Goal: Task Accomplishment & Management: Use online tool/utility

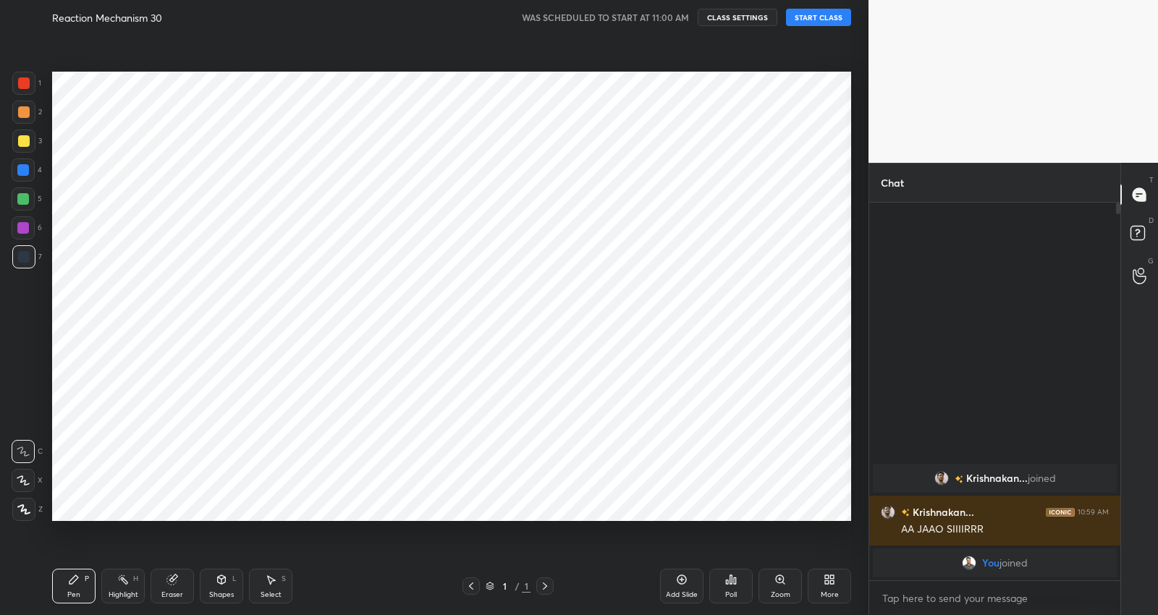
scroll to position [522, 811]
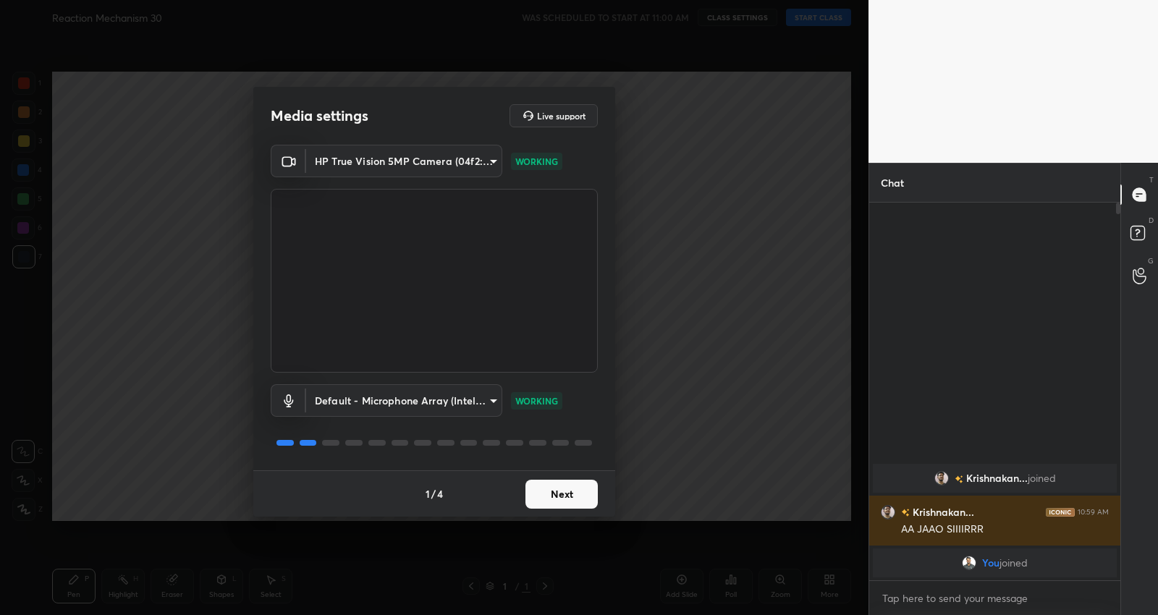
click at [550, 483] on button "Next" at bounding box center [562, 494] width 72 height 29
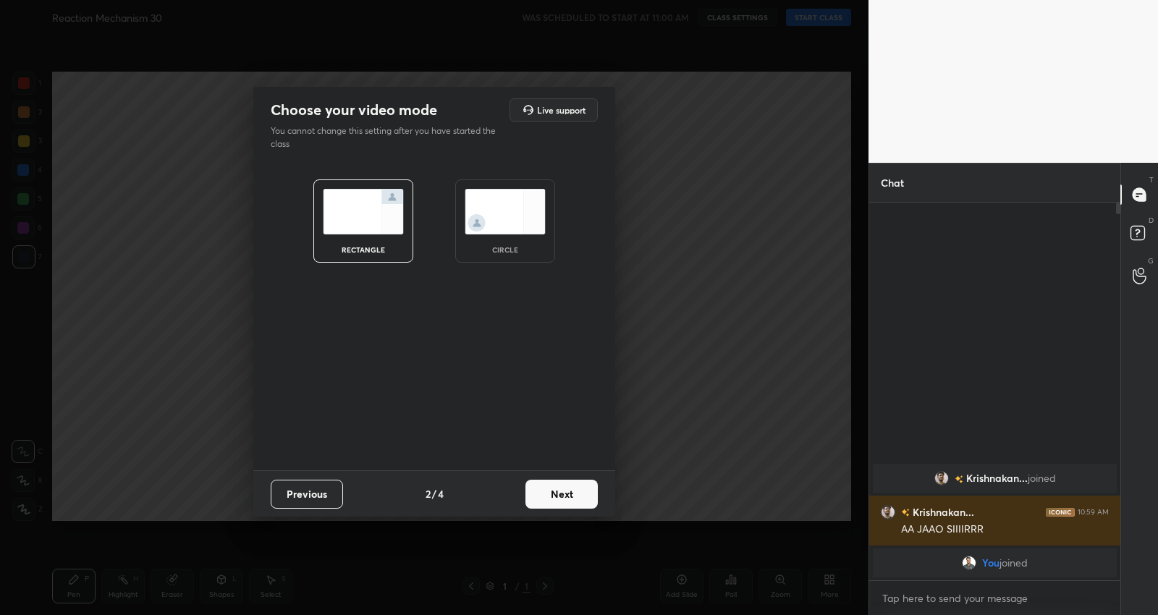
click at [569, 487] on button "Next" at bounding box center [562, 494] width 72 height 29
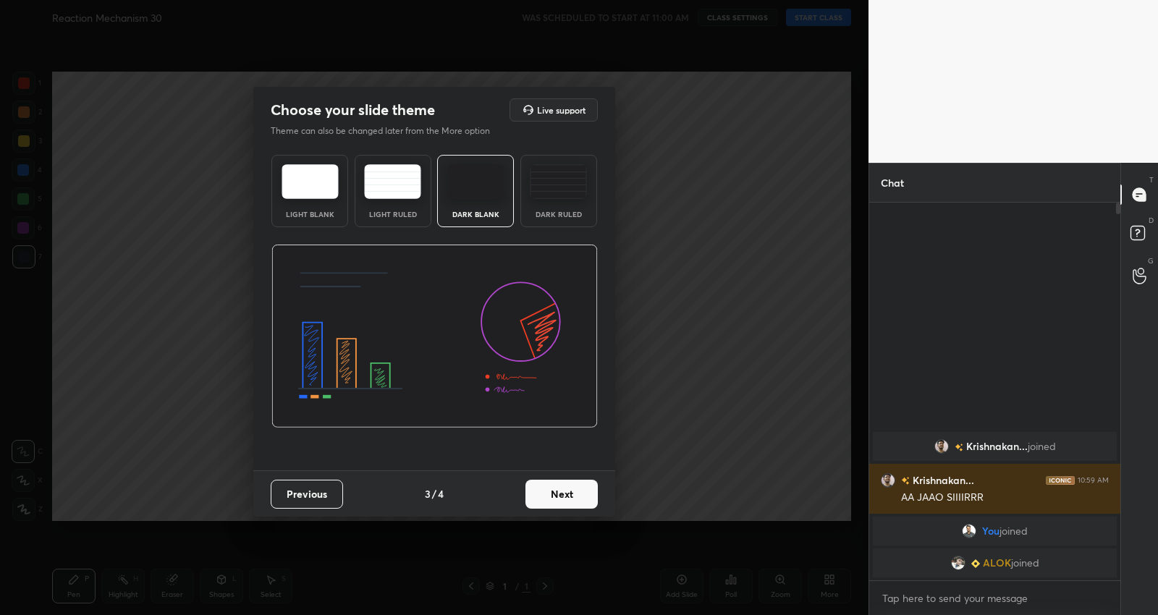
click at [565, 499] on button "Next" at bounding box center [562, 494] width 72 height 29
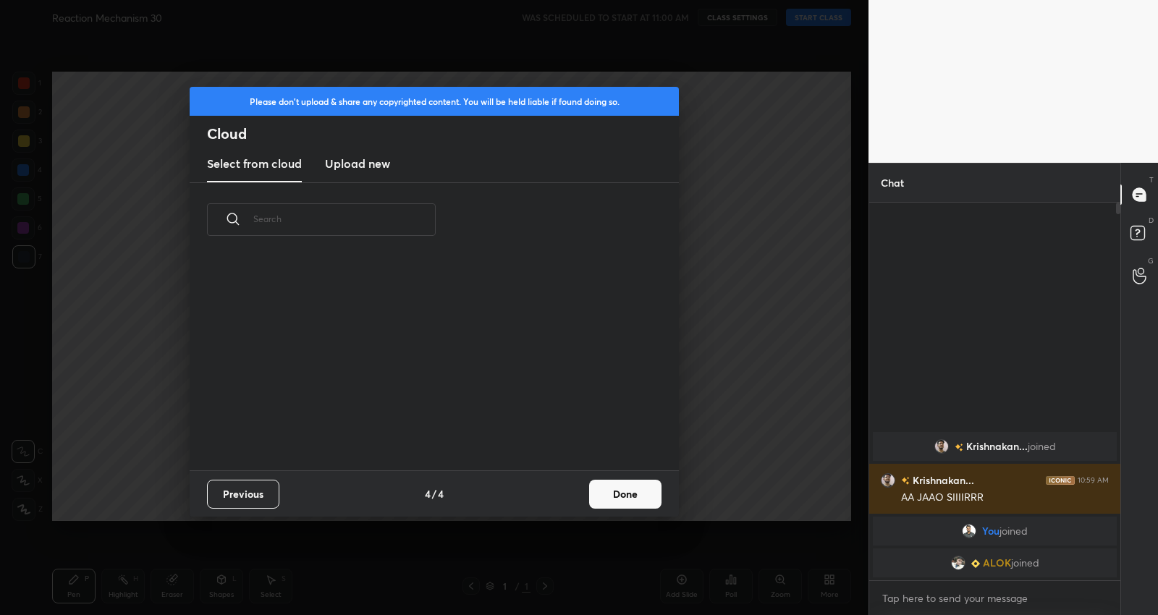
scroll to position [4, 7]
click at [353, 156] on h3 "Upload new" at bounding box center [357, 163] width 65 height 17
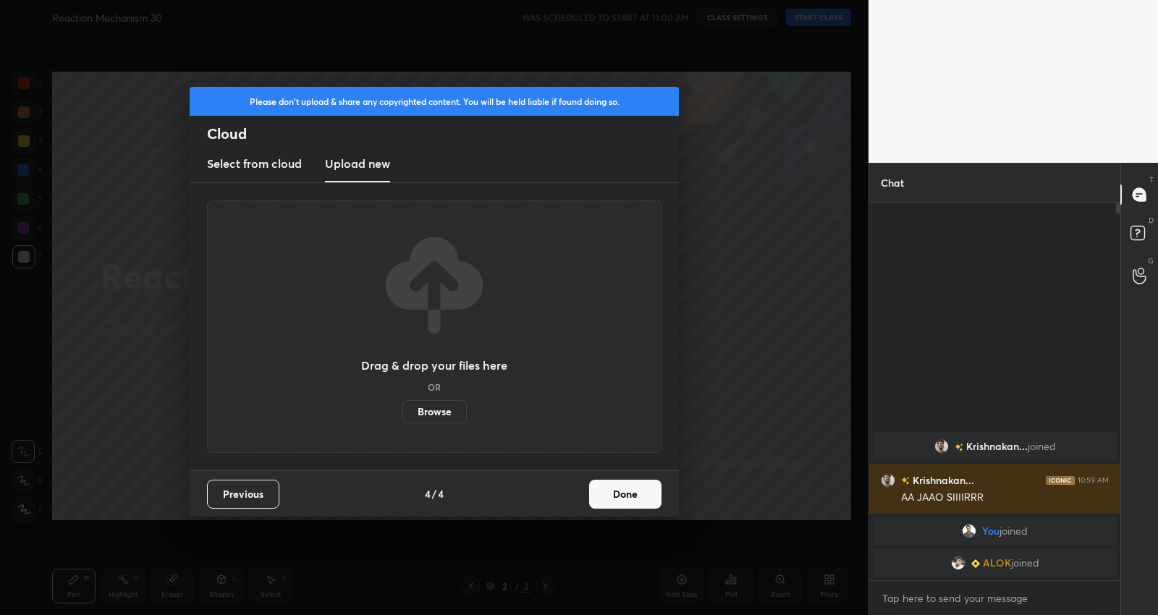
click at [418, 403] on label "Browse" at bounding box center [435, 411] width 64 height 23
click at [403, 403] on input "Browse" at bounding box center [403, 411] width 0 height 23
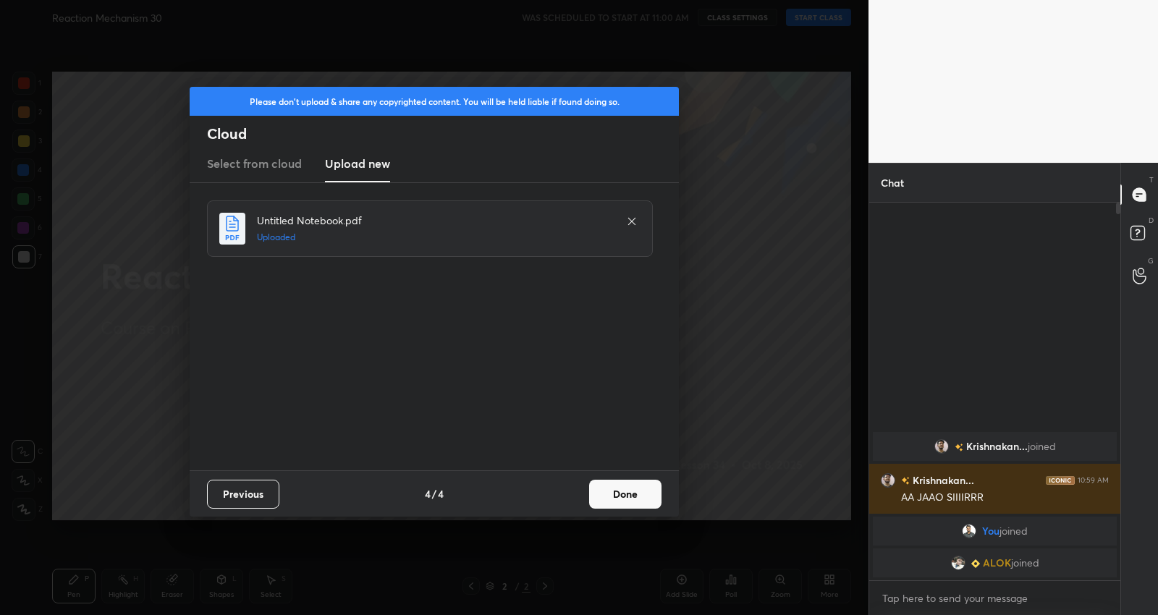
click at [623, 507] on button "Done" at bounding box center [625, 494] width 72 height 29
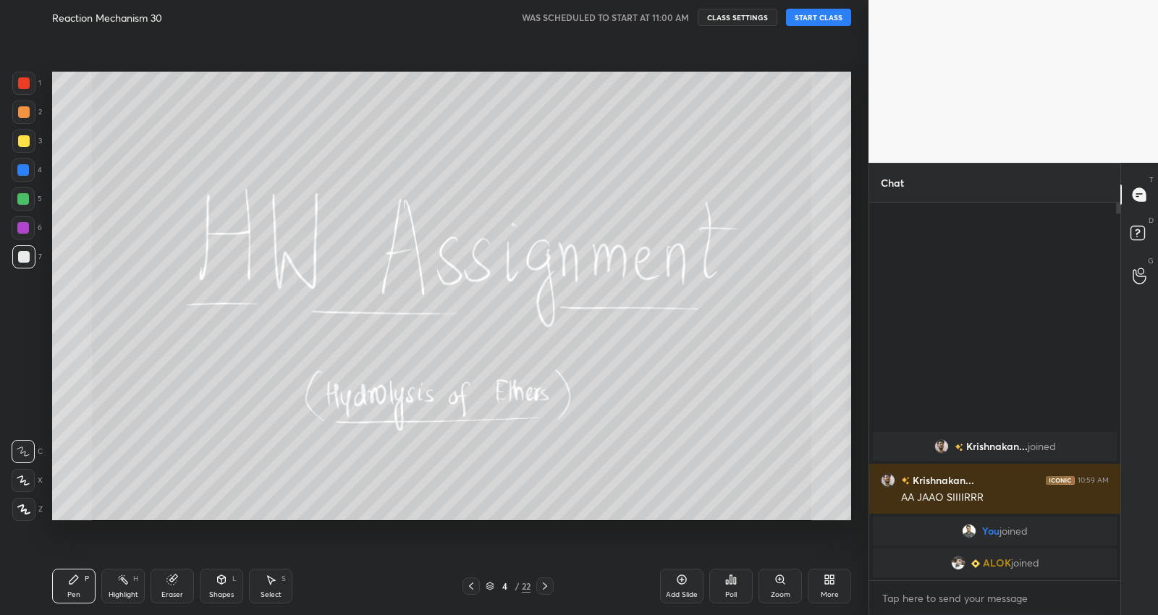
click at [829, 17] on button "START CLASS" at bounding box center [818, 17] width 65 height 17
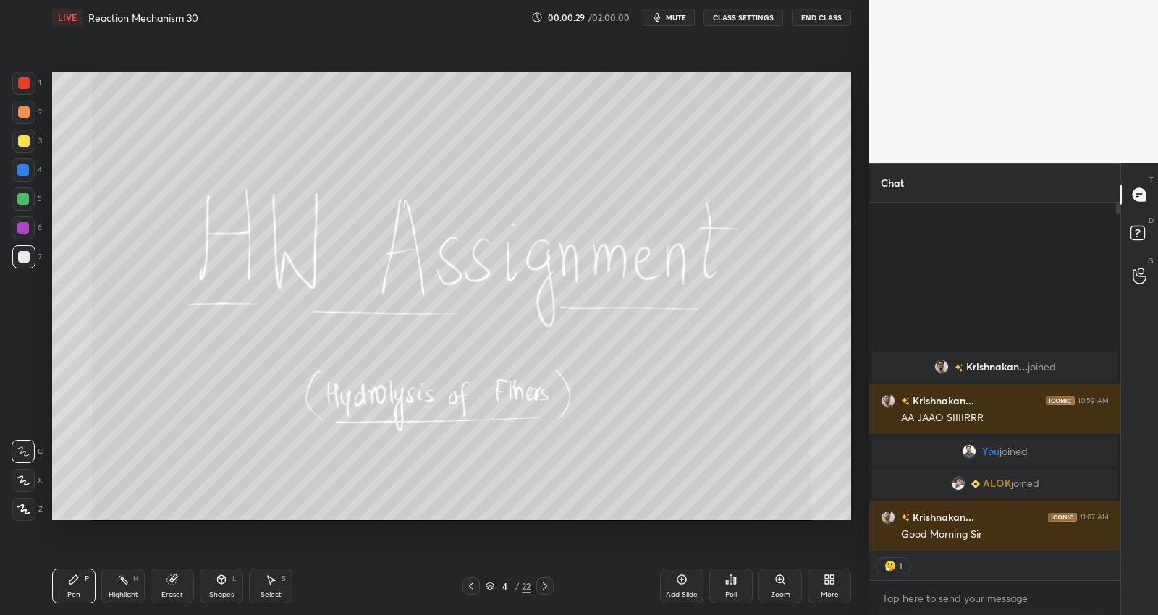
scroll to position [4, 4]
click at [895, 563] on img at bounding box center [890, 566] width 14 height 14
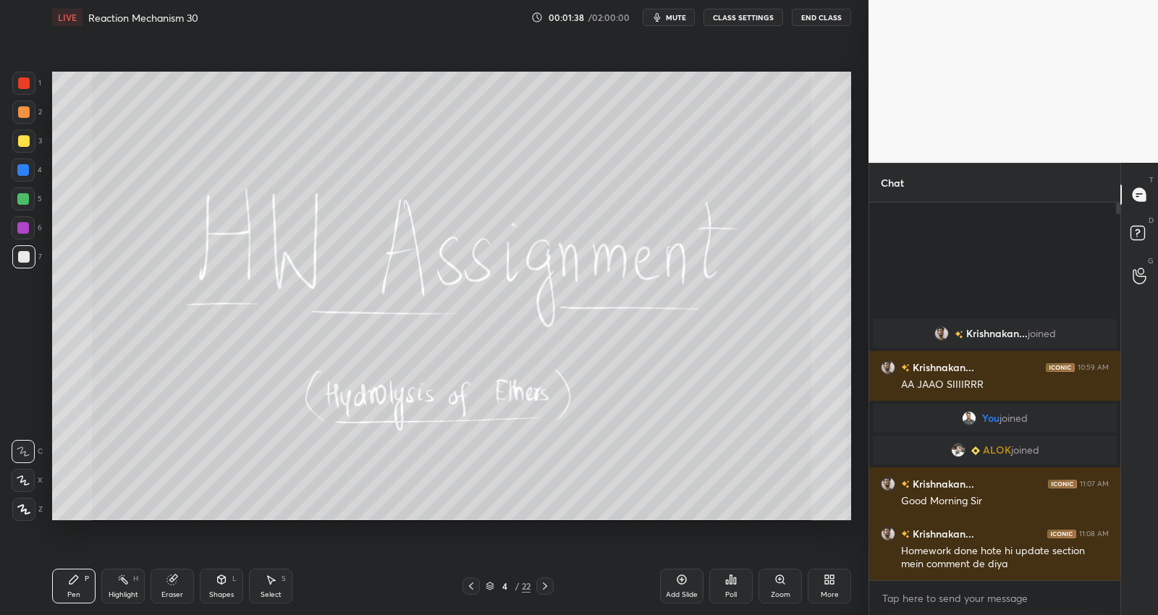
drag, startPoint x: 542, startPoint y: 585, endPoint x: 548, endPoint y: 577, distance: 9.8
click at [542, 584] on icon at bounding box center [545, 587] width 12 height 12
click at [27, 482] on icon at bounding box center [23, 481] width 13 height 10
click at [28, 507] on icon at bounding box center [23, 510] width 13 height 10
click at [27, 251] on div at bounding box center [23, 256] width 23 height 23
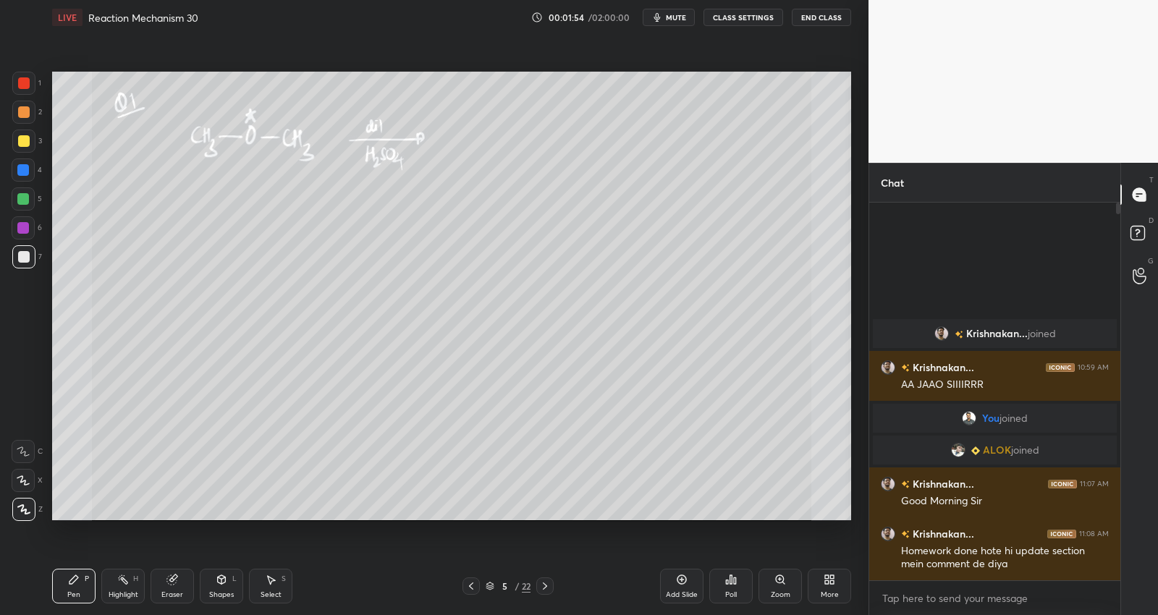
drag, startPoint x: 28, startPoint y: 139, endPoint x: 46, endPoint y: 139, distance: 18.1
click at [28, 140] on div at bounding box center [24, 141] width 12 height 12
click at [25, 105] on div at bounding box center [23, 112] width 23 height 23
drag, startPoint x: 22, startPoint y: 135, endPoint x: 30, endPoint y: 131, distance: 8.1
click at [24, 135] on div at bounding box center [24, 141] width 12 height 12
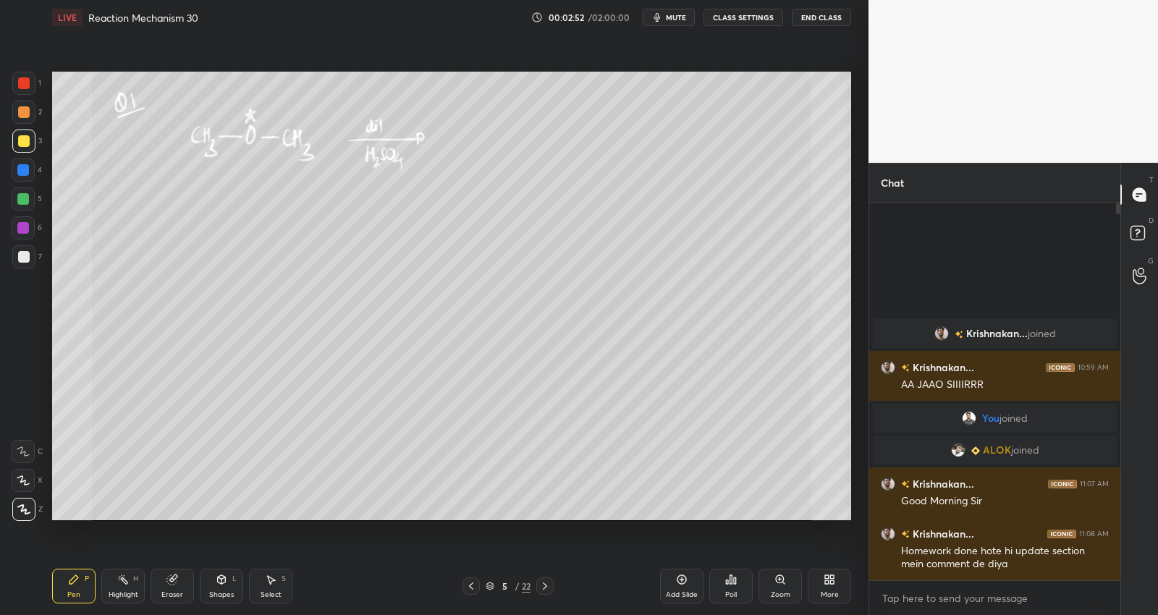
click at [547, 583] on icon at bounding box center [545, 587] width 12 height 12
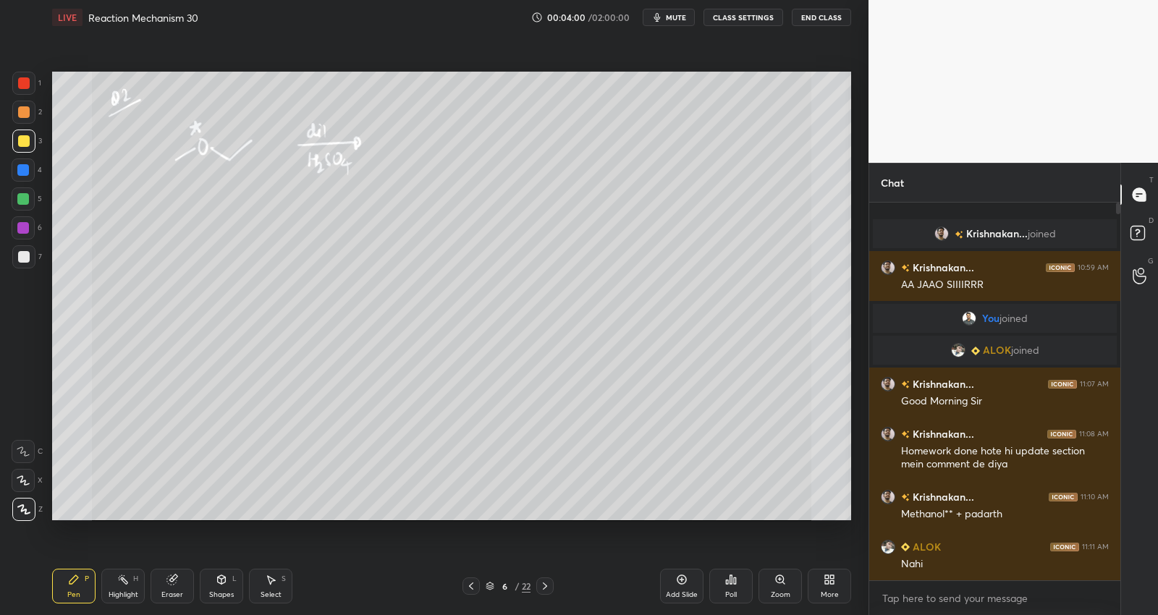
drag, startPoint x: 546, startPoint y: 584, endPoint x: 572, endPoint y: 552, distance: 41.2
click at [547, 587] on icon at bounding box center [545, 587] width 12 height 12
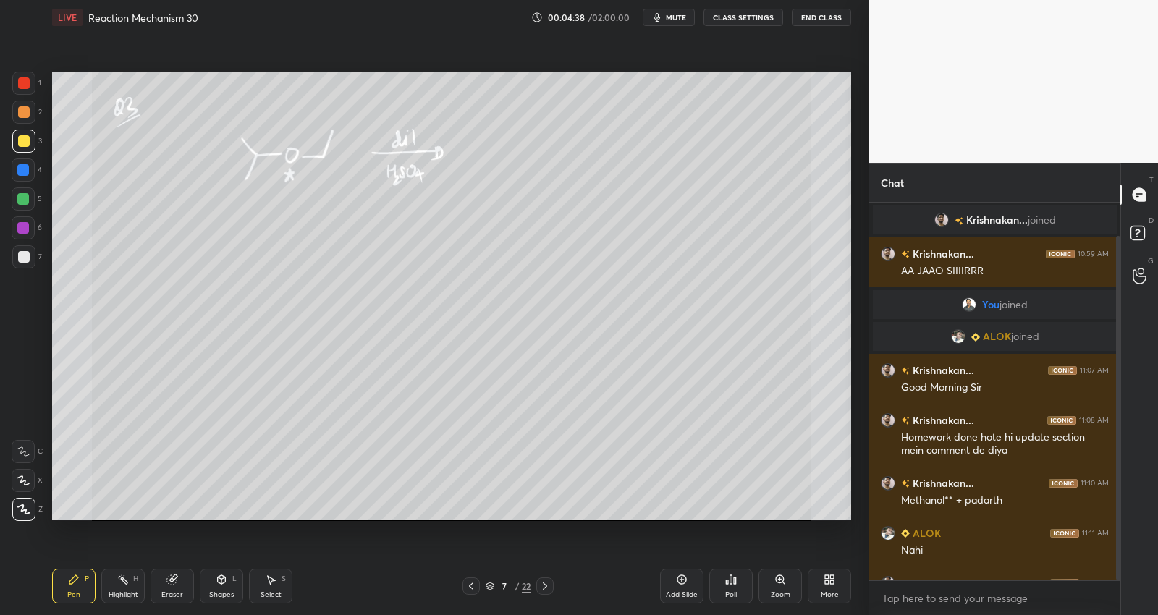
scroll to position [36, 0]
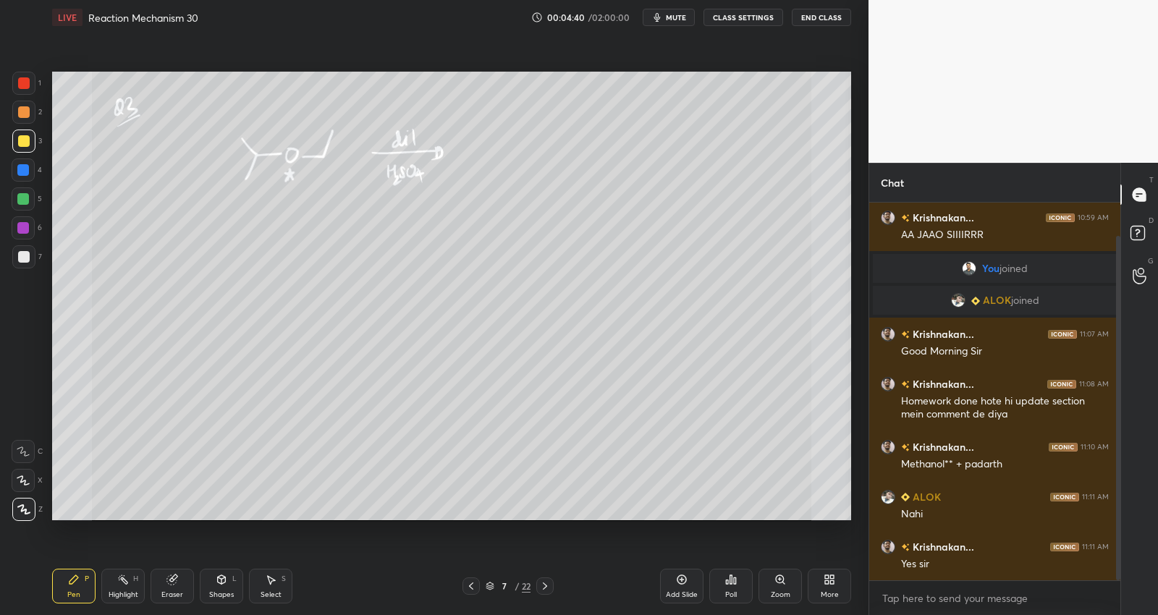
click at [544, 585] on icon at bounding box center [545, 587] width 12 height 12
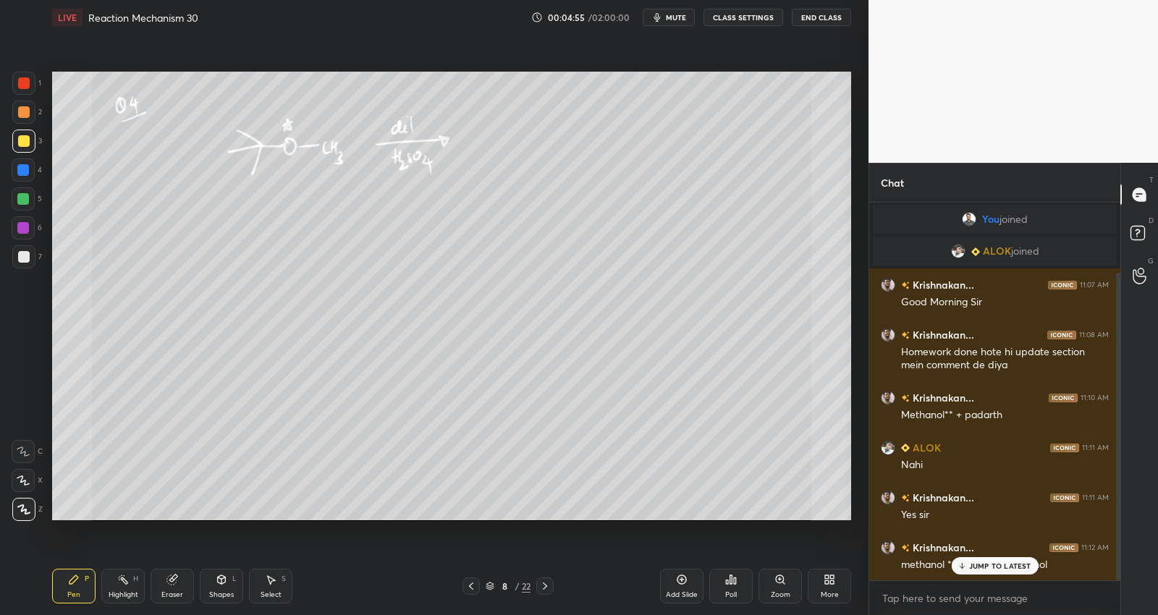
click at [27, 258] on div at bounding box center [24, 257] width 12 height 12
click at [27, 227] on div at bounding box center [23, 228] width 12 height 12
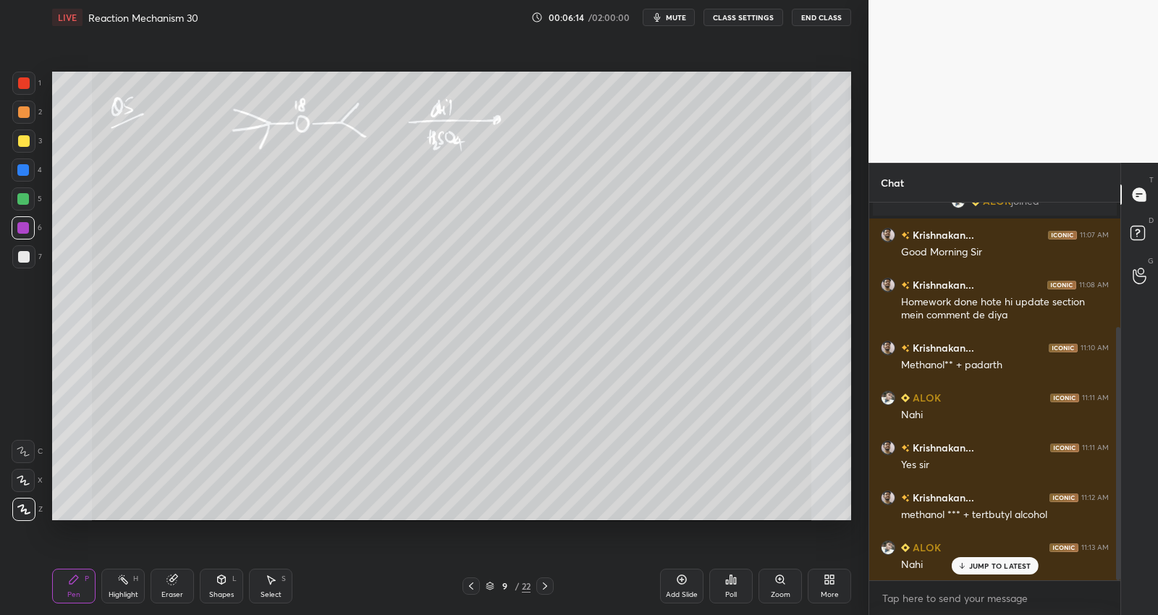
scroll to position [185, 0]
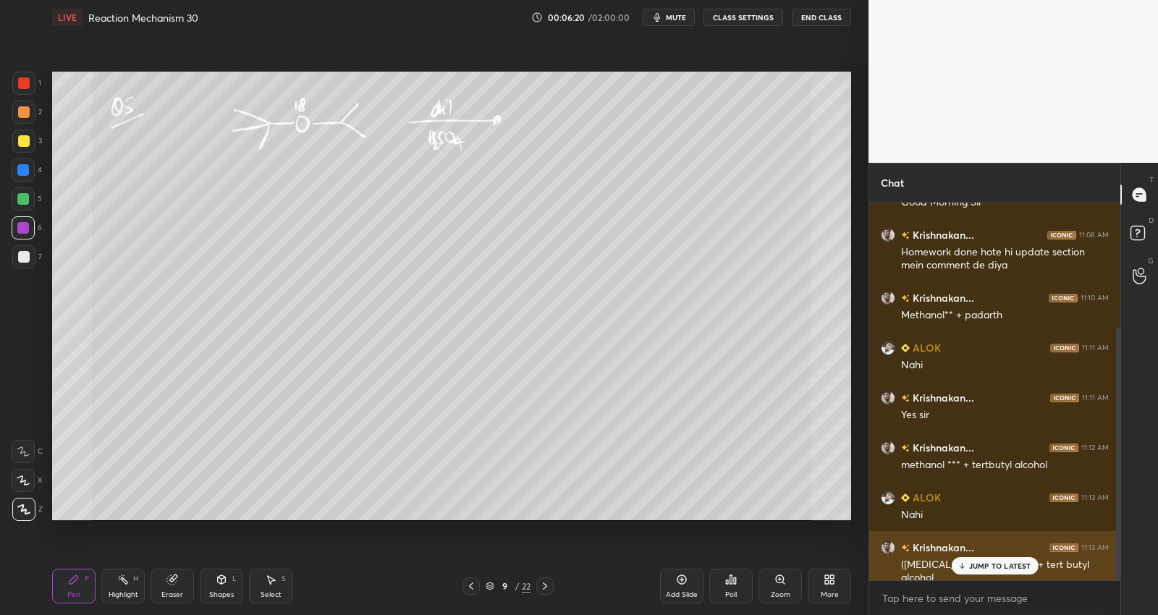
click at [979, 563] on p "JUMP TO LATEST" at bounding box center [1000, 566] width 62 height 9
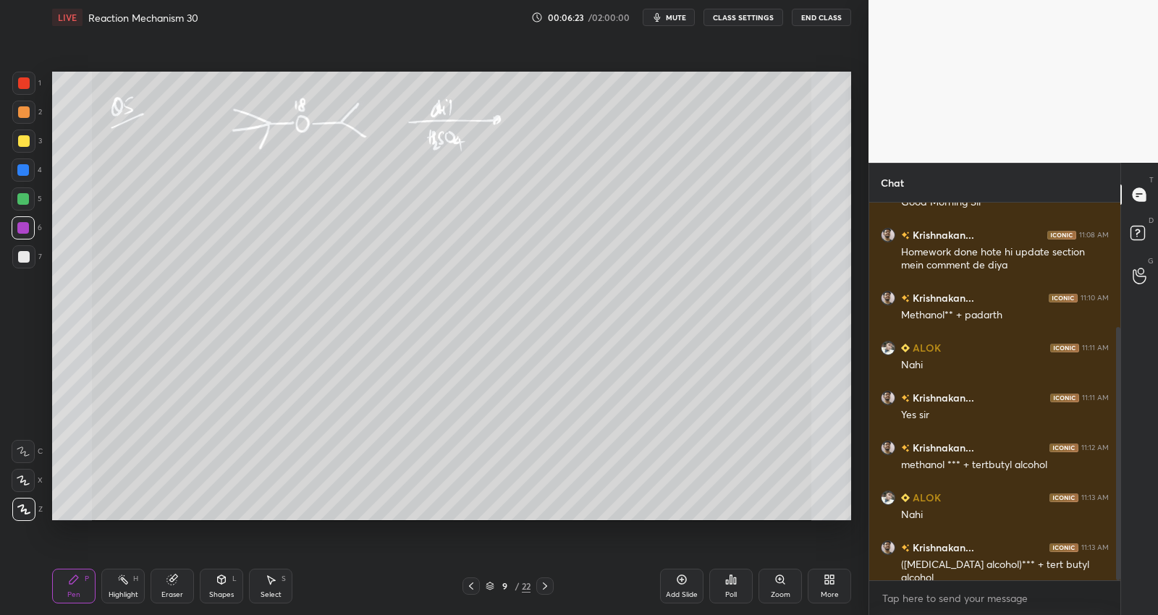
click at [547, 582] on icon at bounding box center [545, 587] width 12 height 12
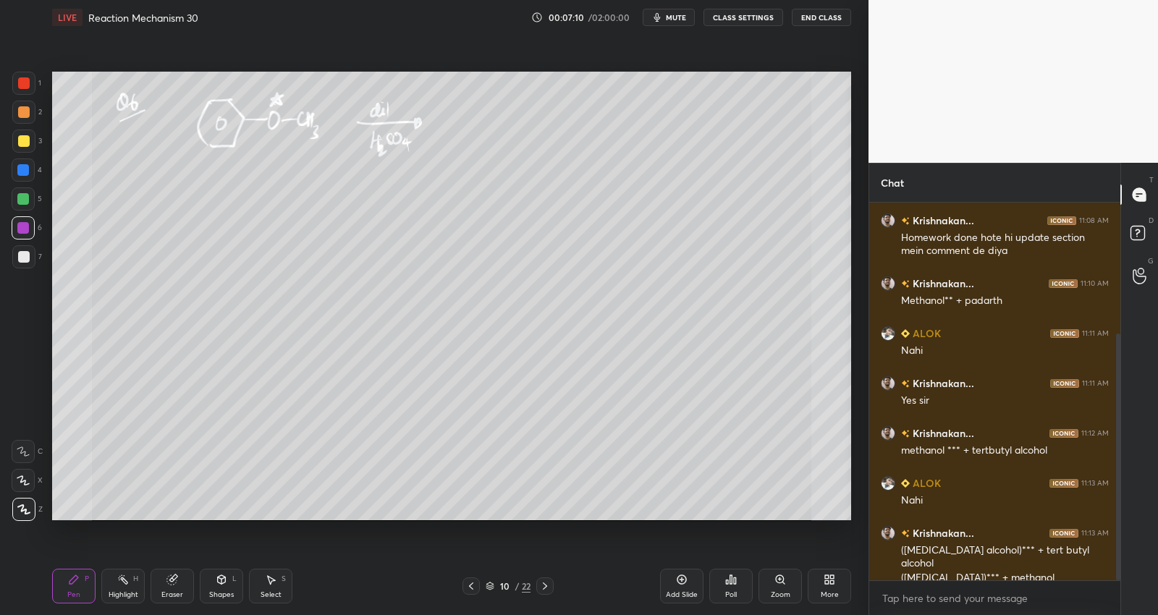
click at [549, 584] on icon at bounding box center [545, 587] width 12 height 12
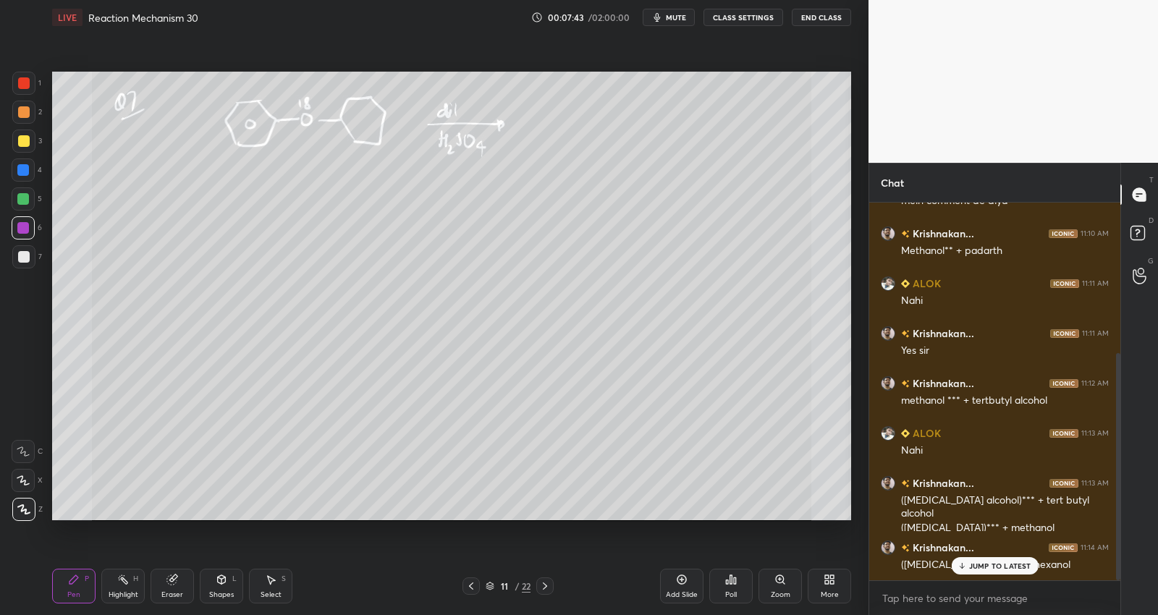
click at [26, 140] on div at bounding box center [24, 141] width 12 height 12
click at [683, 586] on div "Add Slide" at bounding box center [681, 586] width 43 height 35
click at [544, 581] on icon at bounding box center [546, 587] width 12 height 12
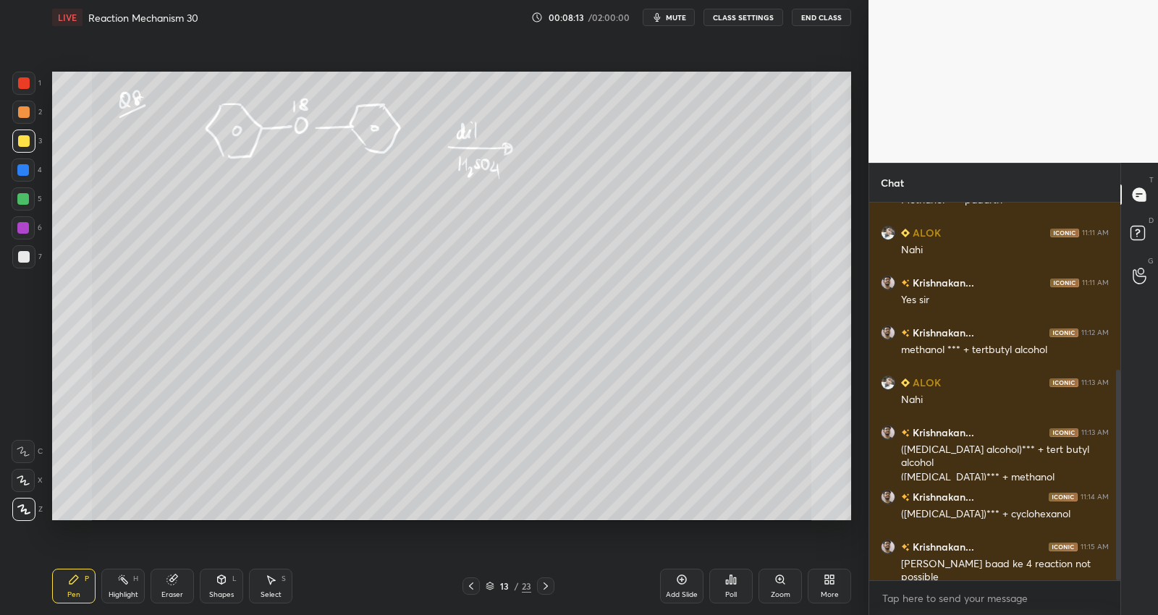
click at [545, 581] on icon at bounding box center [546, 587] width 12 height 12
click at [544, 584] on icon at bounding box center [546, 587] width 12 height 12
click at [548, 584] on icon at bounding box center [546, 587] width 12 height 12
drag, startPoint x: 545, startPoint y: 582, endPoint x: 532, endPoint y: 584, distance: 13.2
click at [544, 585] on icon at bounding box center [546, 587] width 12 height 12
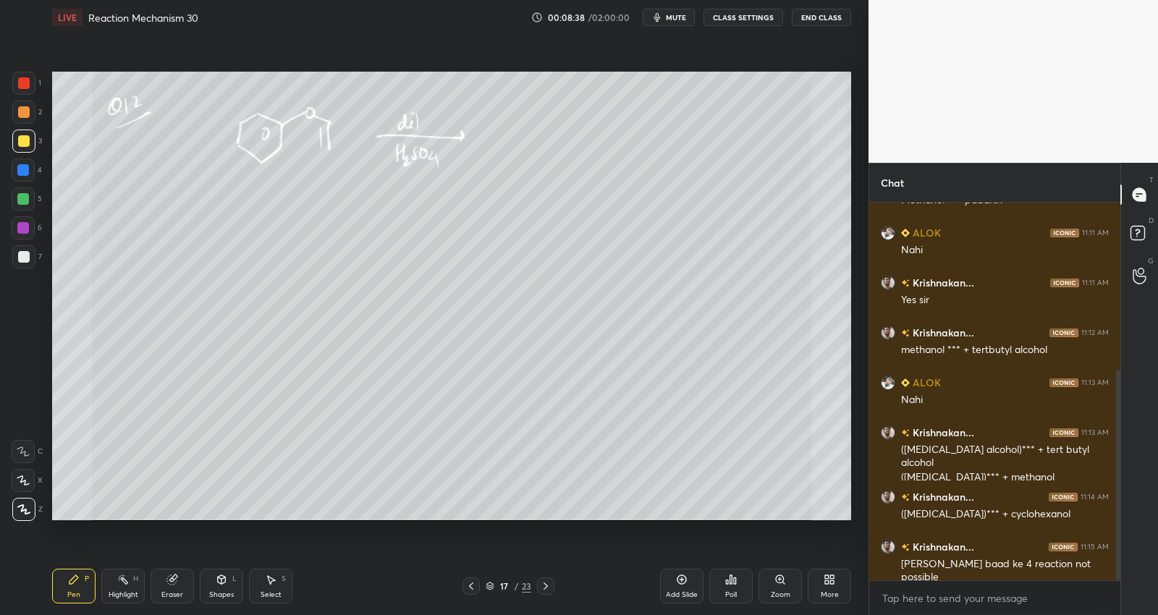
scroll to position [350, 0]
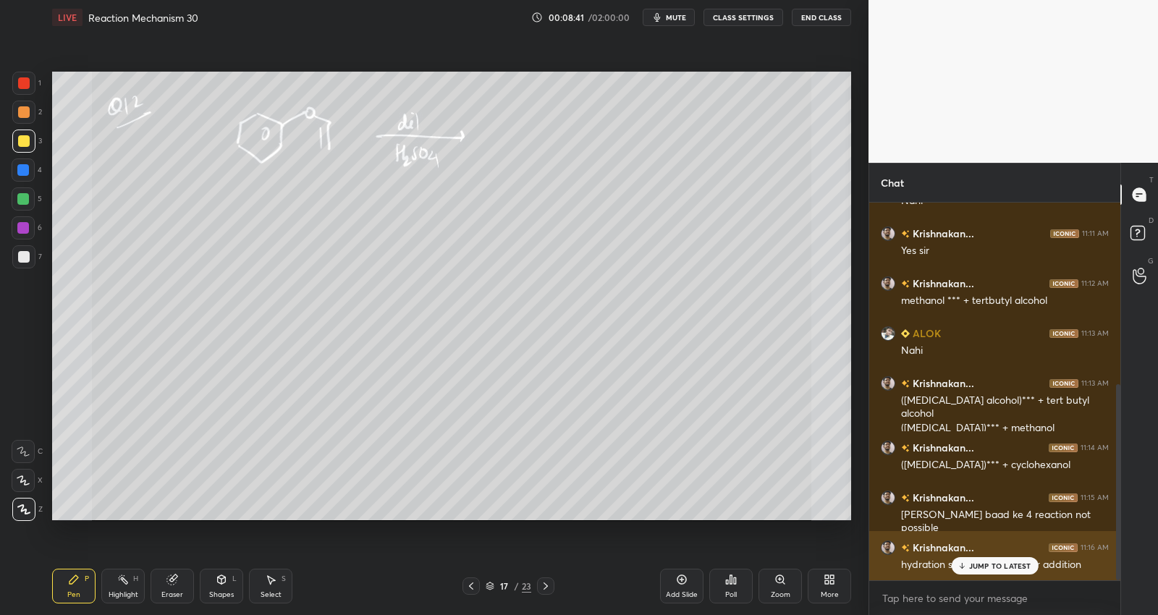
drag, startPoint x: 980, startPoint y: 565, endPoint x: 960, endPoint y: 565, distance: 19.6
click at [981, 565] on p "JUMP TO LATEST" at bounding box center [1000, 566] width 62 height 9
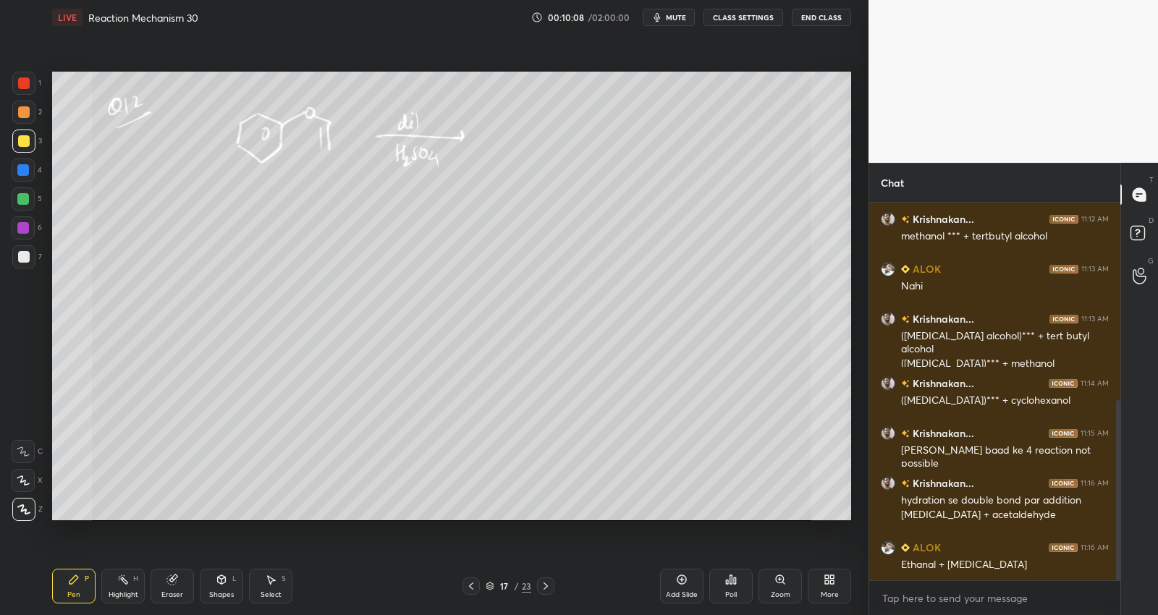
scroll to position [476, 0]
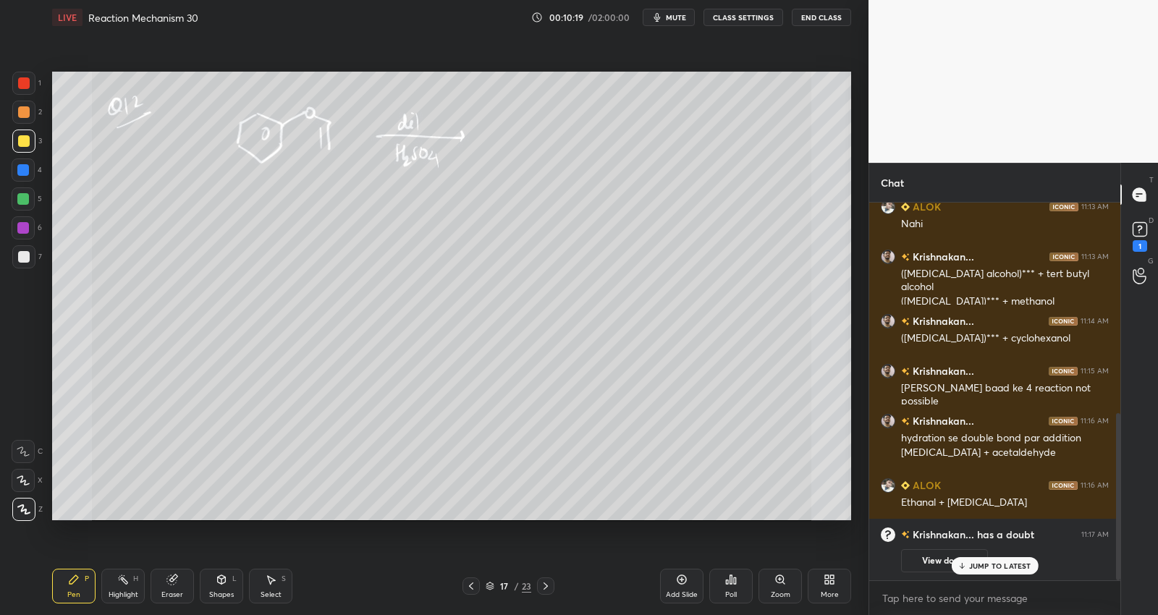
click at [927, 555] on button "View doubt" at bounding box center [944, 560] width 87 height 23
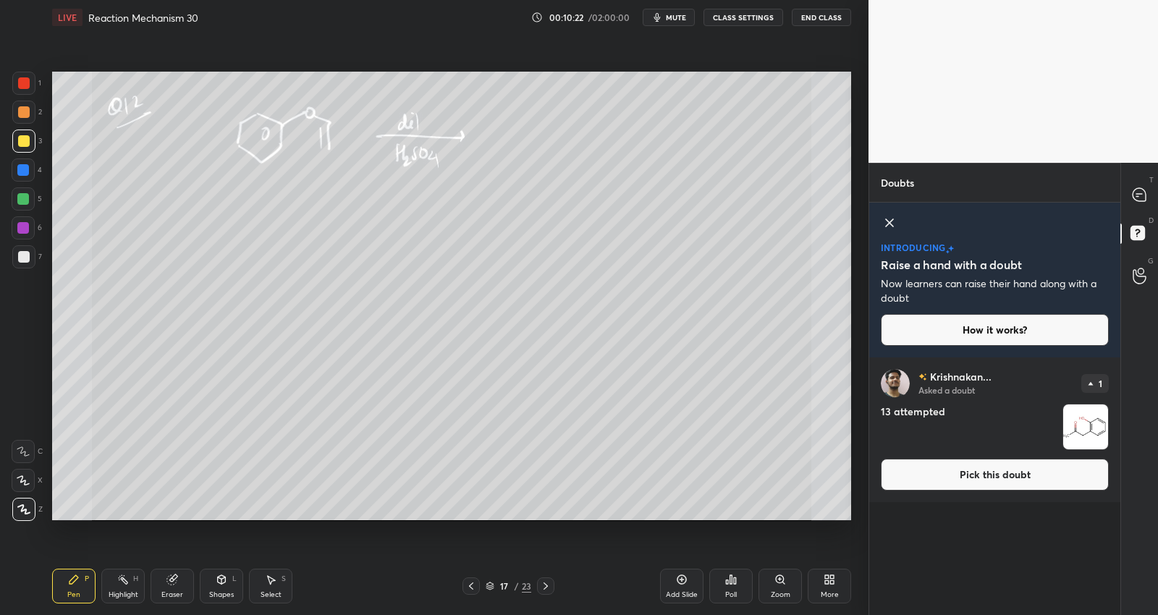
click at [1087, 429] on img "grid" at bounding box center [1085, 427] width 45 height 45
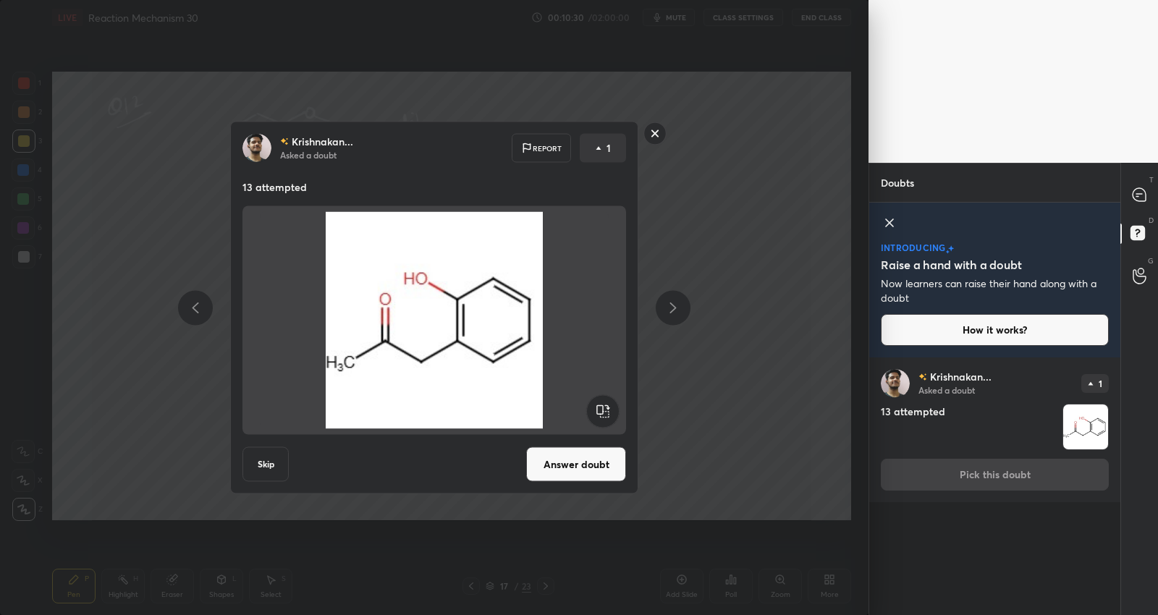
click at [586, 466] on button "Answer doubt" at bounding box center [576, 464] width 100 height 35
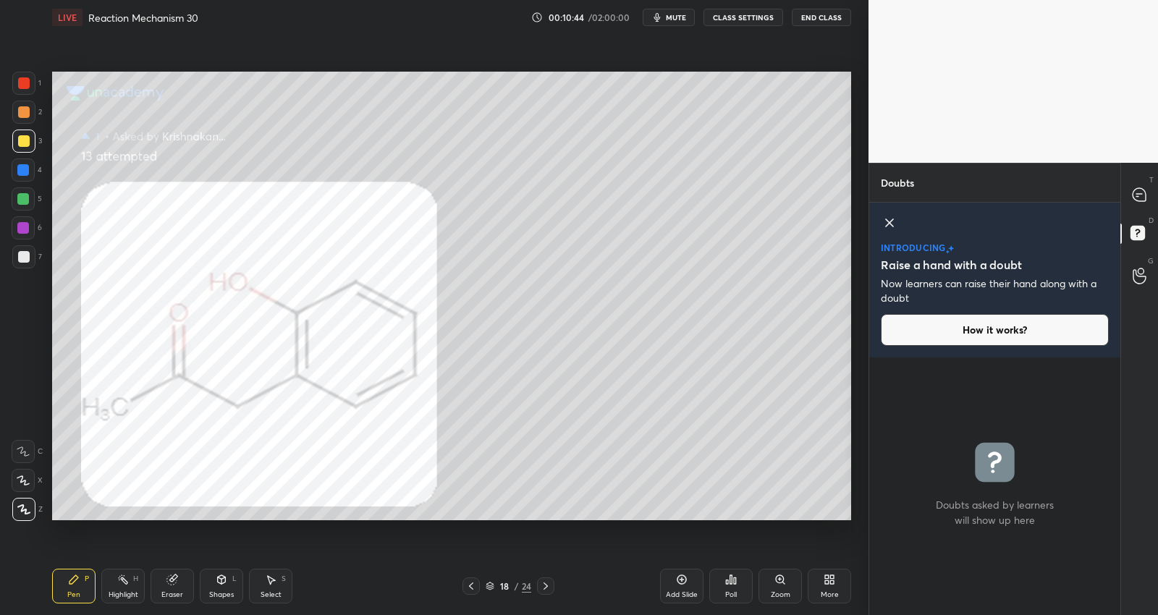
click at [467, 587] on icon at bounding box center [472, 587] width 12 height 12
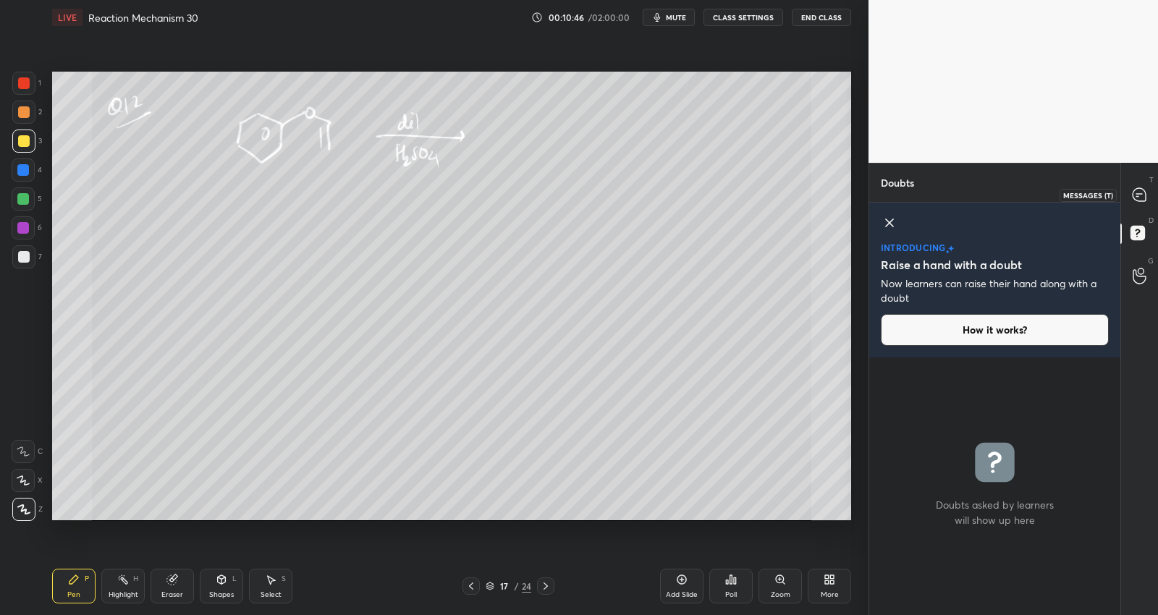
click at [1135, 193] on icon at bounding box center [1139, 195] width 15 height 15
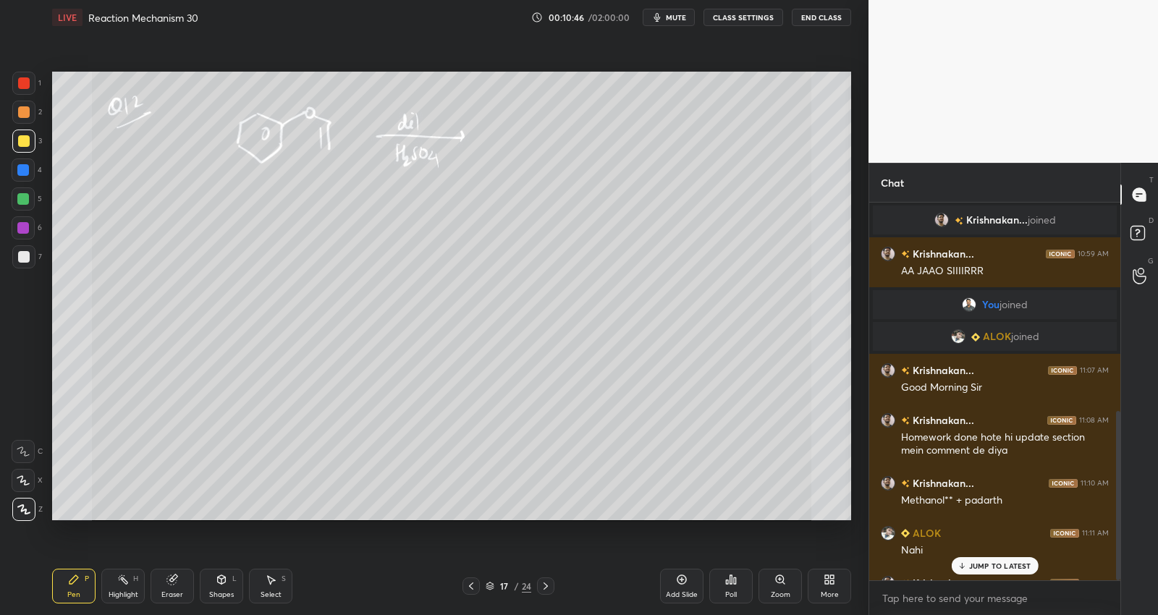
scroll to position [374, 248]
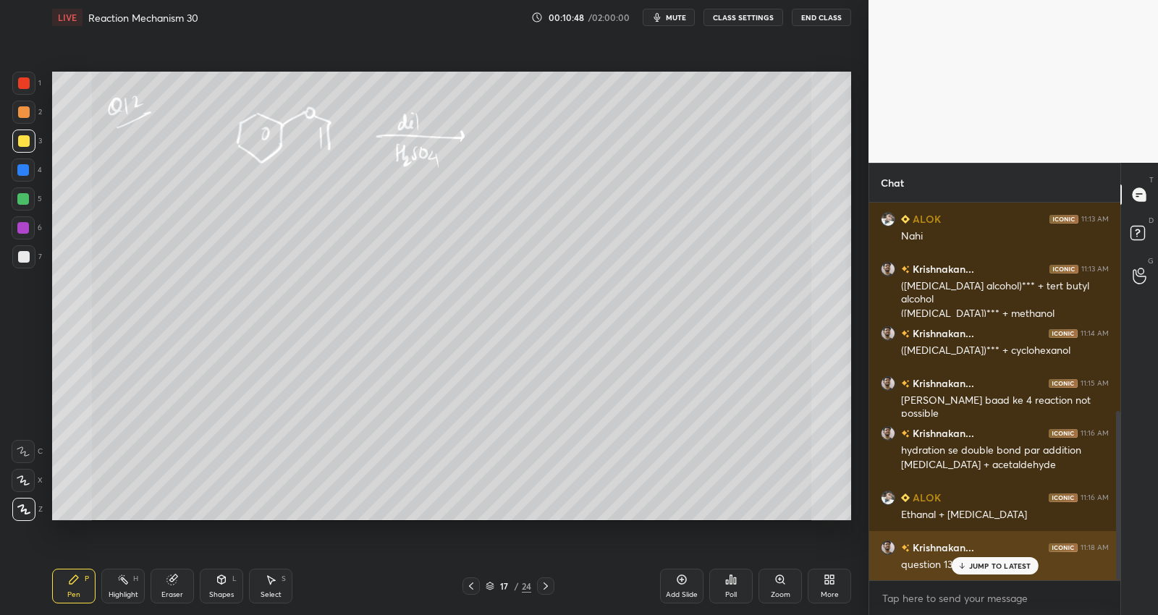
click at [974, 573] on div "JUMP TO LATEST" at bounding box center [994, 565] width 87 height 17
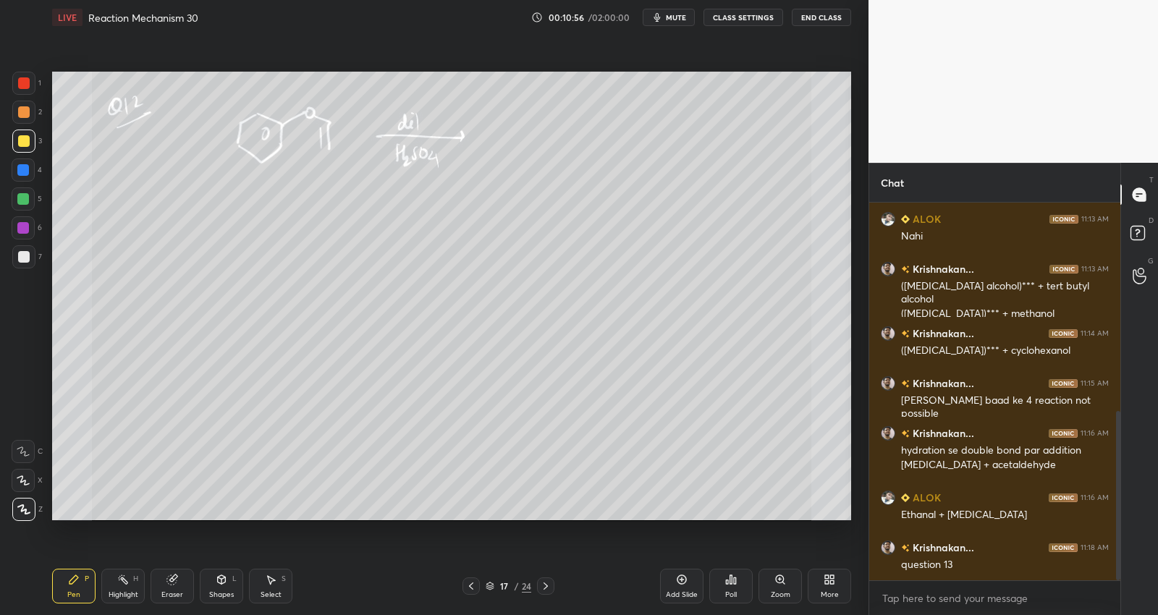
click at [542, 584] on icon at bounding box center [546, 587] width 12 height 12
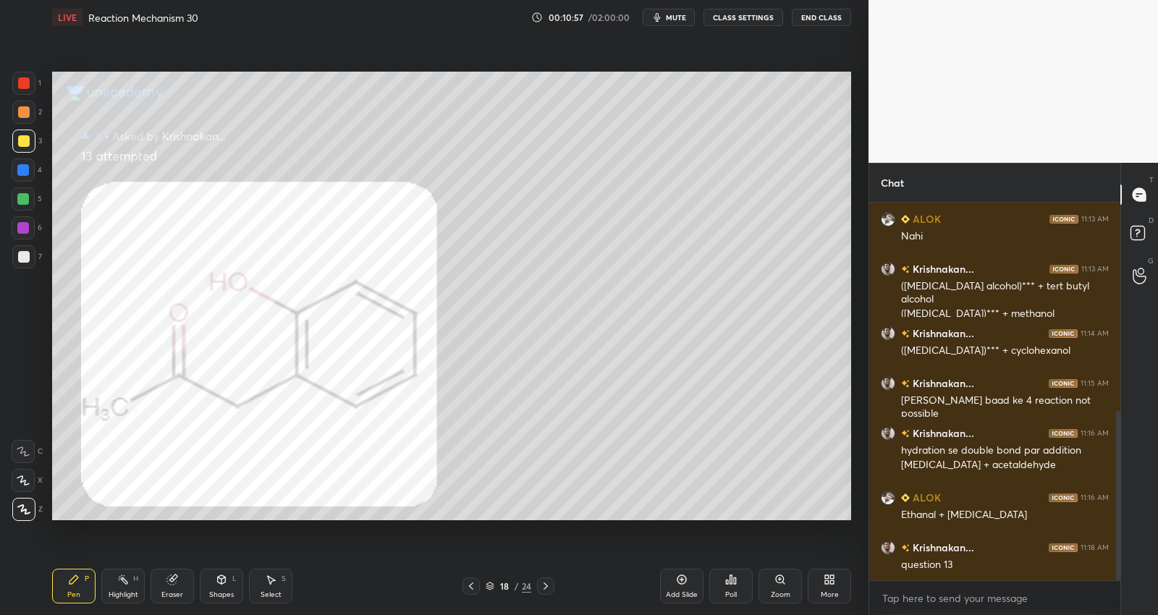
click at [544, 585] on icon at bounding box center [546, 587] width 12 height 12
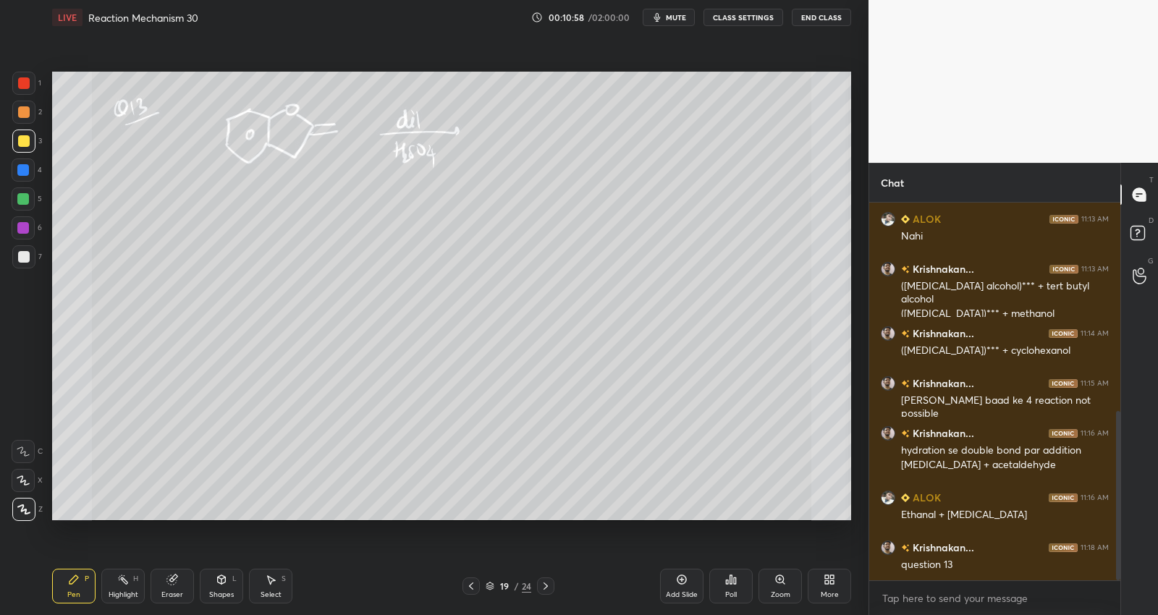
click at [472, 584] on icon at bounding box center [472, 587] width 12 height 12
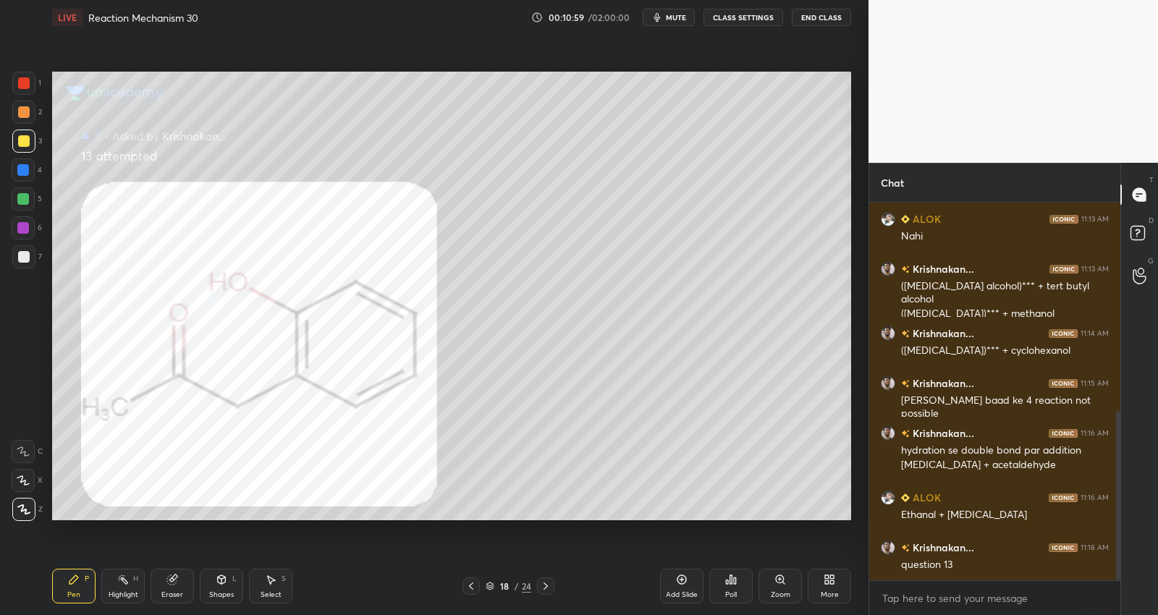
click at [472, 584] on icon at bounding box center [472, 587] width 12 height 12
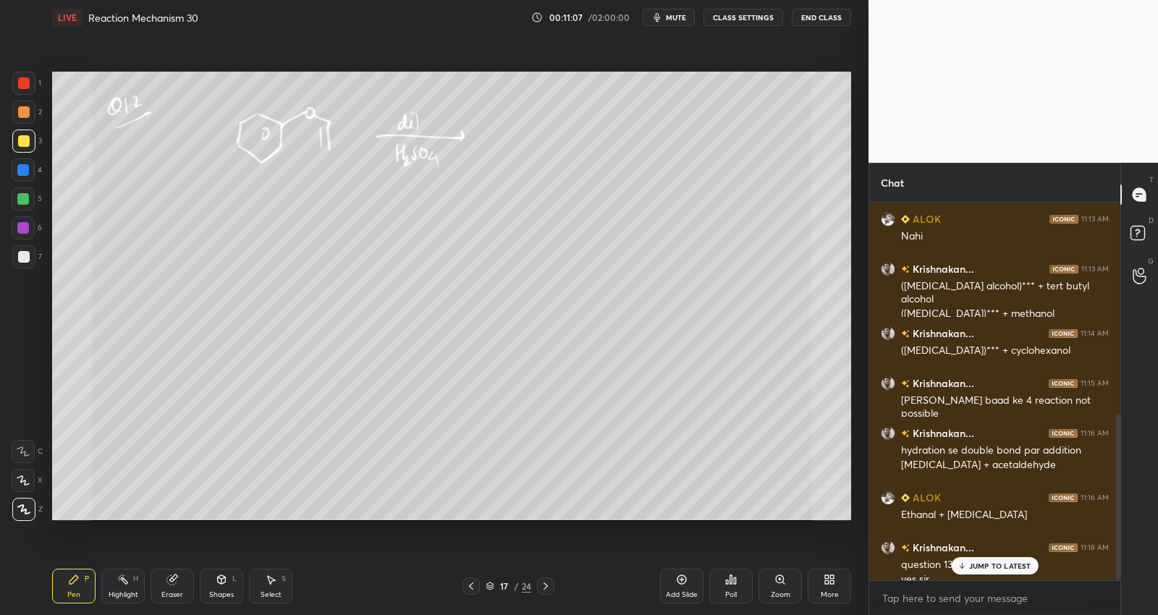
scroll to position [479, 0]
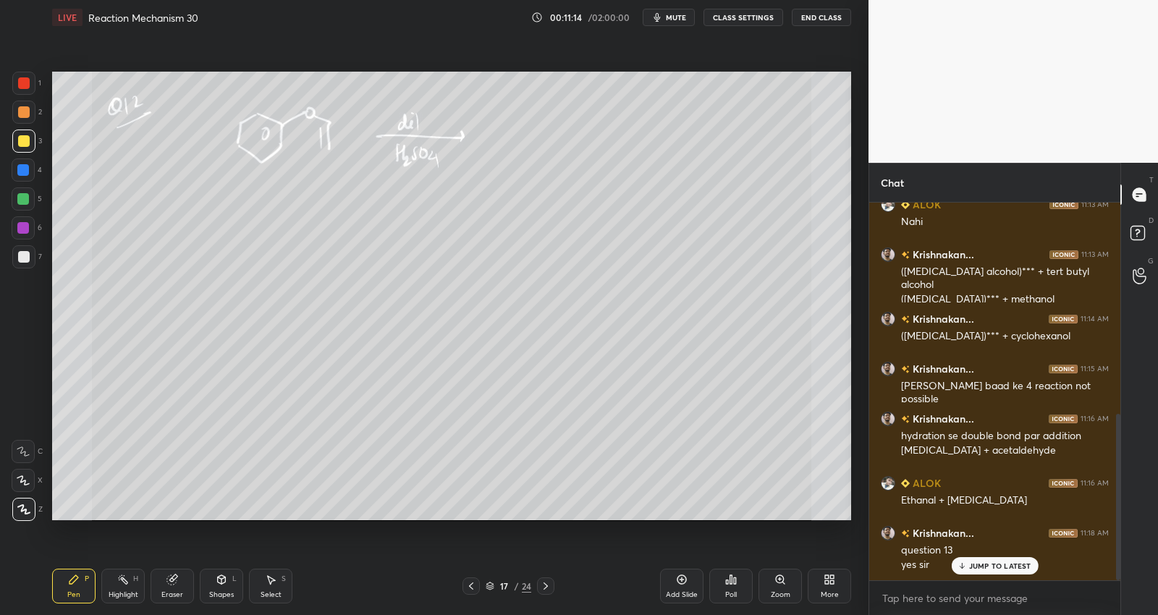
click at [548, 580] on div at bounding box center [545, 586] width 17 height 17
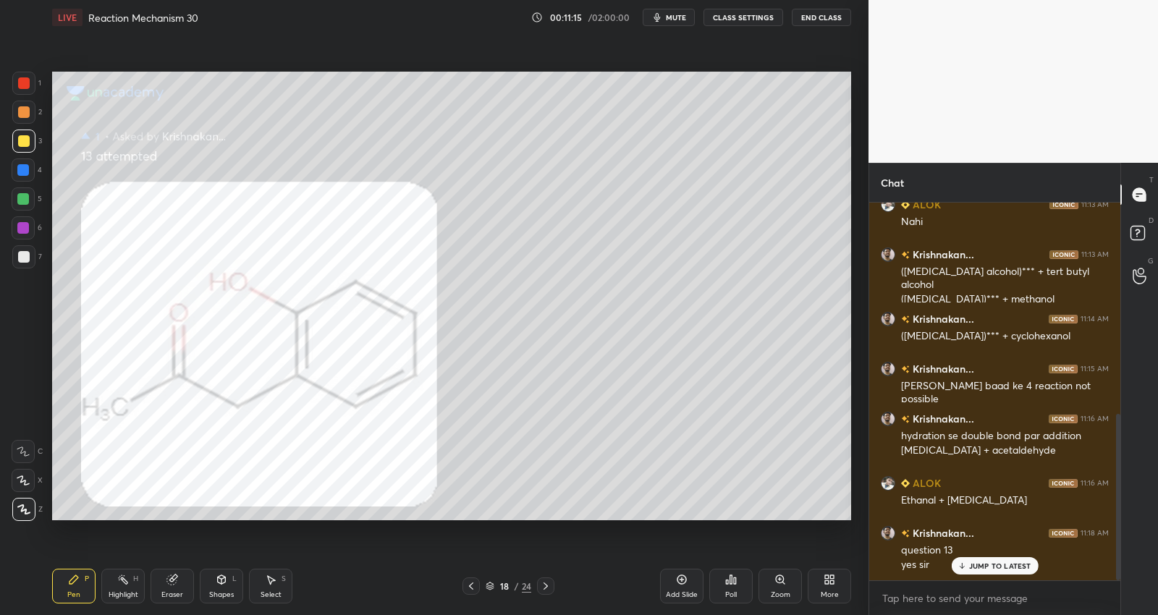
click at [542, 584] on icon at bounding box center [546, 587] width 12 height 12
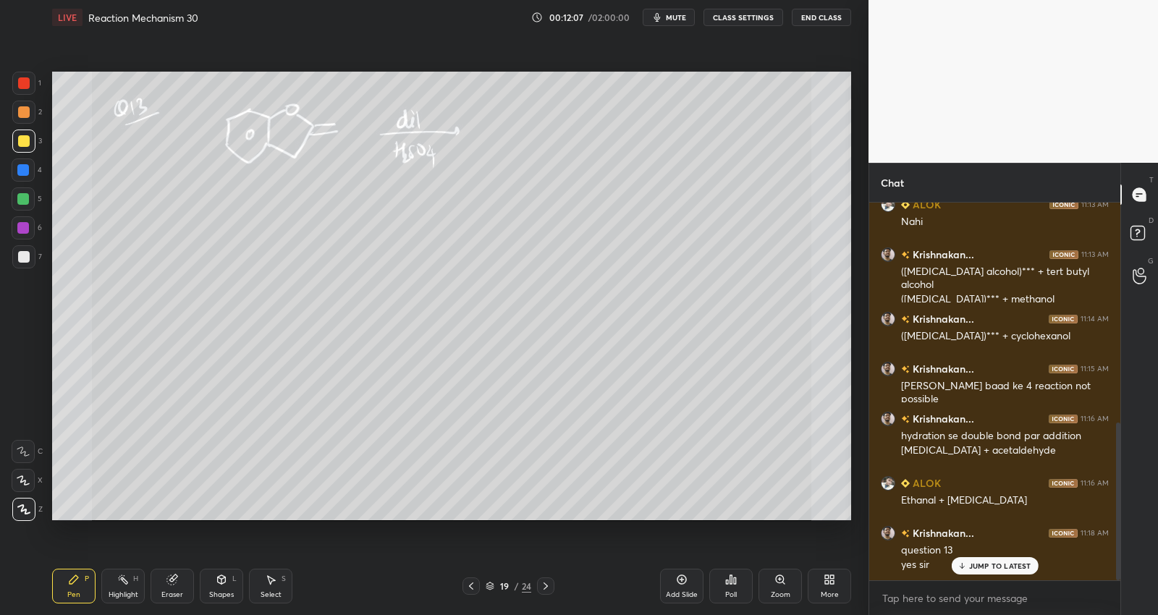
scroll to position [528, 0]
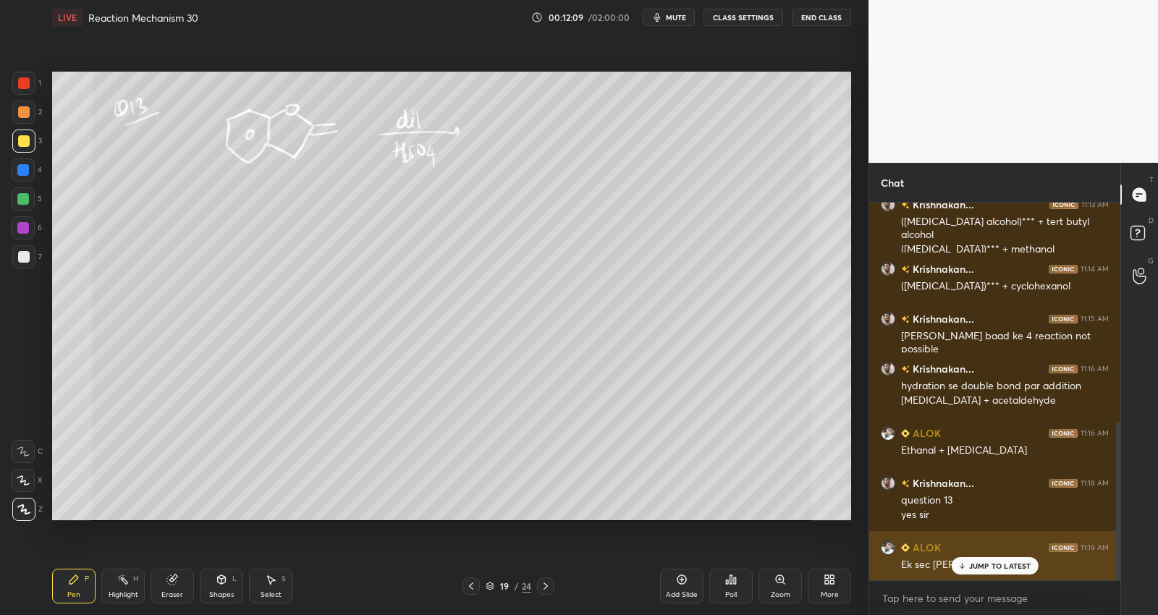
click at [987, 566] on p "JUMP TO LATEST" at bounding box center [1000, 566] width 62 height 9
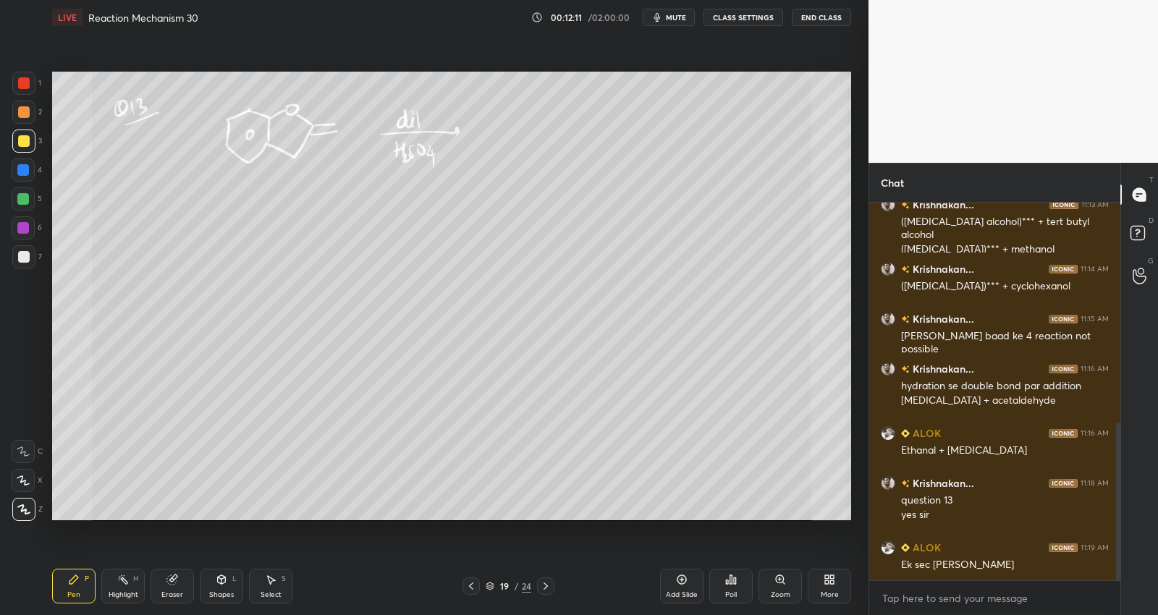
click at [471, 584] on icon at bounding box center [471, 586] width 4 height 7
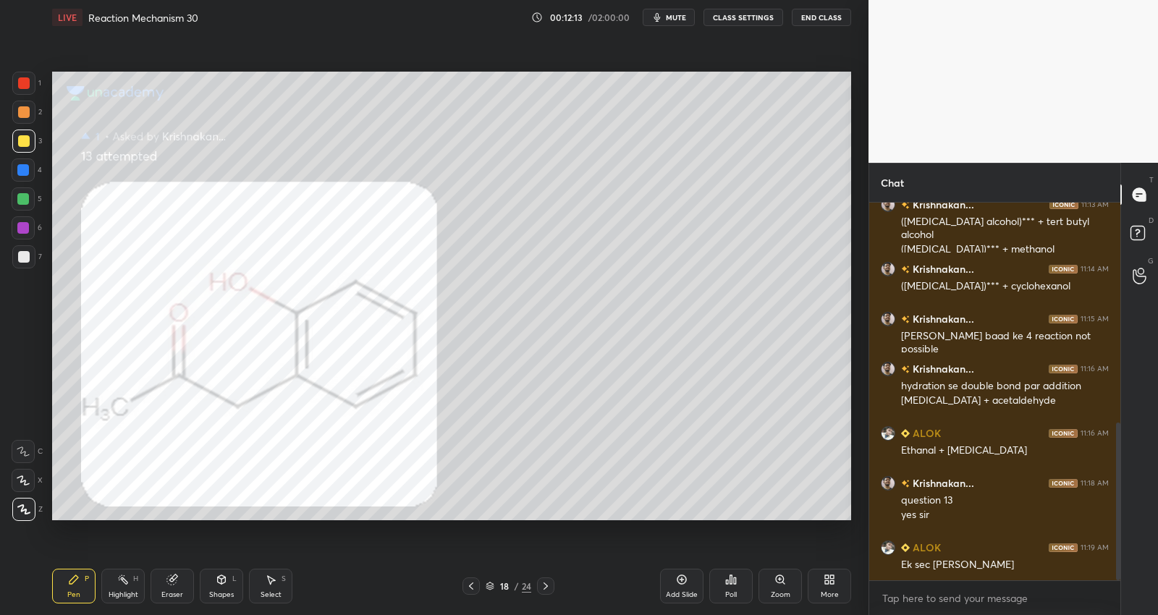
click at [463, 584] on div at bounding box center [471, 586] width 17 height 17
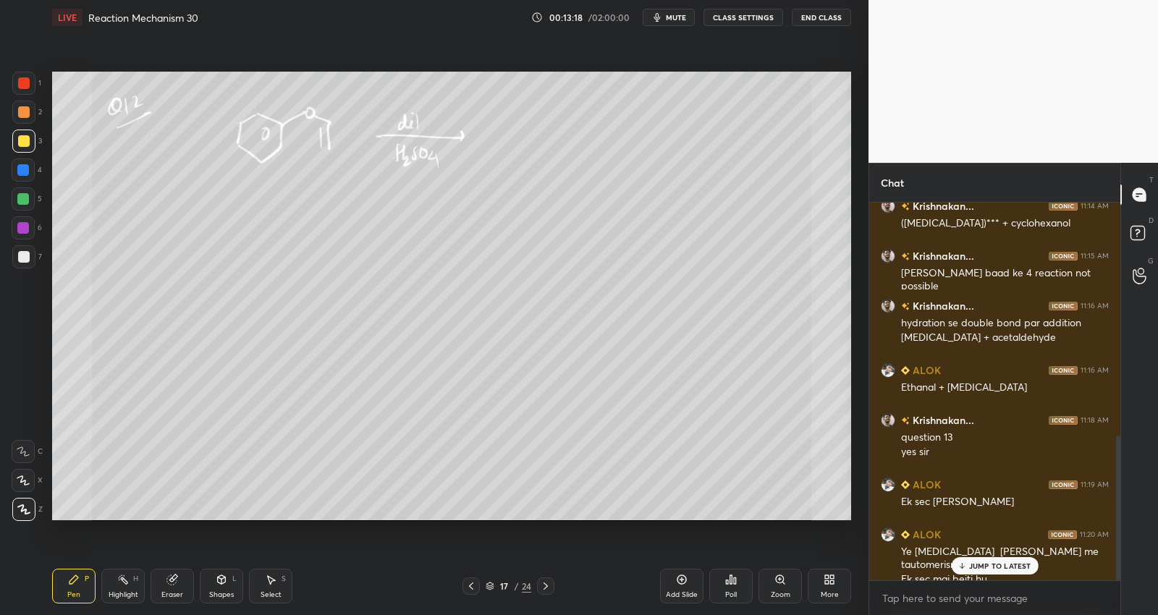
scroll to position [606, 0]
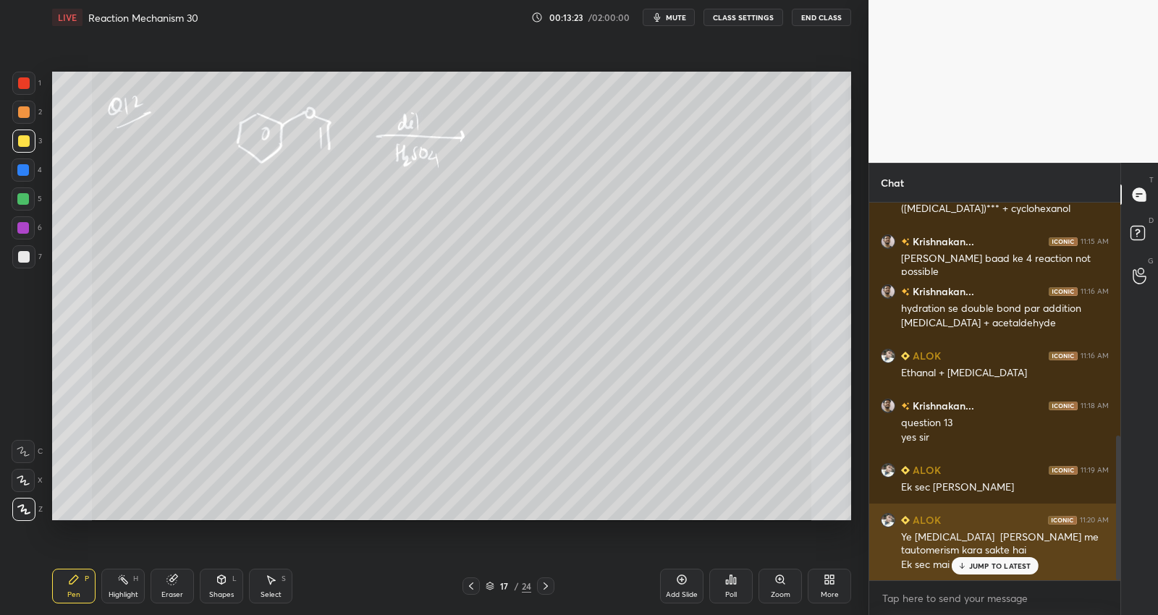
click at [974, 563] on p "JUMP TO LATEST" at bounding box center [1000, 566] width 62 height 9
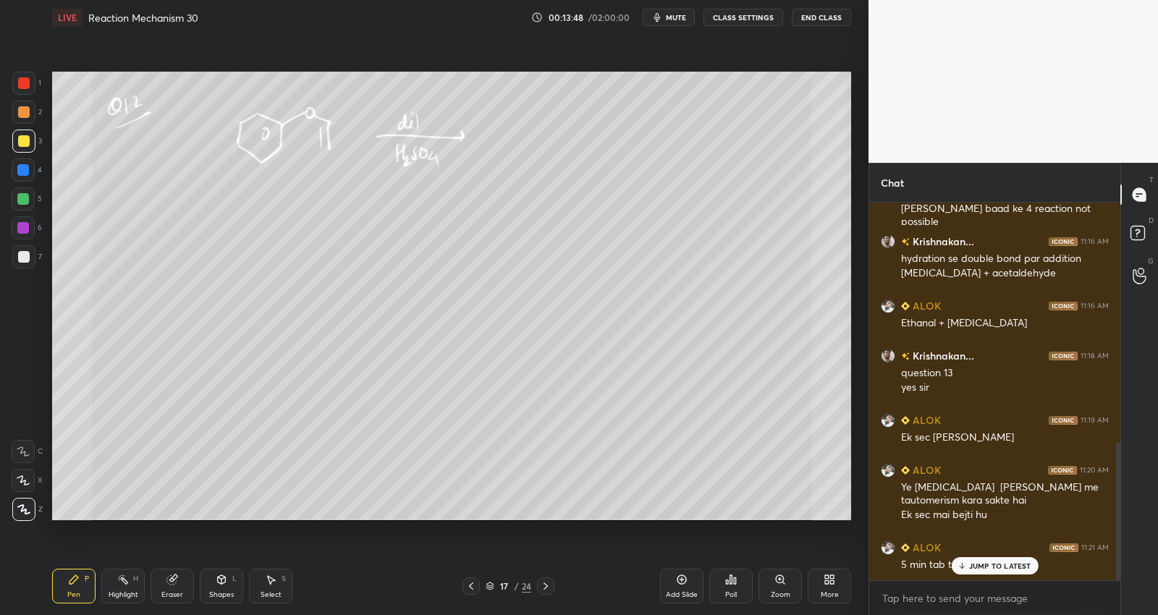
click at [969, 563] on p "JUMP TO LATEST" at bounding box center [1000, 566] width 62 height 9
click at [547, 583] on icon at bounding box center [546, 587] width 12 height 12
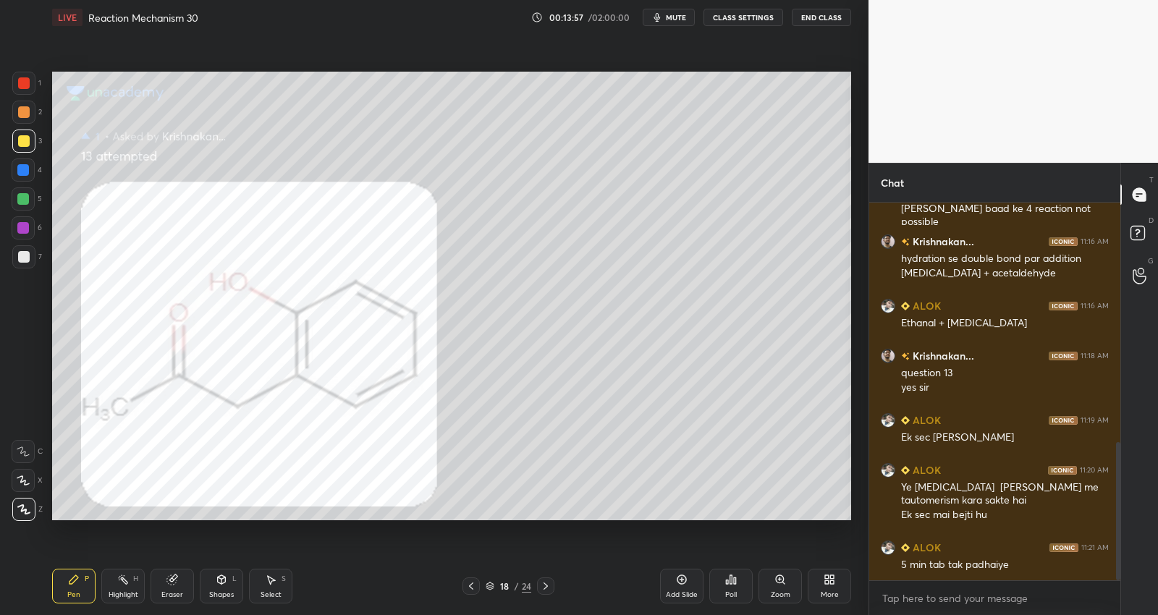
click at [551, 586] on div at bounding box center [545, 586] width 17 height 17
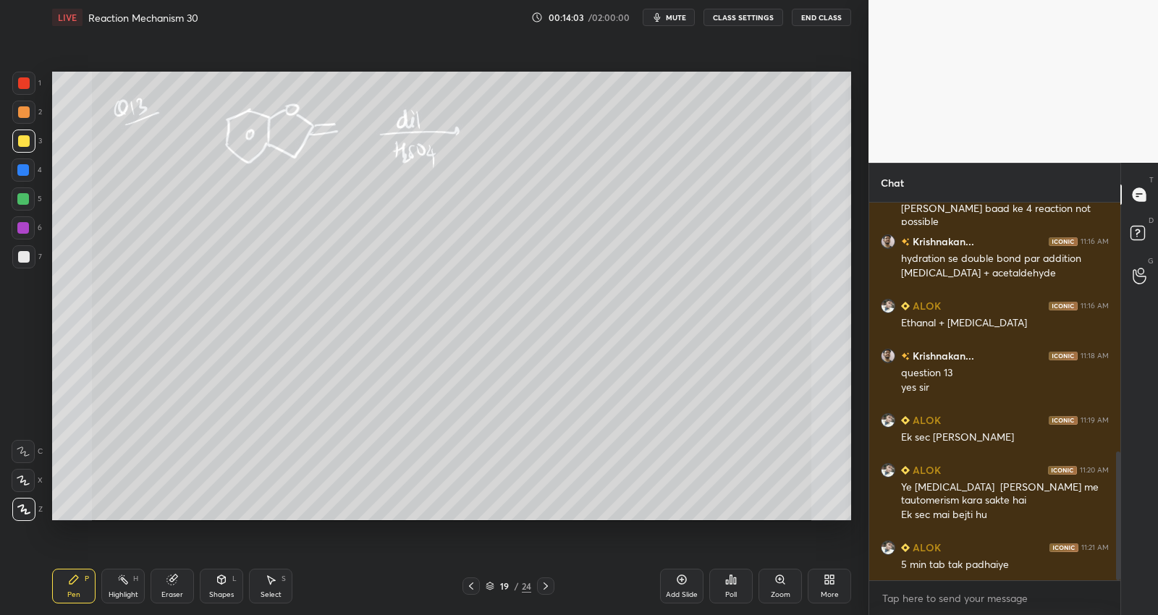
scroll to position [732, 0]
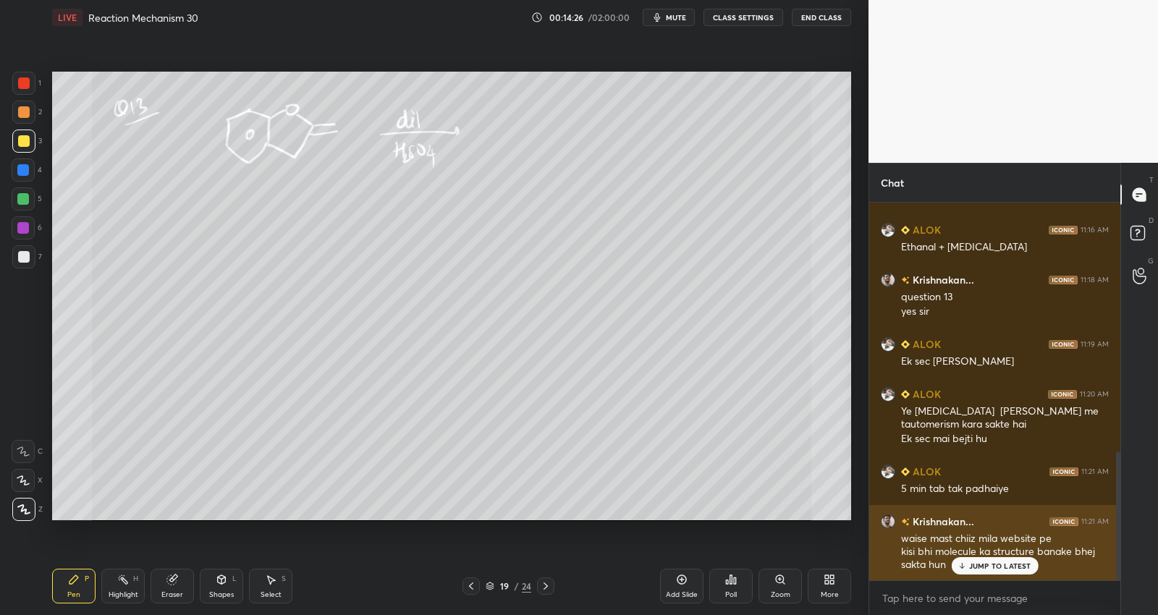
drag, startPoint x: 978, startPoint y: 558, endPoint x: 984, endPoint y: 566, distance: 9.8
click at [978, 557] on div "JUMP TO LATEST" at bounding box center [994, 565] width 87 height 17
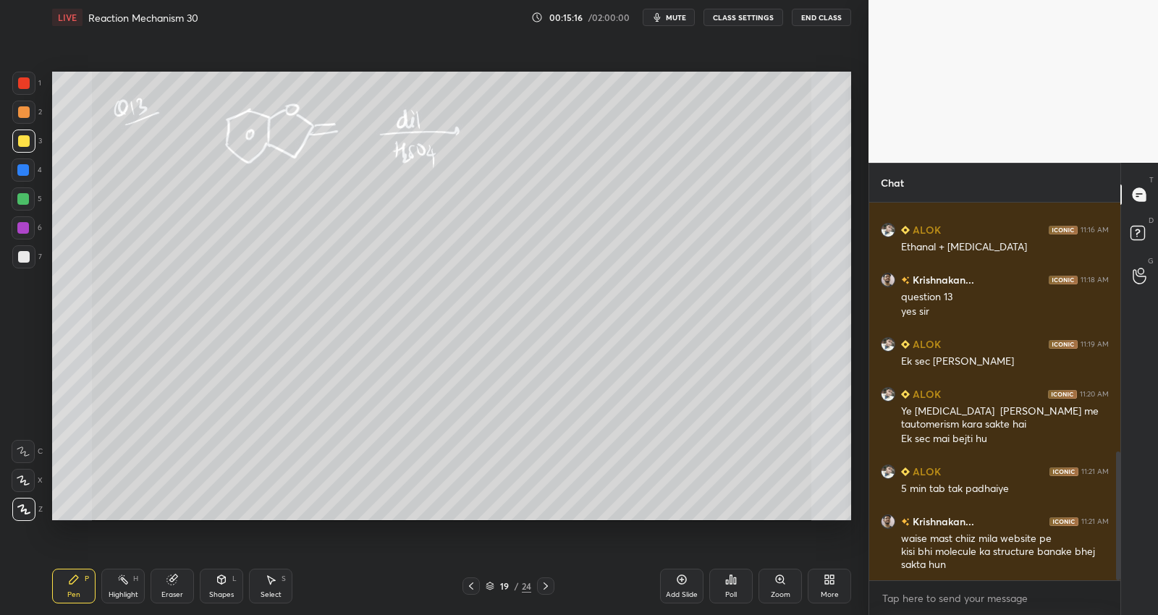
click at [678, 589] on div "Add Slide" at bounding box center [681, 586] width 43 height 35
click at [471, 591] on div at bounding box center [471, 586] width 17 height 17
click at [552, 581] on div at bounding box center [545, 586] width 17 height 17
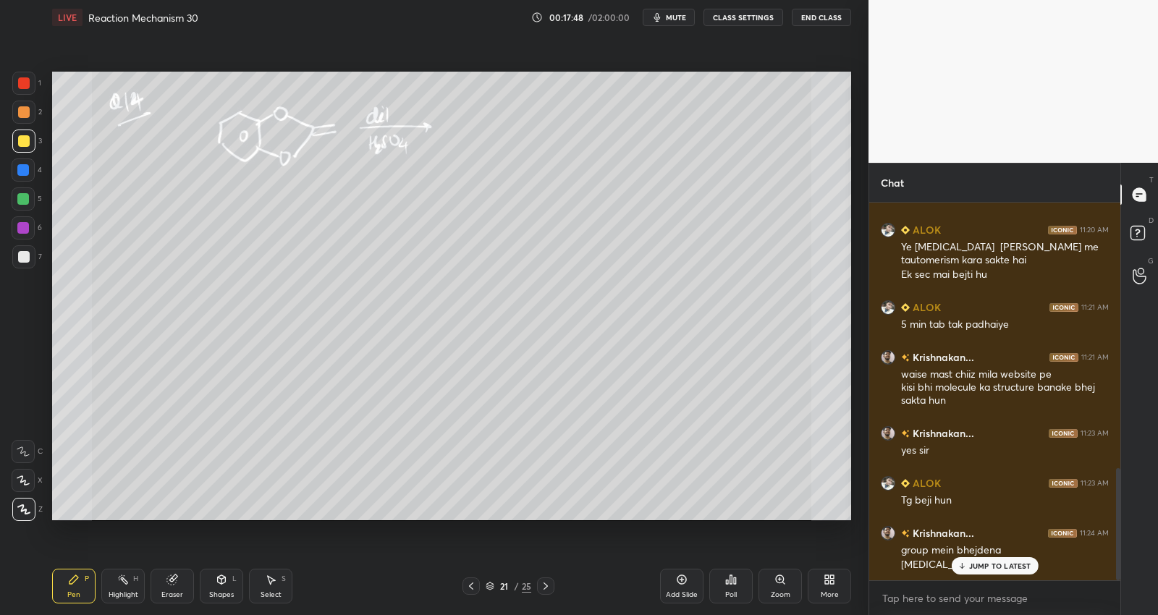
scroll to position [946, 0]
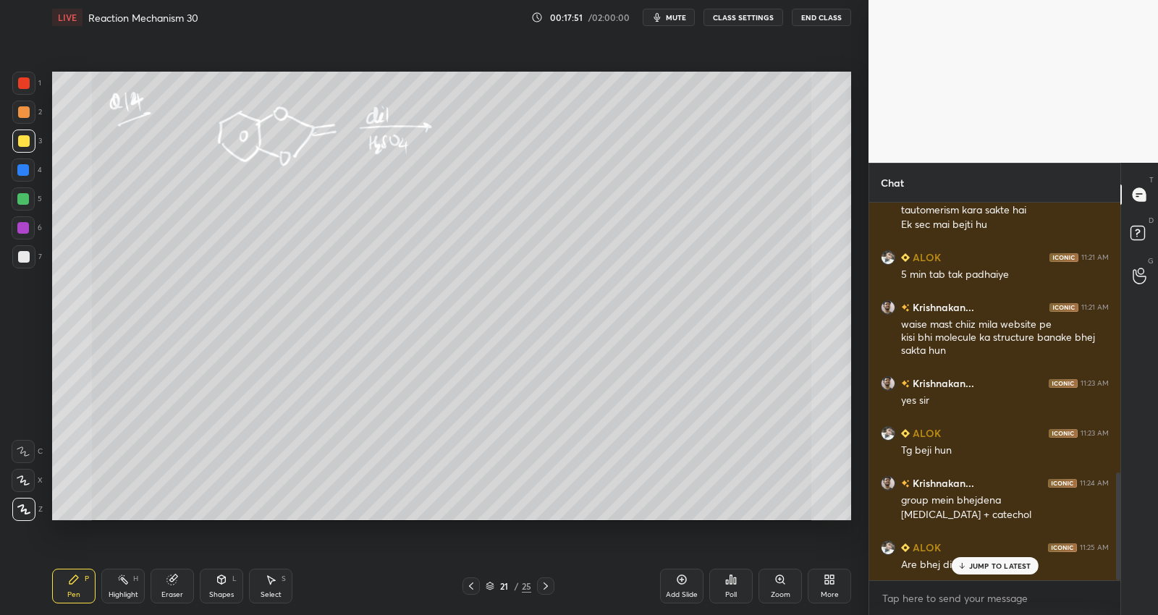
drag, startPoint x: 685, startPoint y: 580, endPoint x: 678, endPoint y: 571, distance: 10.9
click at [688, 580] on div "Add Slide" at bounding box center [681, 586] width 43 height 35
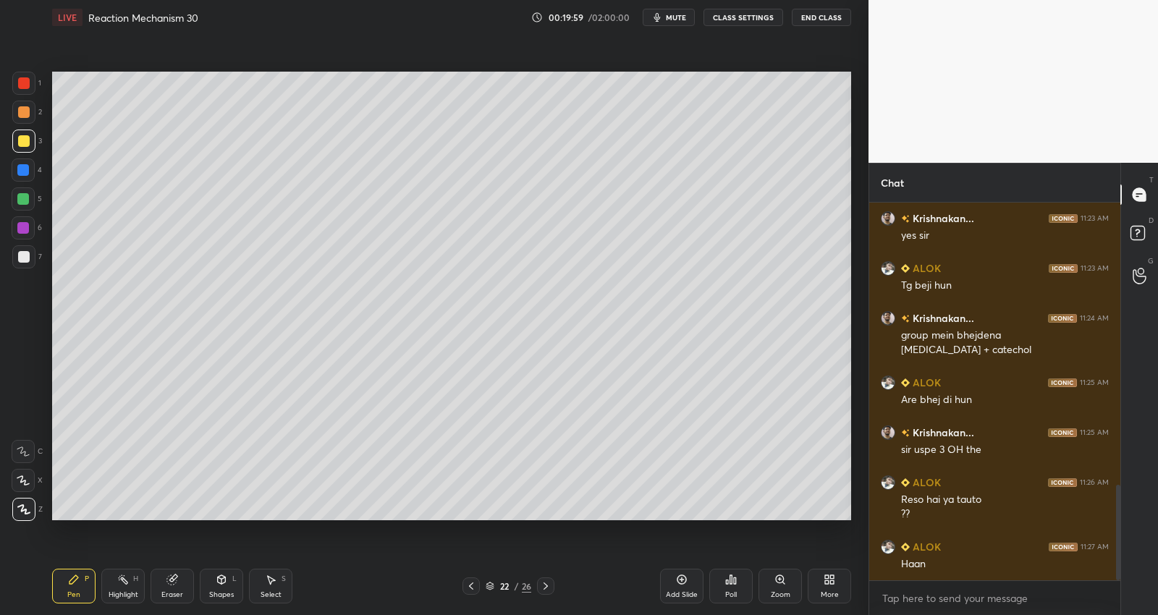
scroll to position [1161, 0]
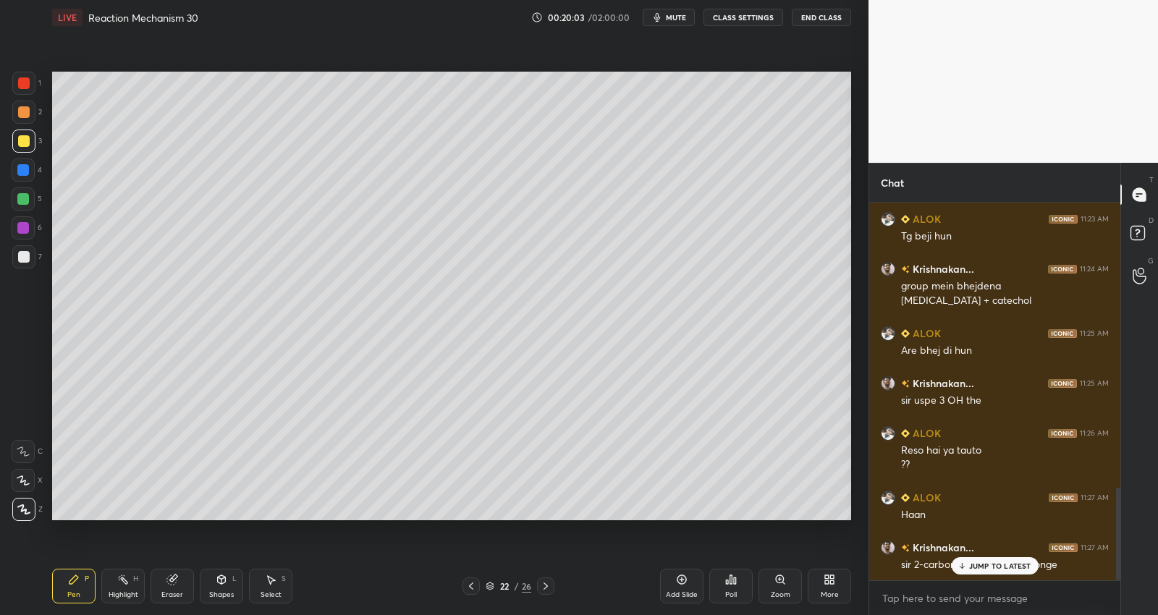
click at [1003, 569] on p "JUMP TO LATEST" at bounding box center [1000, 566] width 62 height 9
click at [468, 590] on icon at bounding box center [472, 587] width 12 height 12
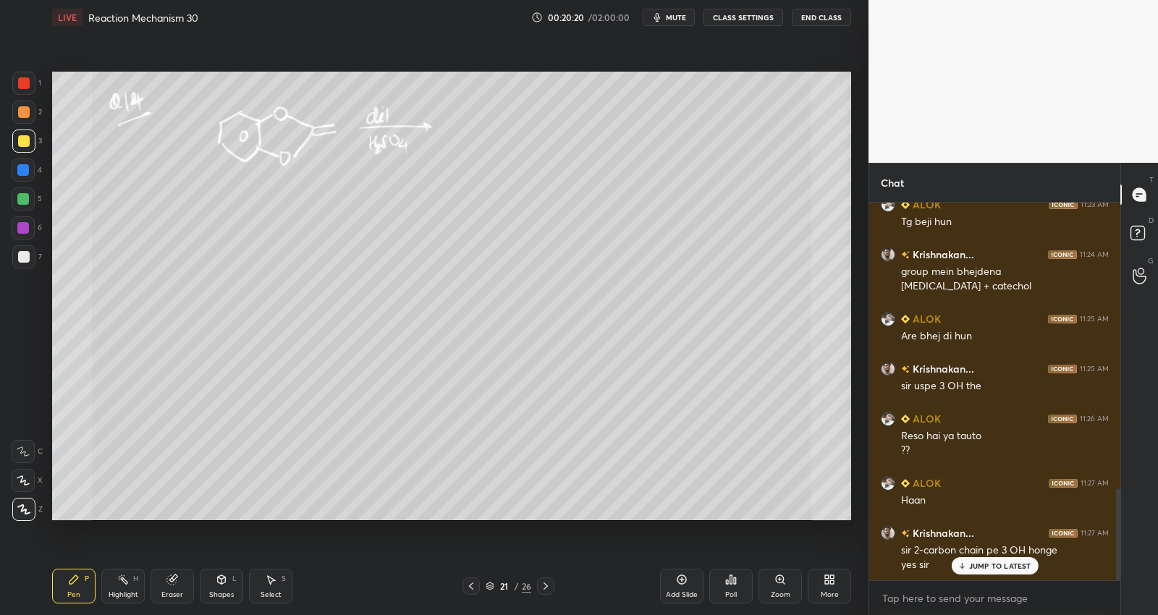
click at [539, 584] on div at bounding box center [545, 586] width 17 height 17
drag, startPoint x: 167, startPoint y: 576, endPoint x: 173, endPoint y: 552, distance: 24.6
click at [167, 576] on icon at bounding box center [173, 580] width 12 height 12
click at [23, 418] on div "C X Z" at bounding box center [27, 381] width 31 height 105
drag, startPoint x: 25, startPoint y: 476, endPoint x: 41, endPoint y: 466, distance: 18.3
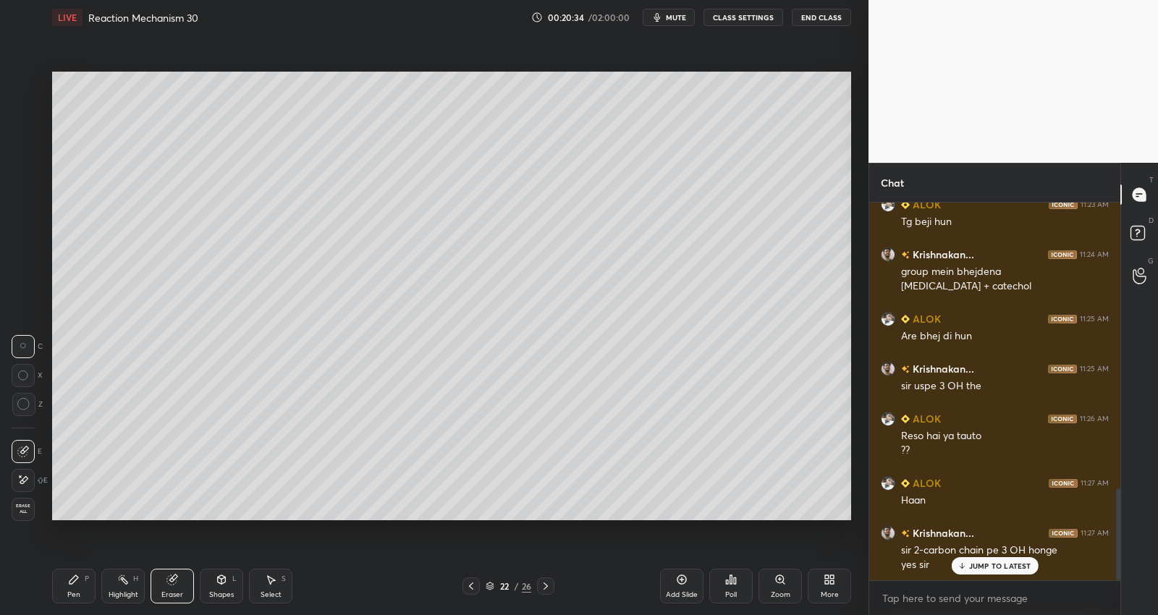
click at [27, 474] on icon at bounding box center [23, 480] width 12 height 12
click at [80, 586] on div "Pen P" at bounding box center [73, 586] width 43 height 35
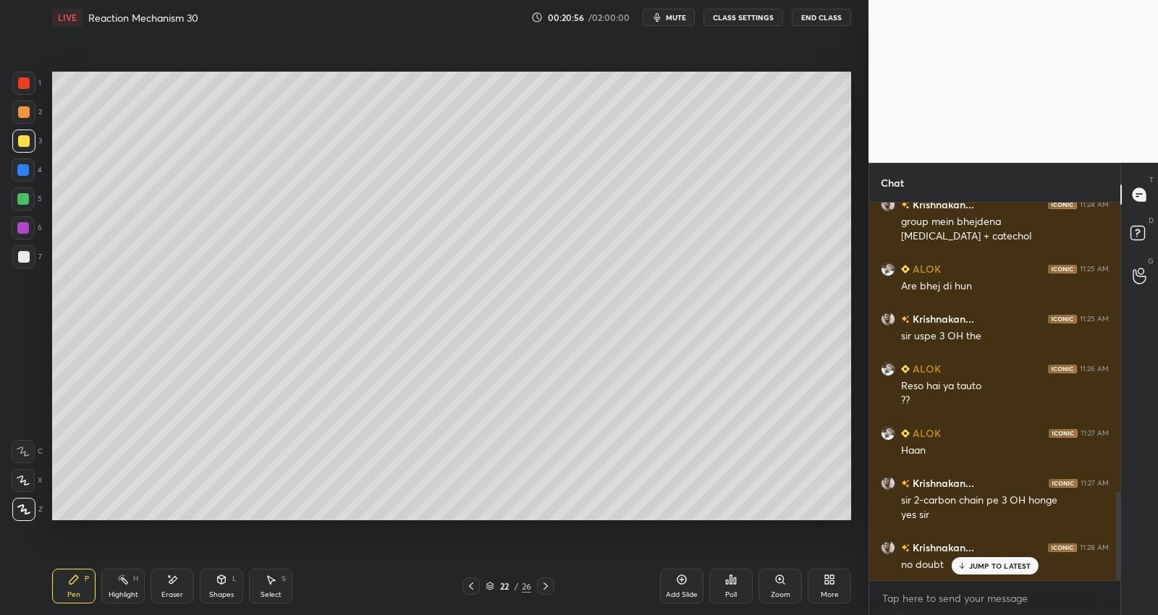
click at [636, 550] on div "Setting up your live class Poll for secs No correct answer Start poll" at bounding box center [451, 296] width 811 height 523
drag, startPoint x: 616, startPoint y: 556, endPoint x: 584, endPoint y: 577, distance: 38.2
click at [613, 557] on div "LIVE Reaction Mechanism 30 00:20:56 / 02:00:00 mute CLASS SETTINGS End Class Se…" at bounding box center [451, 307] width 811 height 615
drag, startPoint x: 542, startPoint y: 586, endPoint x: 548, endPoint y: 578, distance: 10.4
click at [541, 590] on icon at bounding box center [546, 587] width 12 height 12
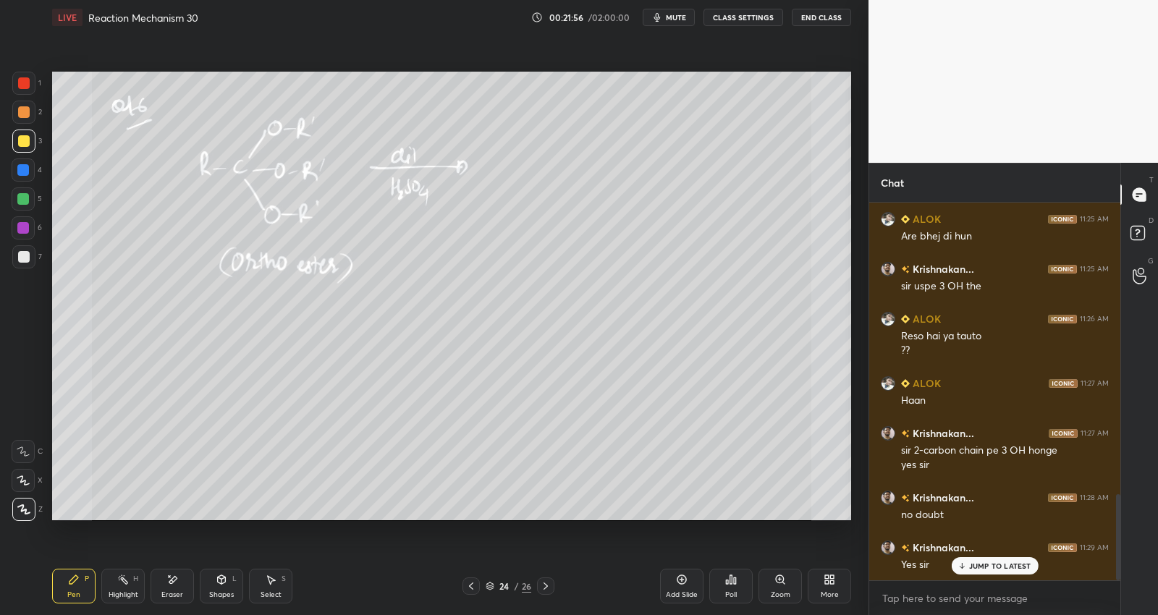
scroll to position [1338, 0]
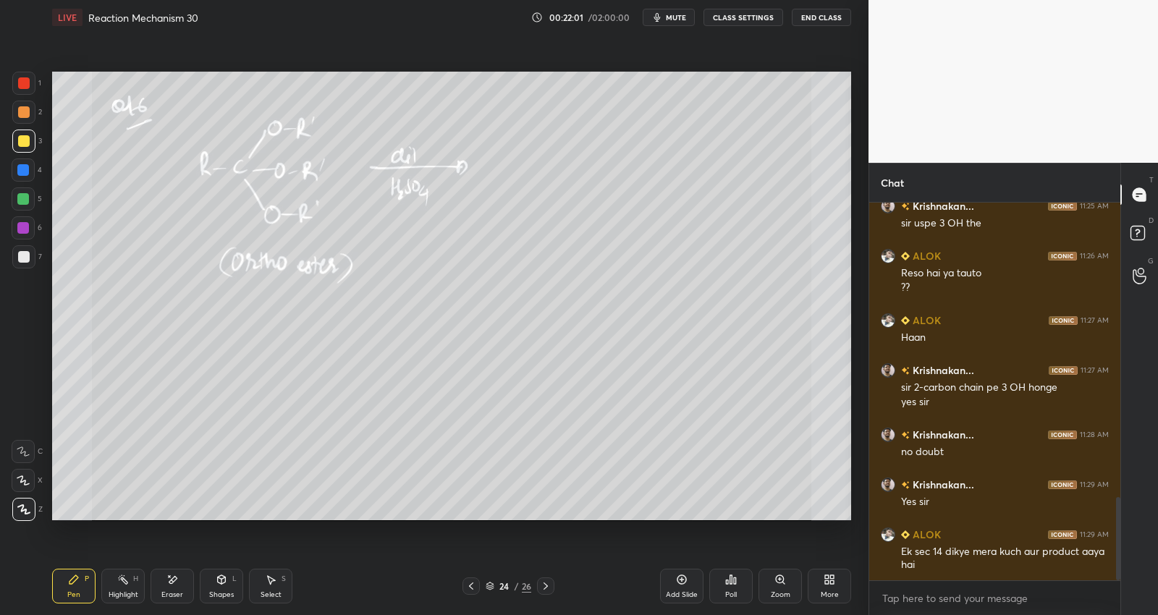
click at [476, 583] on div at bounding box center [471, 586] width 17 height 17
click at [476, 584] on div at bounding box center [471, 586] width 17 height 17
click at [476, 586] on div at bounding box center [471, 586] width 17 height 17
click at [549, 586] on icon at bounding box center [546, 587] width 12 height 12
click at [476, 584] on icon at bounding box center [472, 587] width 12 height 12
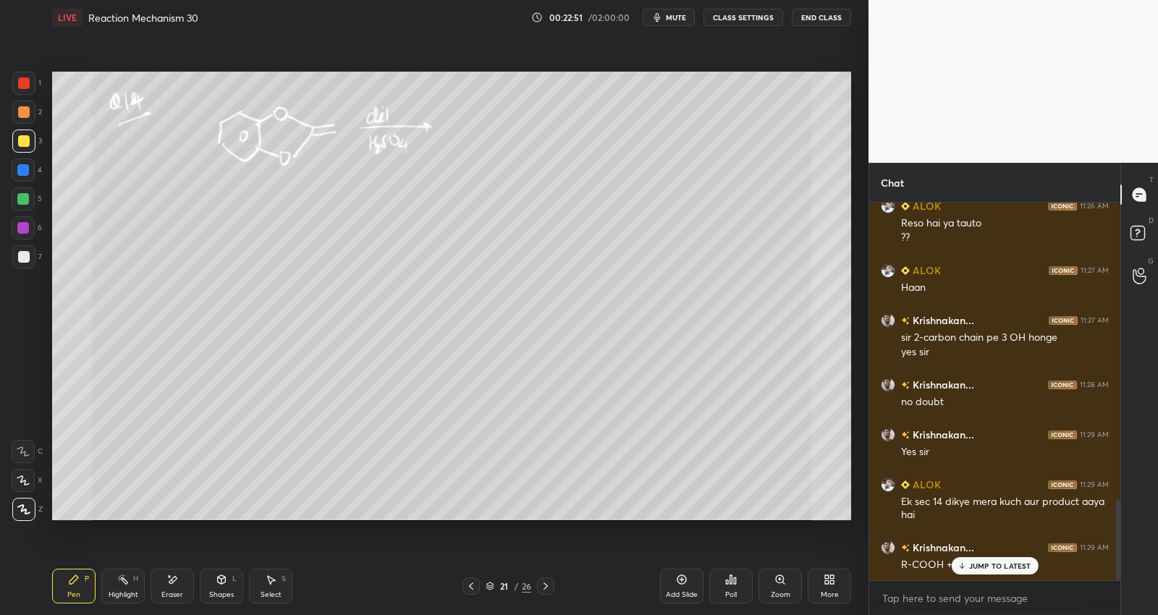
scroll to position [1438, 0]
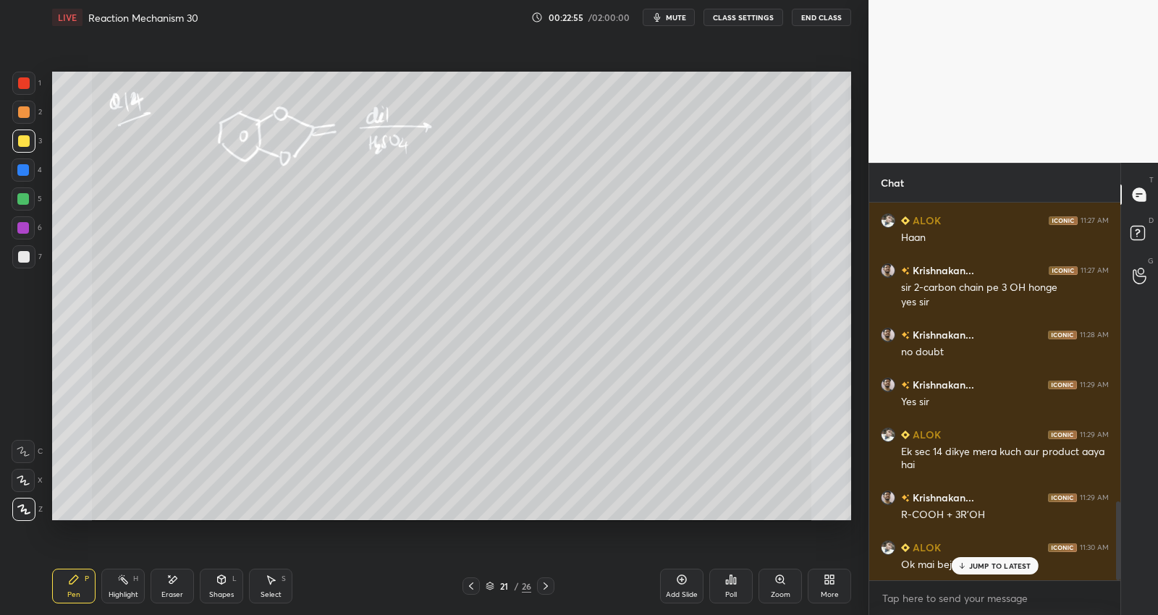
click at [977, 565] on p "JUMP TO LATEST" at bounding box center [1000, 566] width 62 height 9
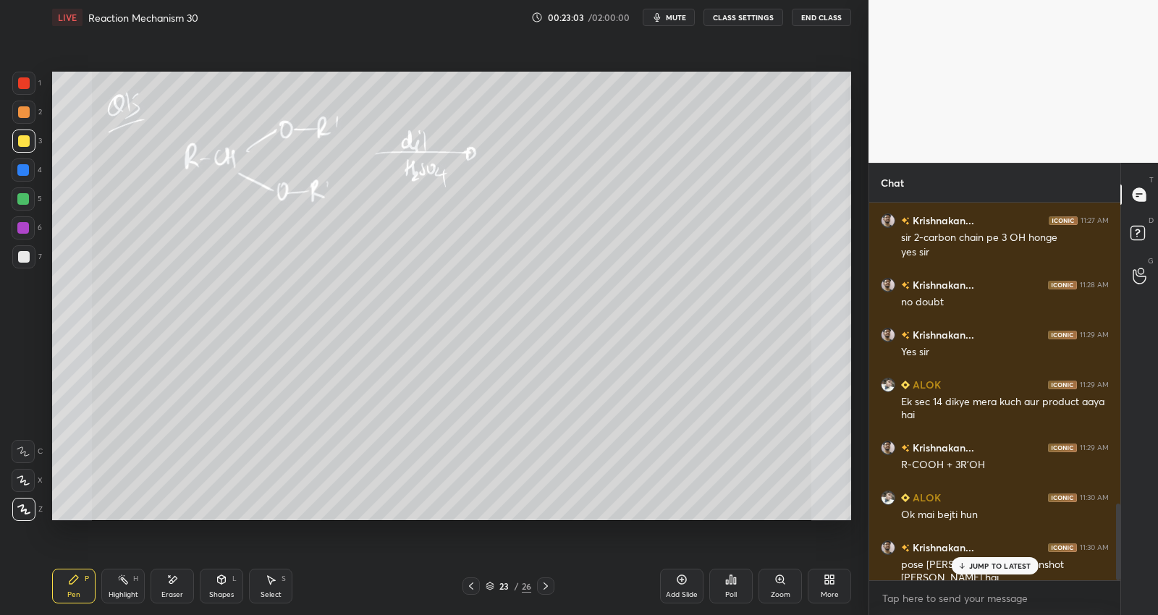
click at [1017, 562] on p "JUMP TO LATEST" at bounding box center [1000, 566] width 62 height 9
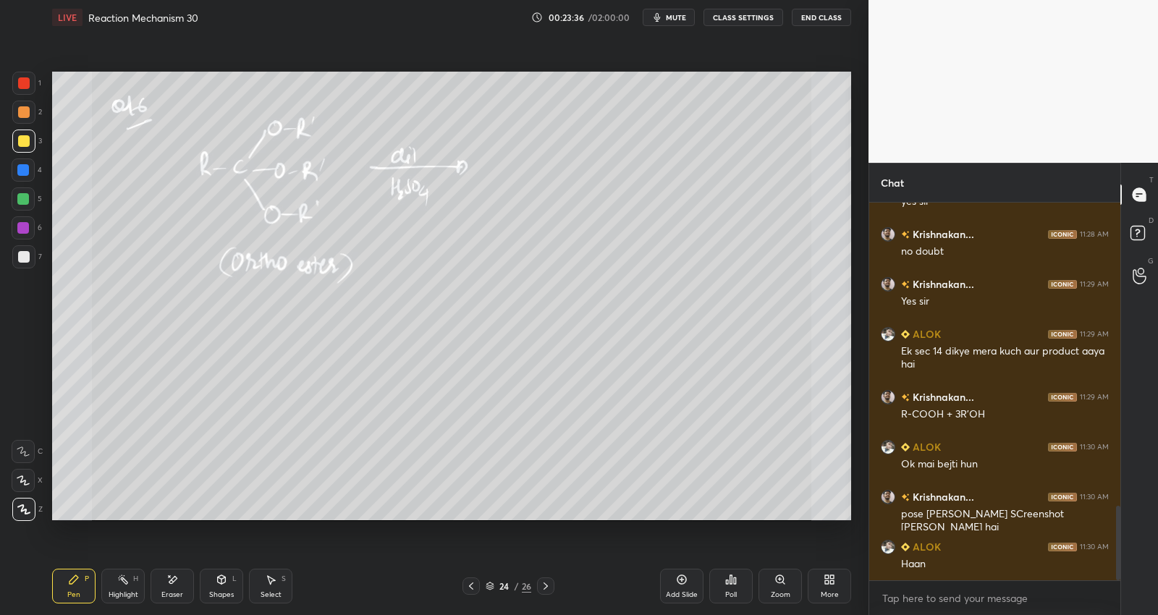
click at [550, 581] on icon at bounding box center [546, 587] width 12 height 12
drag, startPoint x: 25, startPoint y: 200, endPoint x: 33, endPoint y: 197, distance: 7.8
click at [23, 190] on div at bounding box center [23, 199] width 23 height 23
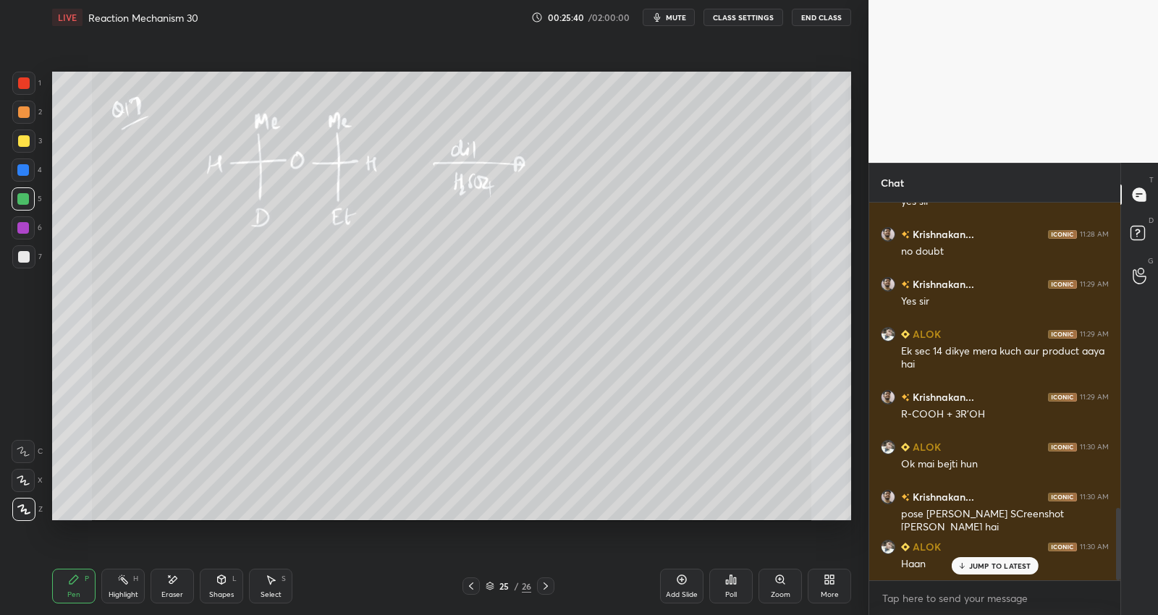
scroll to position [1588, 0]
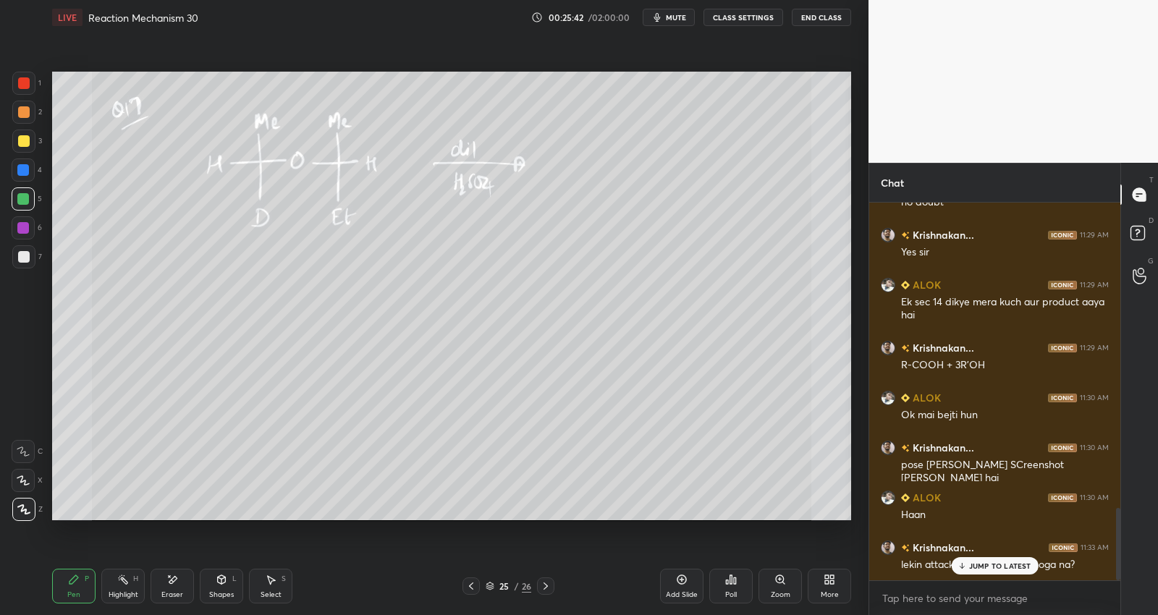
click at [987, 558] on div "JUMP TO LATEST" at bounding box center [994, 565] width 87 height 17
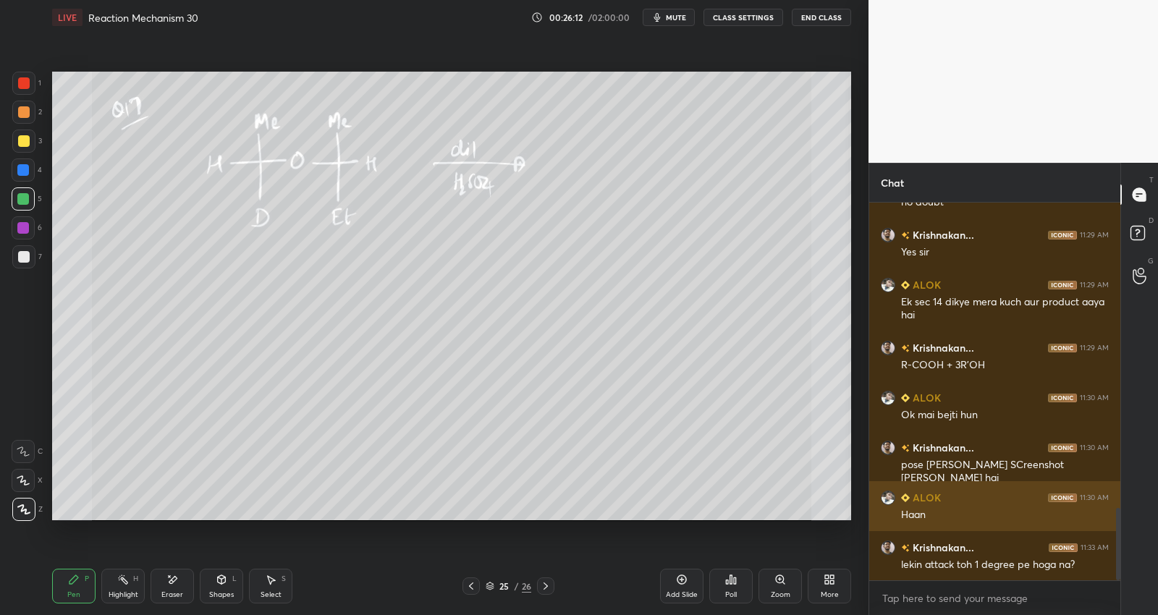
scroll to position [1602, 0]
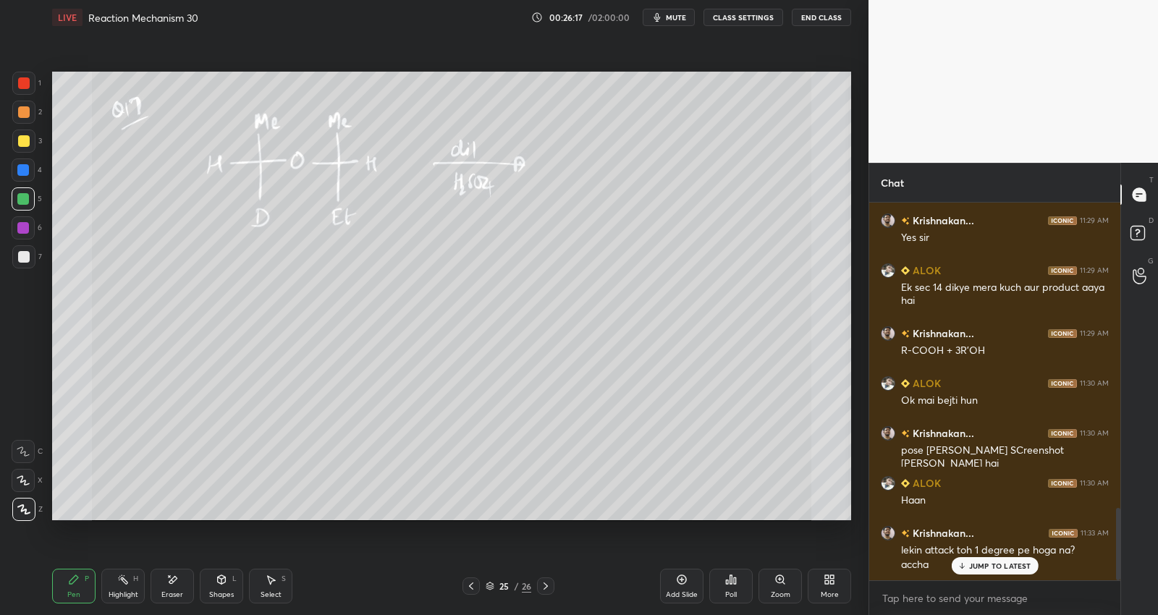
drag, startPoint x: 29, startPoint y: 255, endPoint x: 28, endPoint y: 262, distance: 7.4
click at [27, 258] on div at bounding box center [24, 257] width 12 height 12
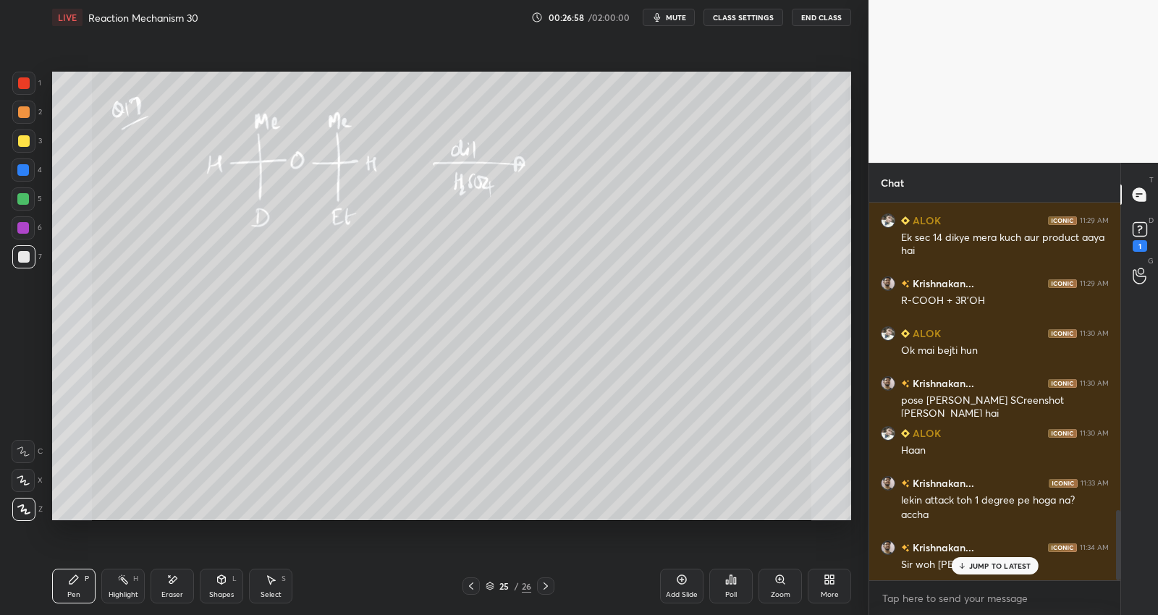
click at [1011, 568] on p "JUMP TO LATEST" at bounding box center [1000, 566] width 62 height 9
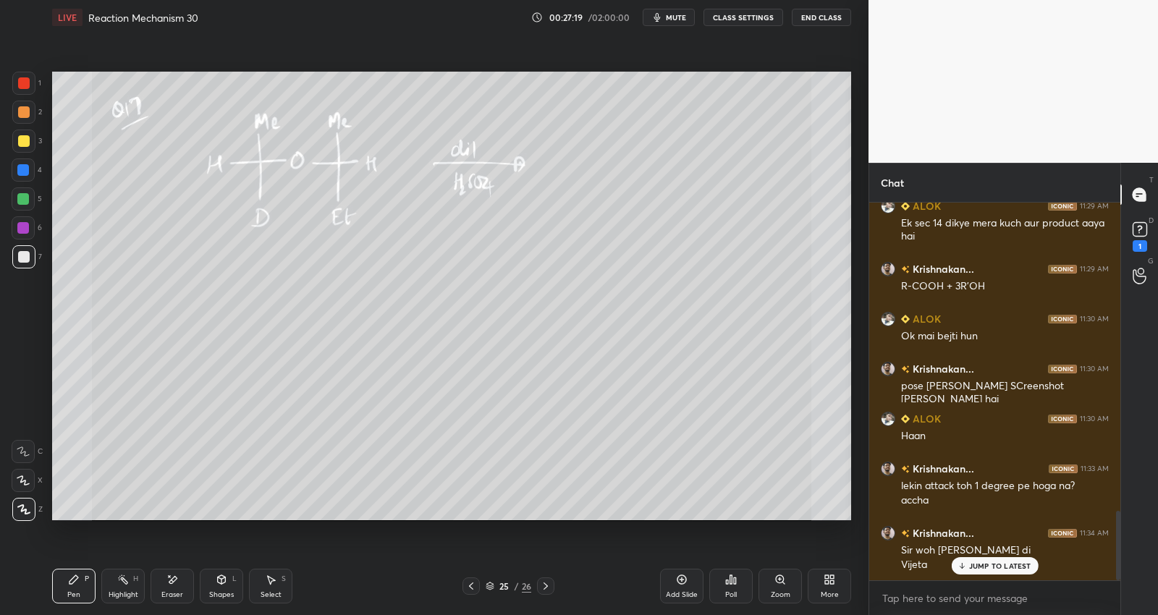
scroll to position [1681, 0]
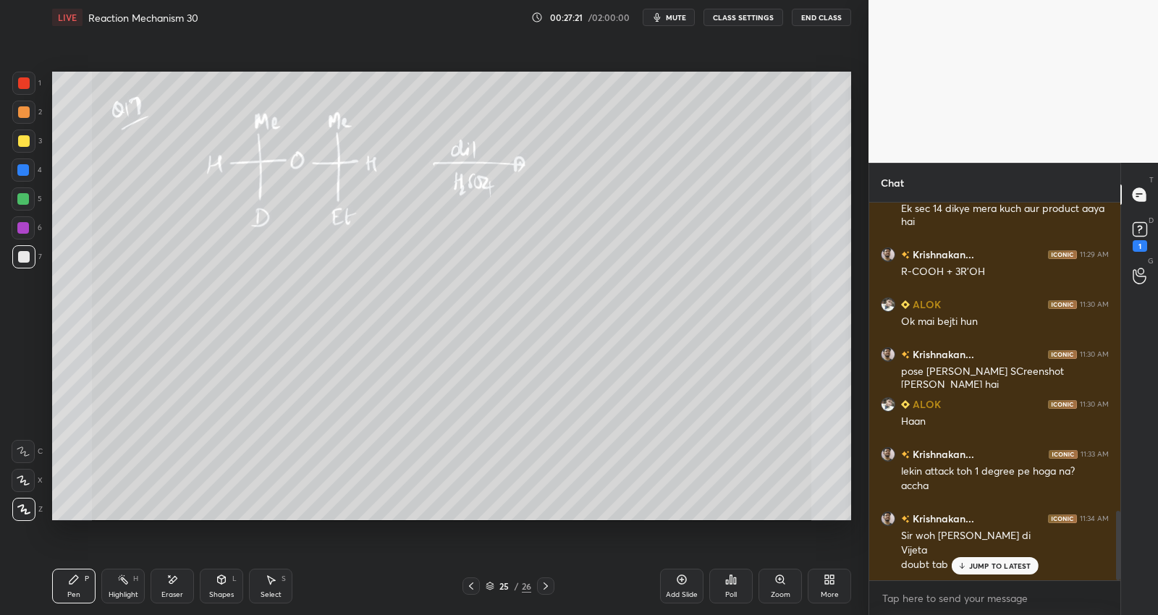
click at [1018, 567] on p "JUMP TO LATEST" at bounding box center [1000, 566] width 62 height 9
click at [1141, 234] on rect at bounding box center [1140, 230] width 14 height 14
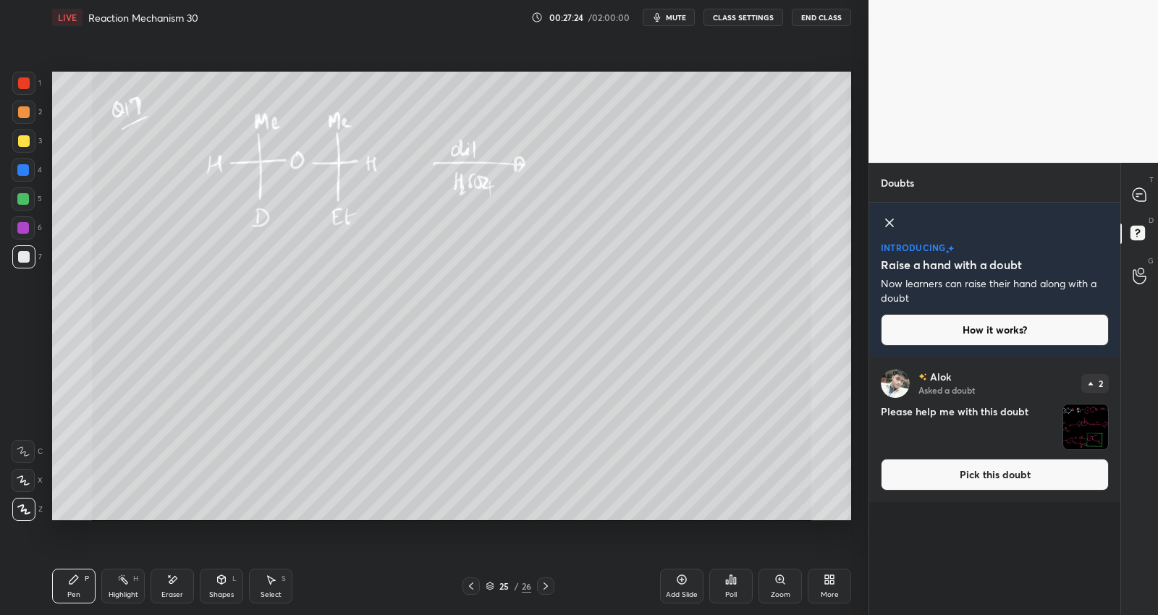
click at [996, 479] on button "Pick this doubt" at bounding box center [995, 475] width 228 height 32
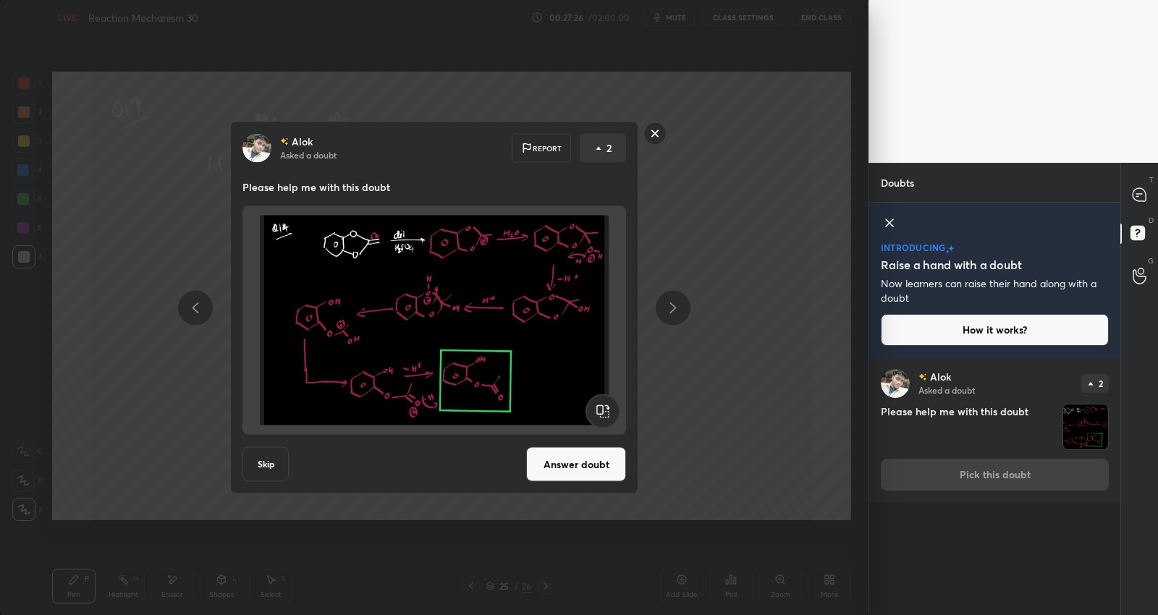
click at [570, 464] on button "Answer doubt" at bounding box center [576, 464] width 100 height 35
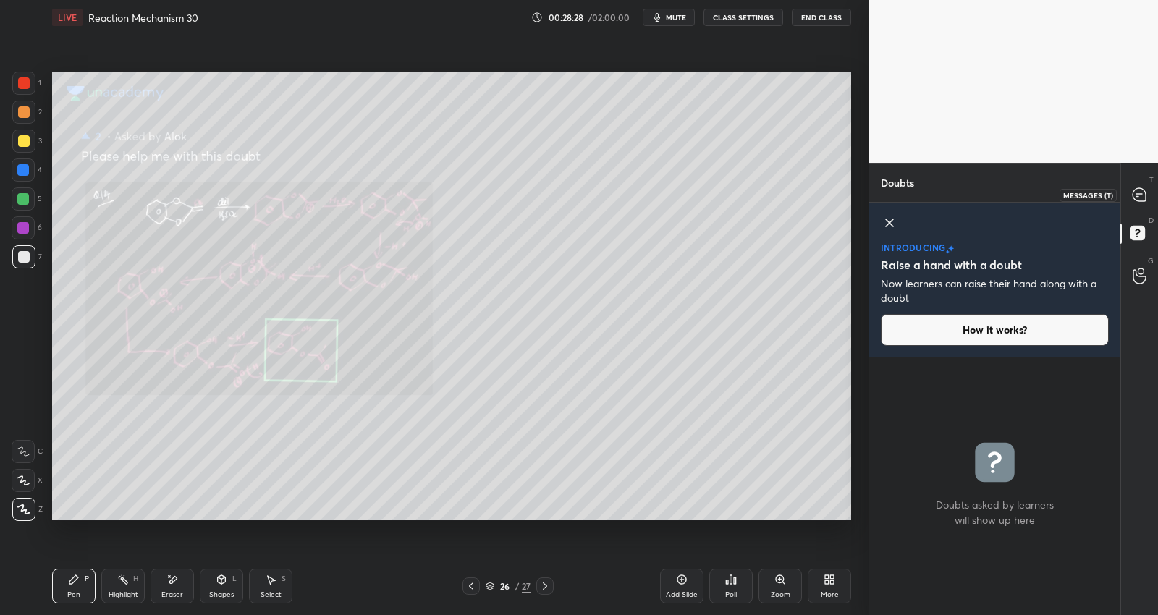
drag, startPoint x: 1140, startPoint y: 193, endPoint x: 1126, endPoint y: 201, distance: 16.5
click at [1140, 194] on icon at bounding box center [1139, 195] width 15 height 15
type textarea "x"
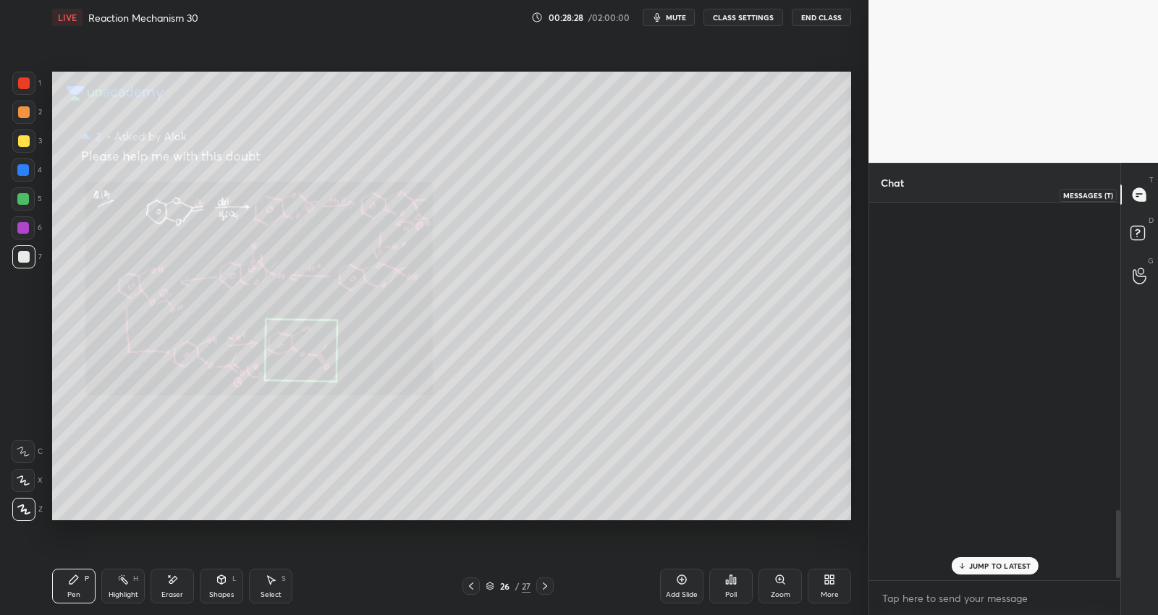
scroll to position [374, 248]
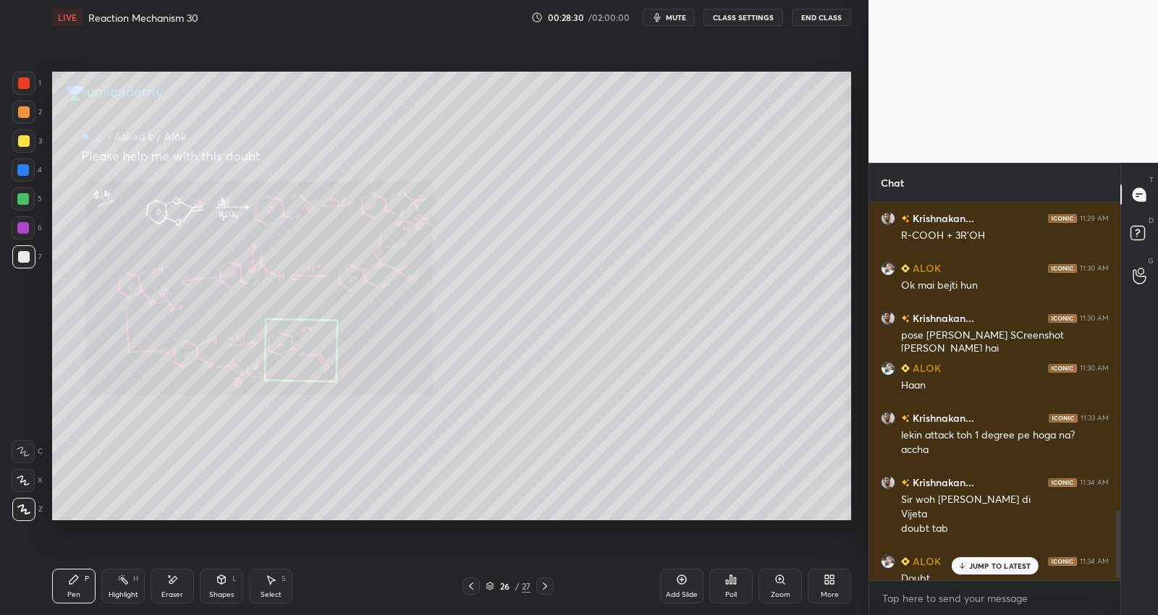
click at [980, 567] on p "JUMP TO LATEST" at bounding box center [1000, 566] width 62 height 9
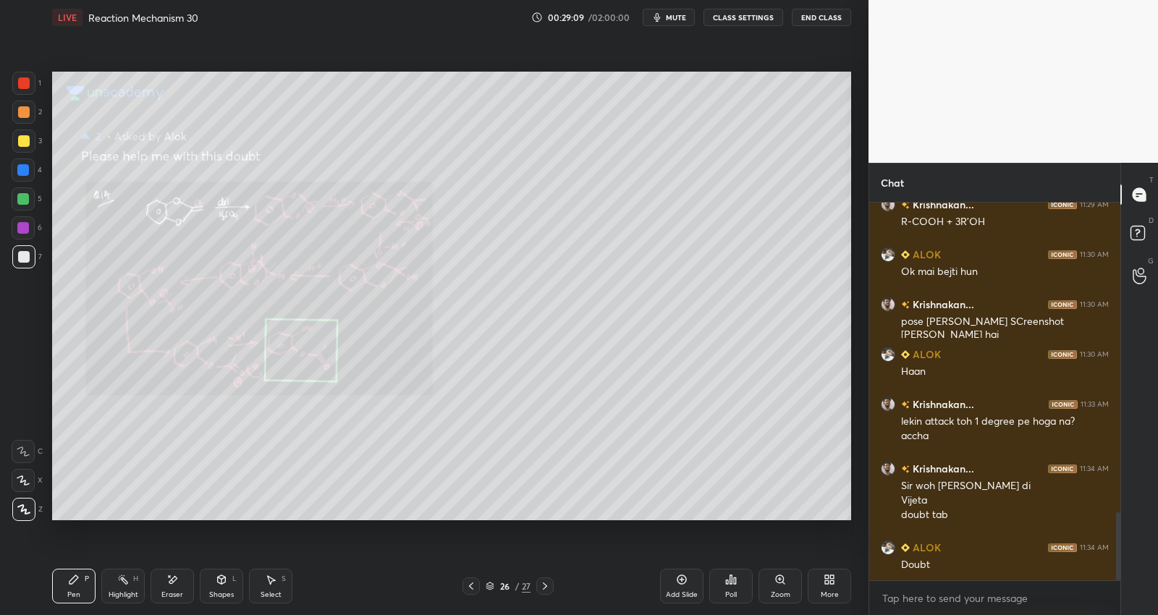
click at [678, 578] on icon at bounding box center [682, 580] width 9 height 9
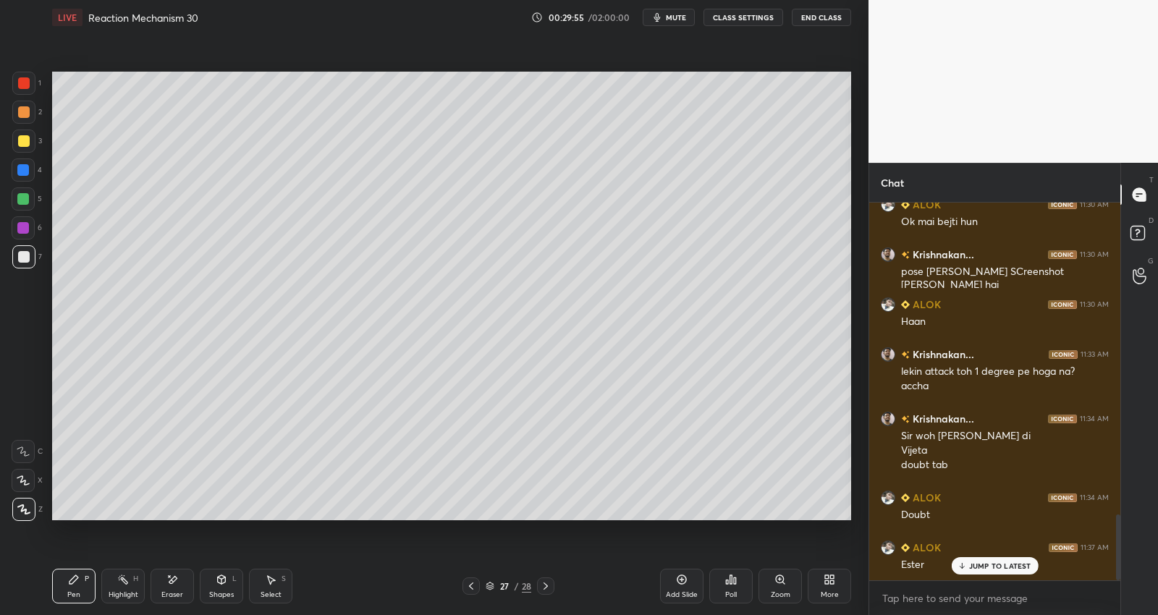
click at [46, 206] on div "1 2 3 4 5 6 7 C X Z E E Erase all H H LIVE Reaction Mechanism 30 00:29:55 / 02:…" at bounding box center [428, 307] width 857 height 615
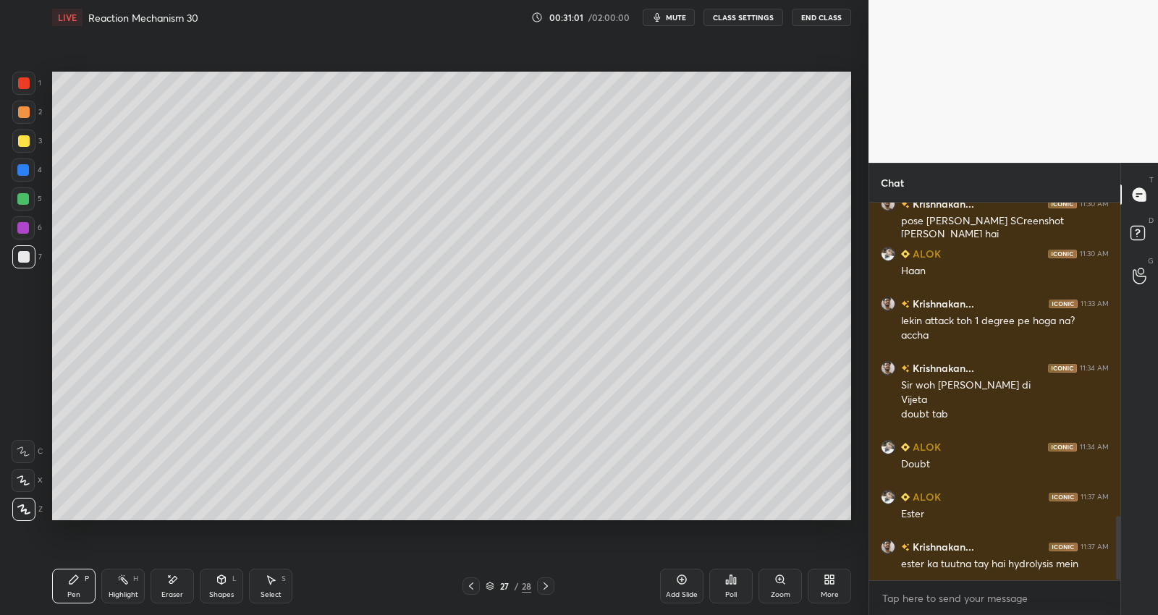
scroll to position [1908, 0]
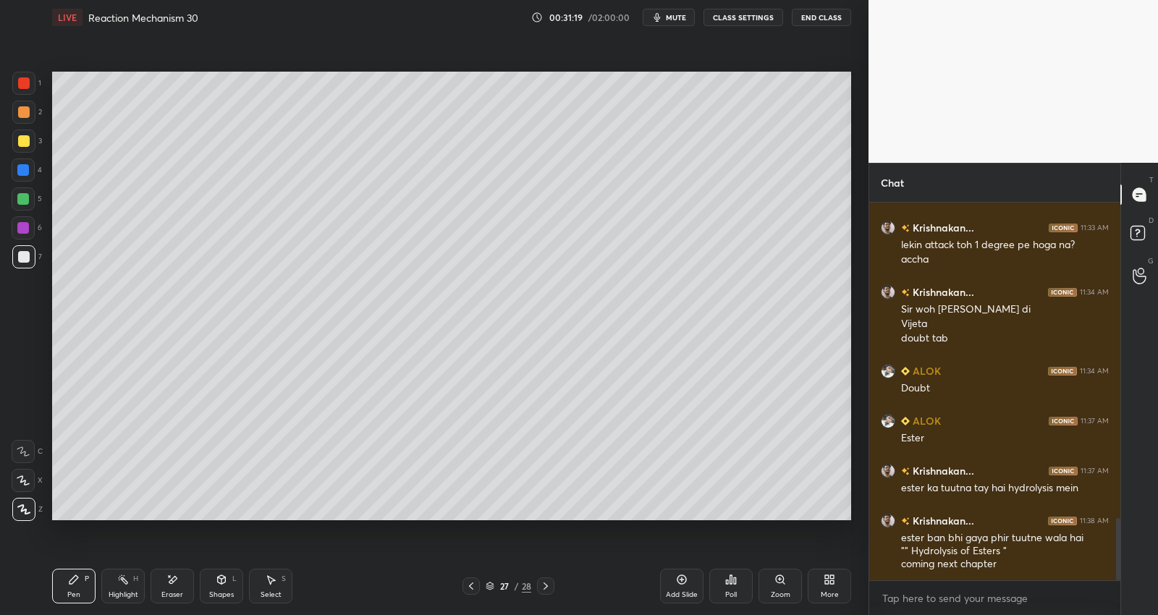
drag, startPoint x: 161, startPoint y: 591, endPoint x: 219, endPoint y: 552, distance: 70.3
click at [167, 594] on div "Eraser" at bounding box center [172, 594] width 22 height 7
click at [64, 589] on div "Pen P" at bounding box center [73, 586] width 43 height 35
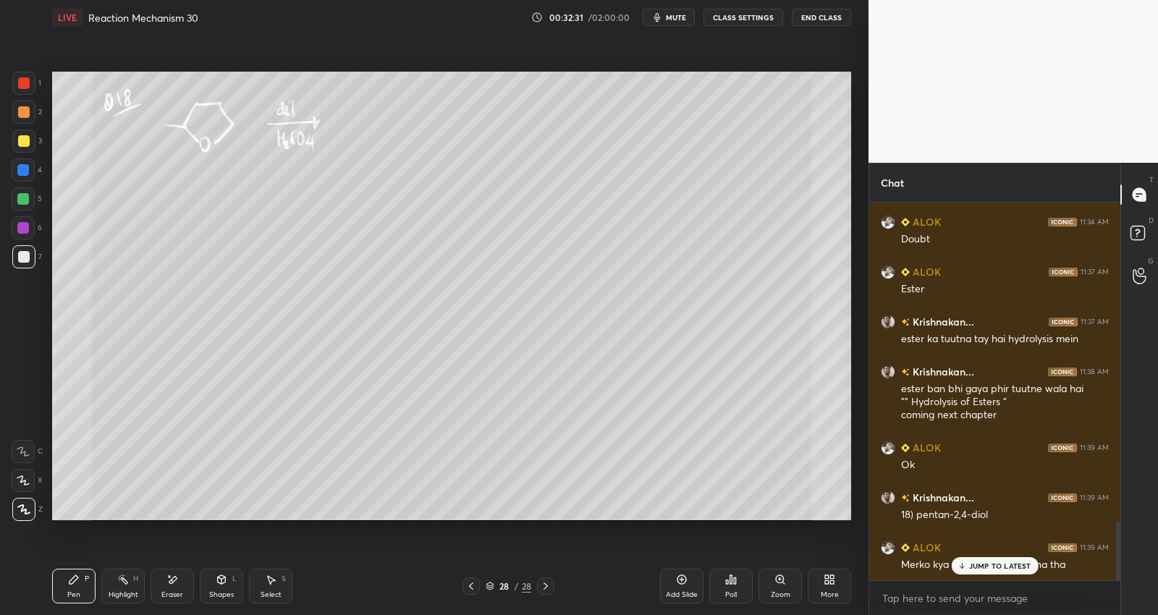
scroll to position [2107, 0]
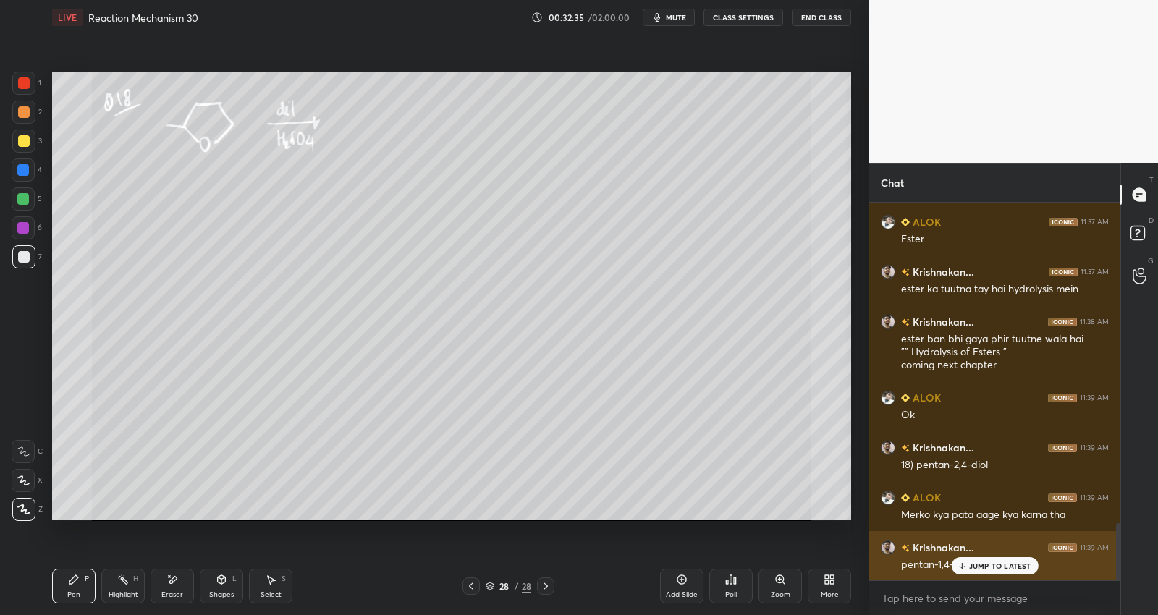
click at [996, 565] on p "JUMP TO LATEST" at bounding box center [1000, 566] width 62 height 9
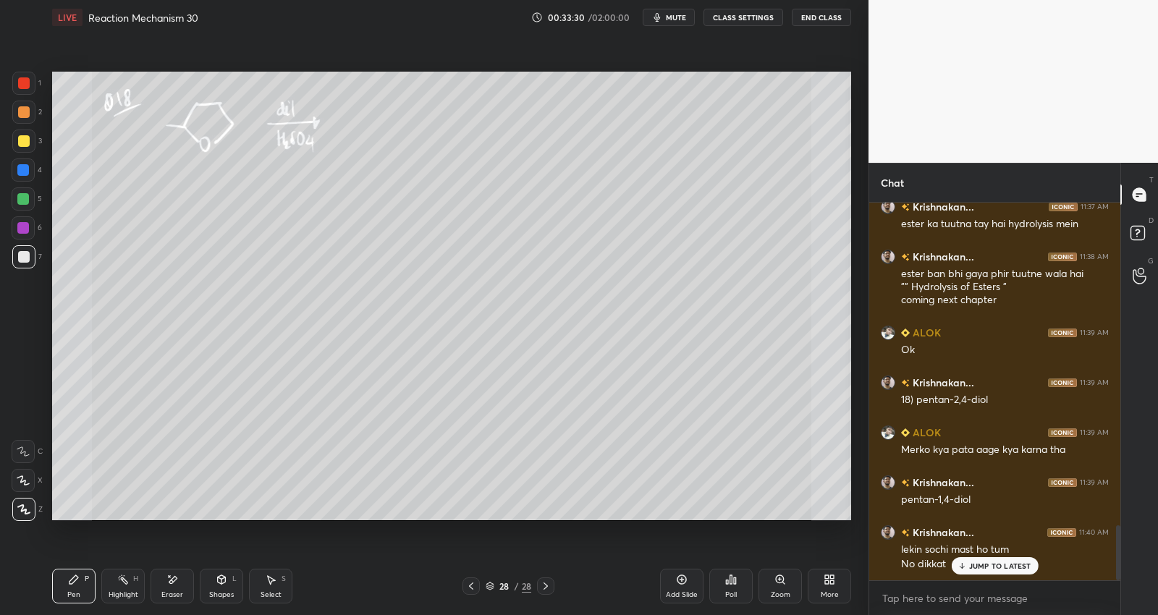
scroll to position [2221, 0]
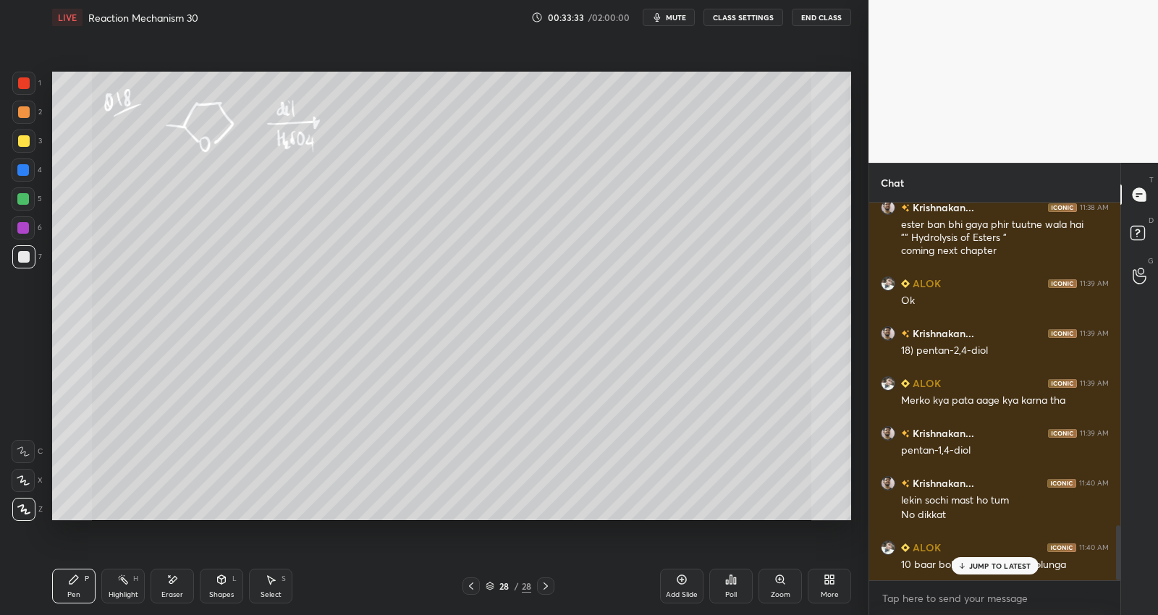
click at [1001, 570] on p "JUMP TO LATEST" at bounding box center [1000, 566] width 62 height 9
click at [693, 582] on div "Add Slide" at bounding box center [681, 586] width 43 height 35
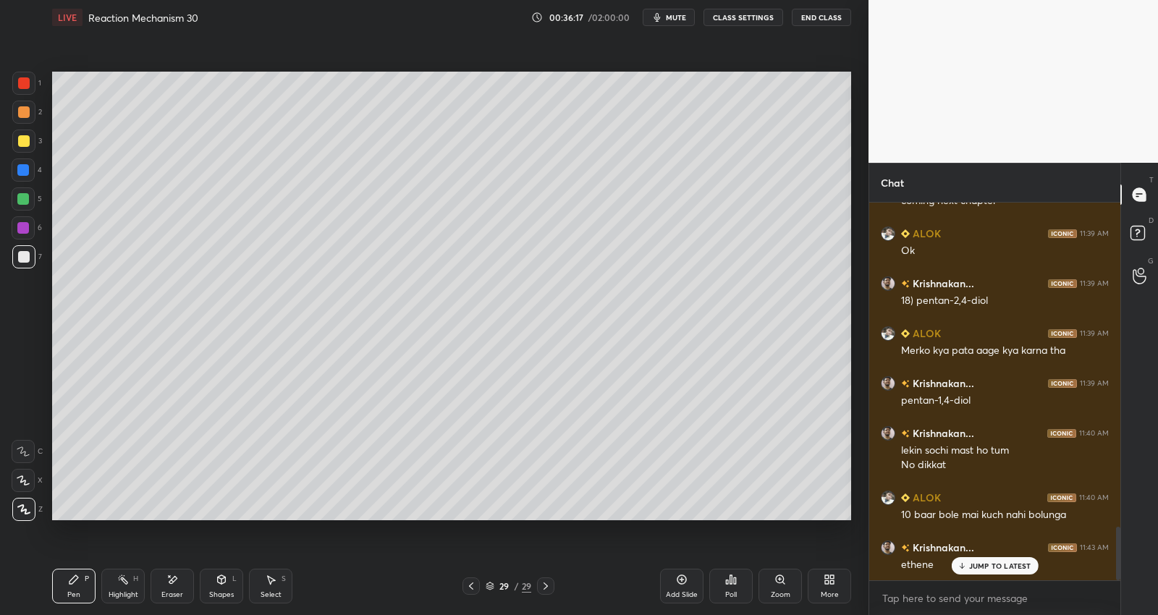
scroll to position [2286, 0]
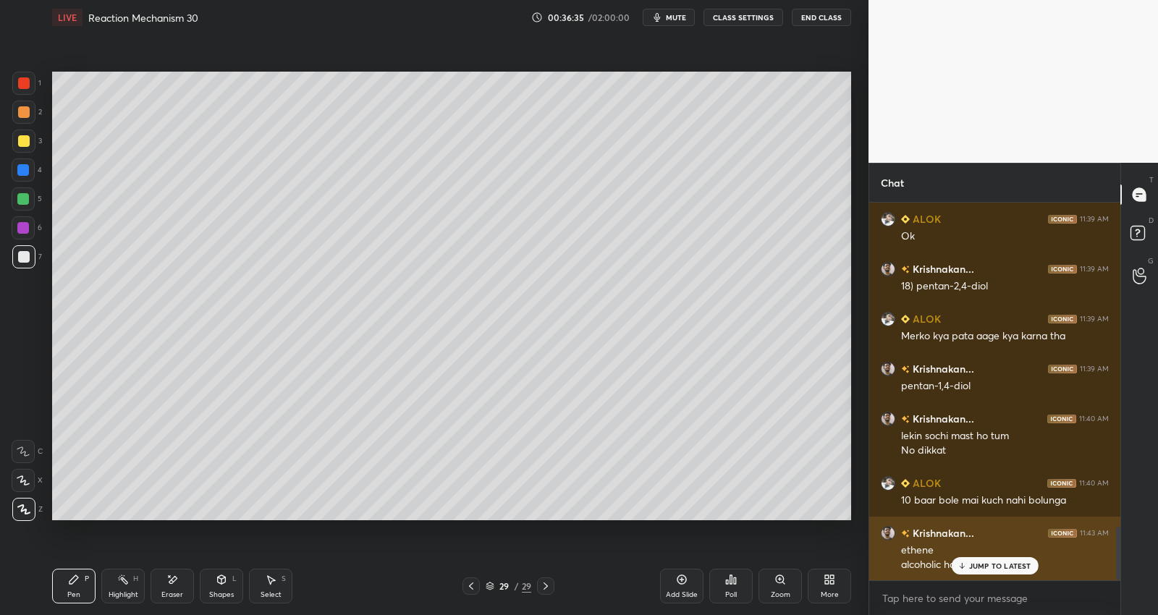
drag, startPoint x: 981, startPoint y: 573, endPoint x: 990, endPoint y: 553, distance: 21.4
click at [982, 570] on div "JUMP TO LATEST" at bounding box center [994, 565] width 87 height 17
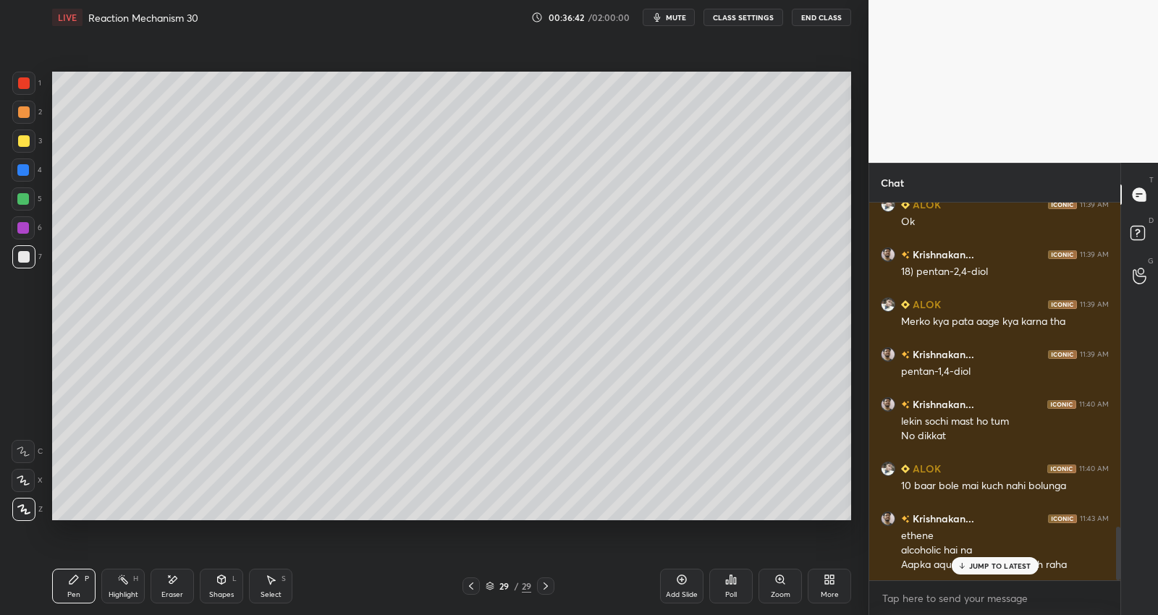
click at [172, 588] on div "Eraser" at bounding box center [172, 586] width 43 height 35
click at [87, 591] on div "Pen P" at bounding box center [73, 586] width 43 height 35
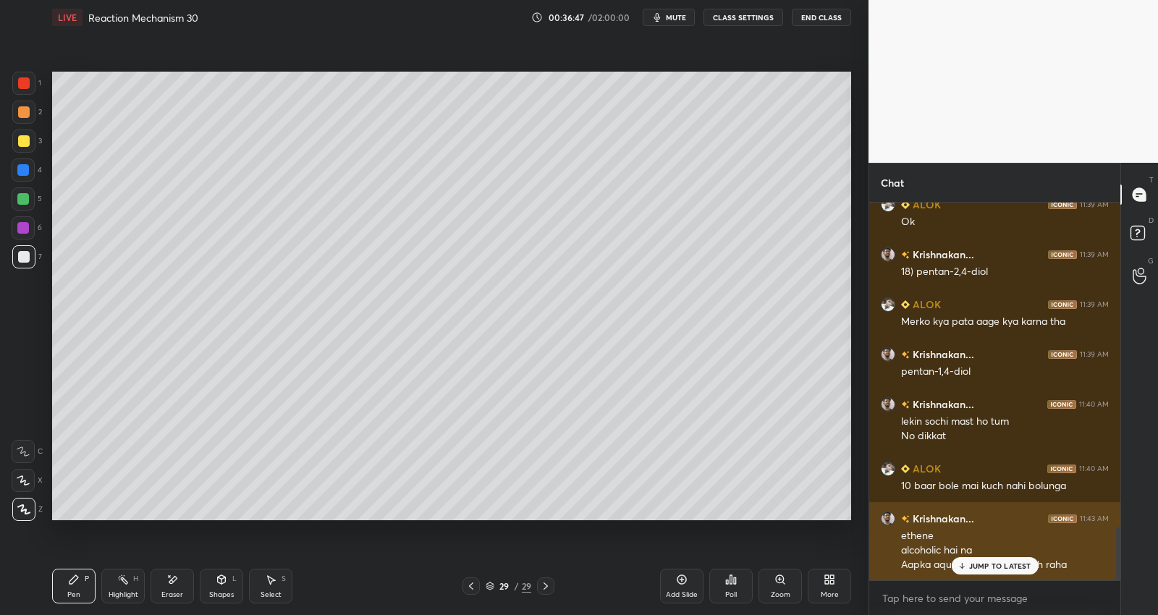
click at [985, 565] on p "JUMP TO LATEST" at bounding box center [1000, 566] width 62 height 9
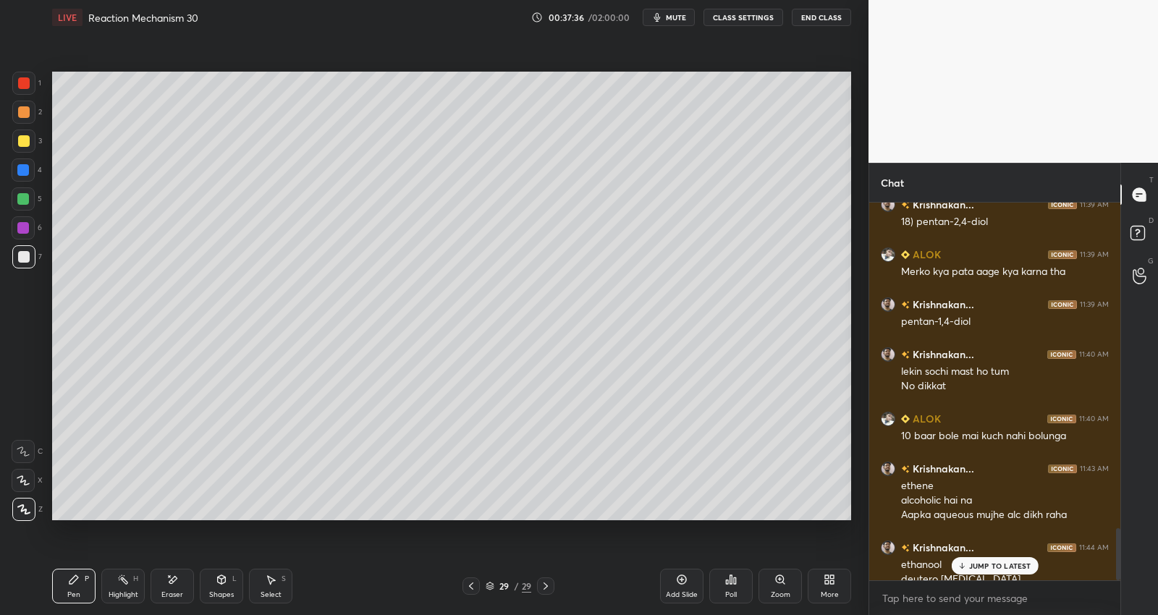
scroll to position [2364, 0]
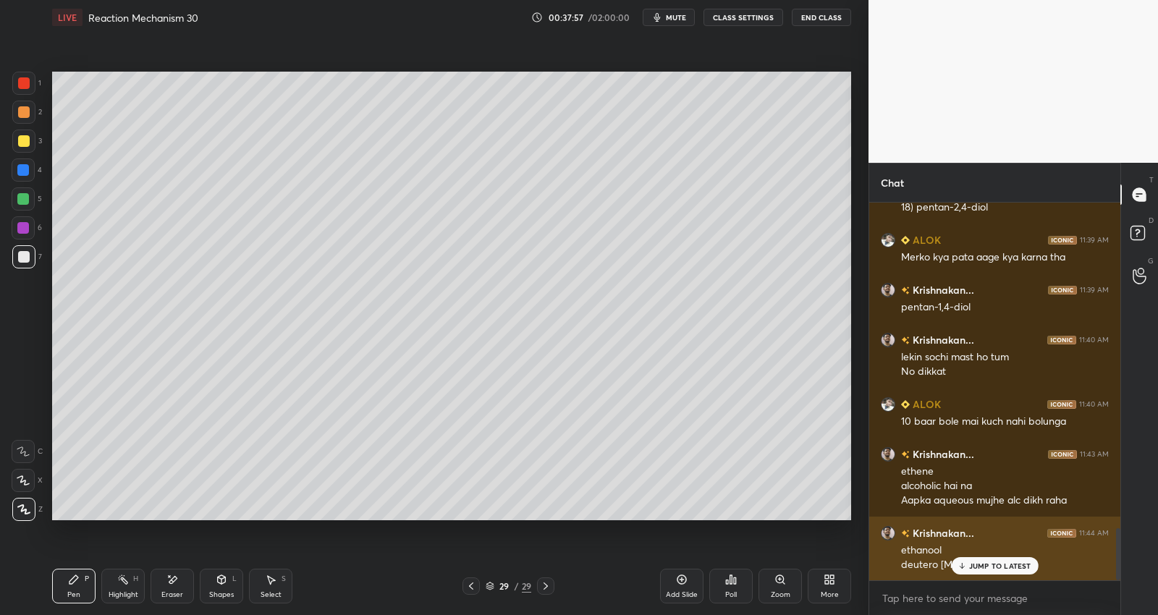
click at [1001, 563] on p "JUMP TO LATEST" at bounding box center [1000, 566] width 62 height 9
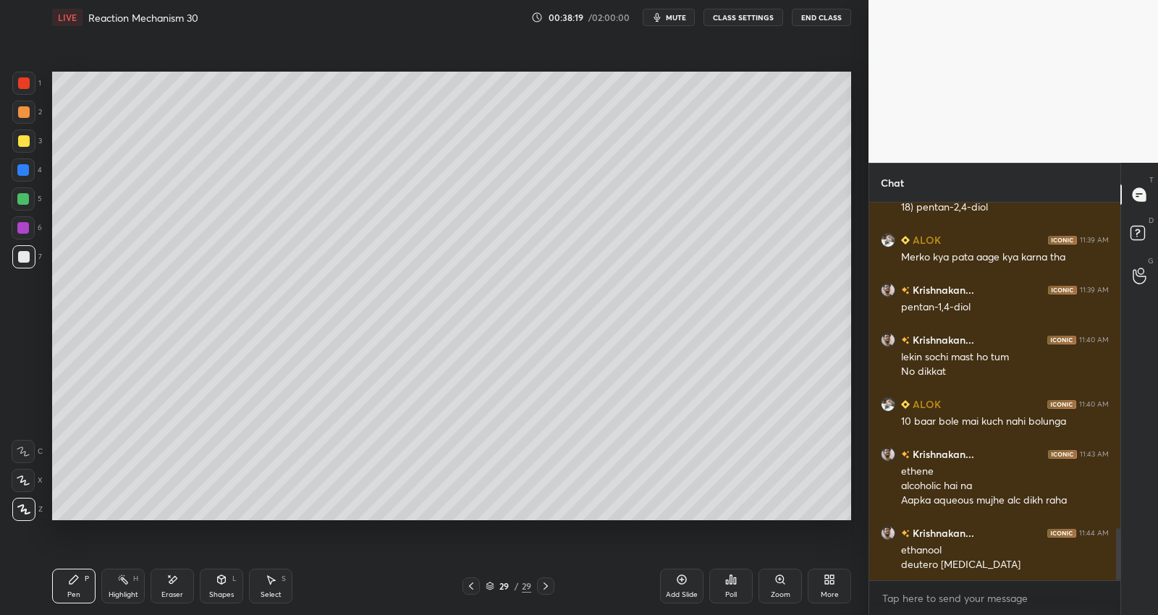
scroll to position [2414, 0]
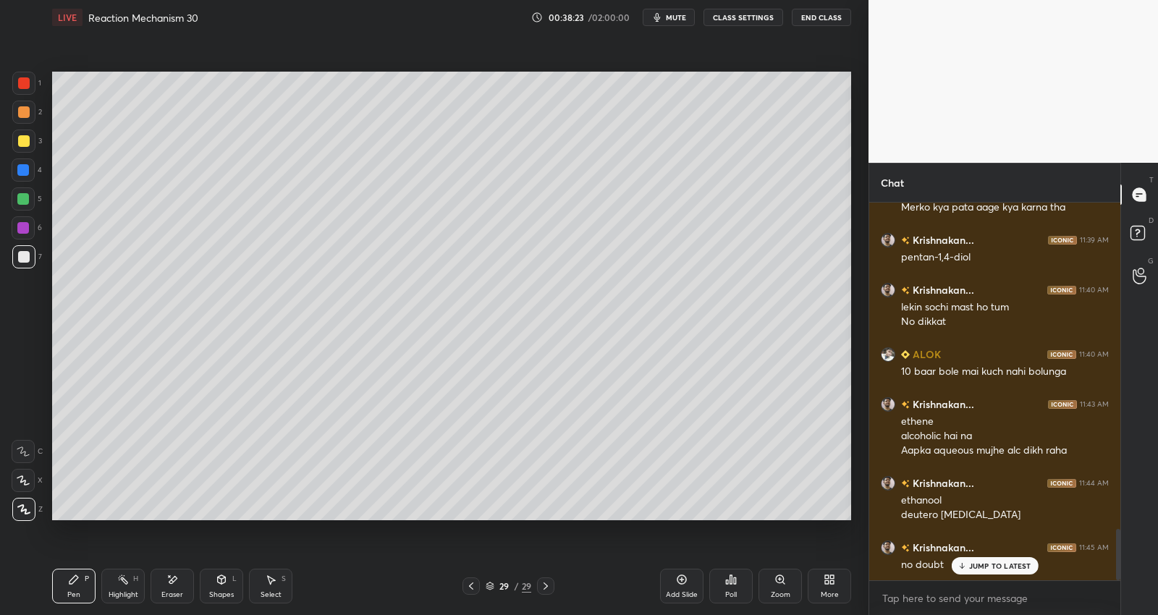
click at [678, 583] on icon at bounding box center [682, 580] width 9 height 9
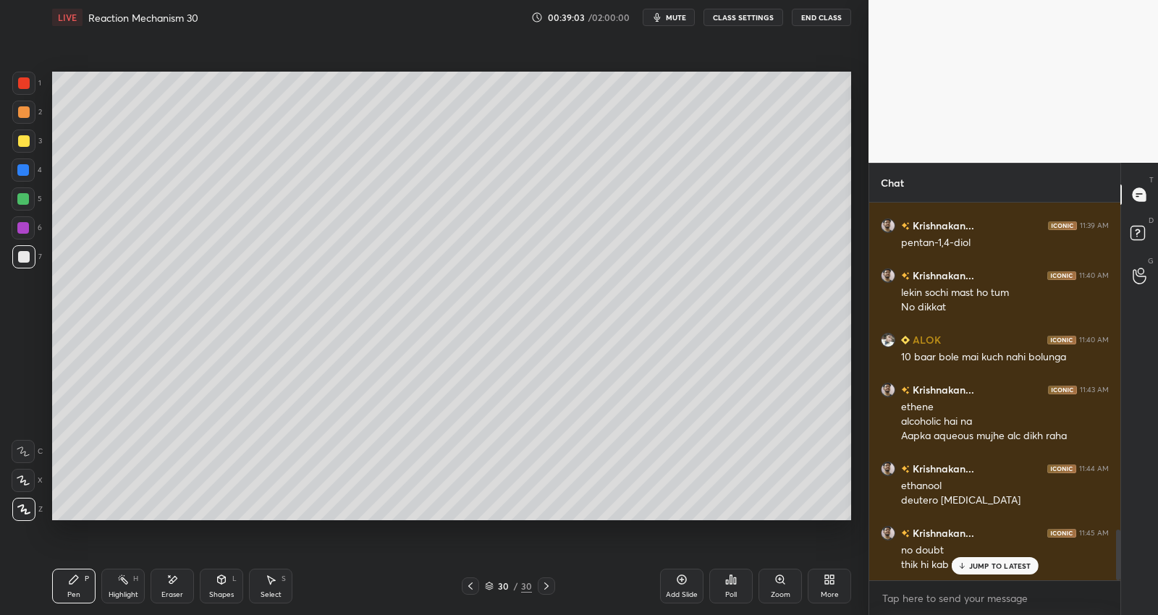
click at [1011, 563] on p "JUMP TO LATEST" at bounding box center [1000, 566] width 62 height 9
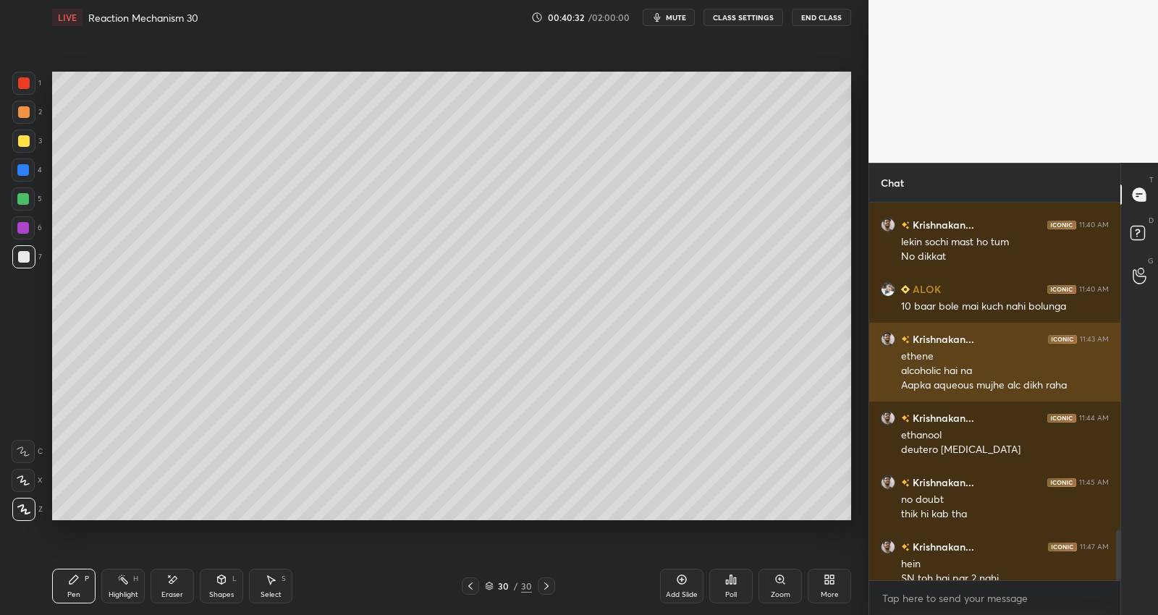
scroll to position [2494, 0]
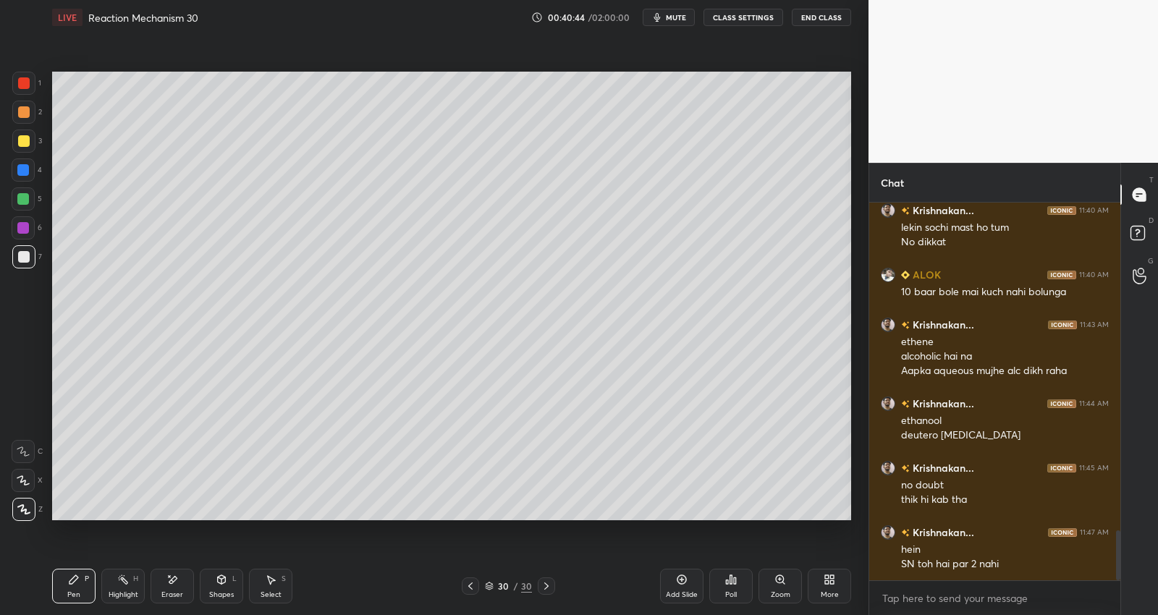
click at [685, 581] on icon at bounding box center [682, 580] width 12 height 12
click at [177, 590] on div "Eraser" at bounding box center [172, 586] width 43 height 35
click at [81, 588] on div "Pen P" at bounding box center [73, 586] width 43 height 35
click at [24, 230] on div at bounding box center [23, 228] width 12 height 12
drag, startPoint x: 18, startPoint y: 171, endPoint x: 25, endPoint y: 151, distance: 21.5
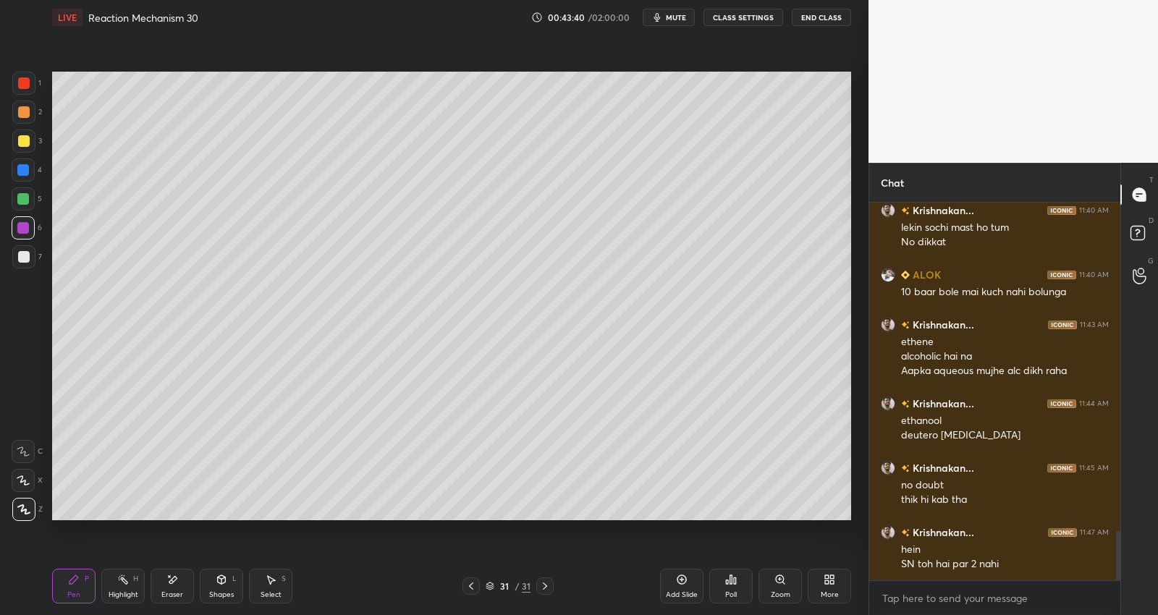
click at [17, 170] on div at bounding box center [23, 170] width 12 height 12
drag, startPoint x: 161, startPoint y: 579, endPoint x: 160, endPoint y: 567, distance: 12.4
click at [163, 580] on div "Eraser" at bounding box center [172, 586] width 43 height 35
click at [75, 585] on icon at bounding box center [74, 580] width 12 height 12
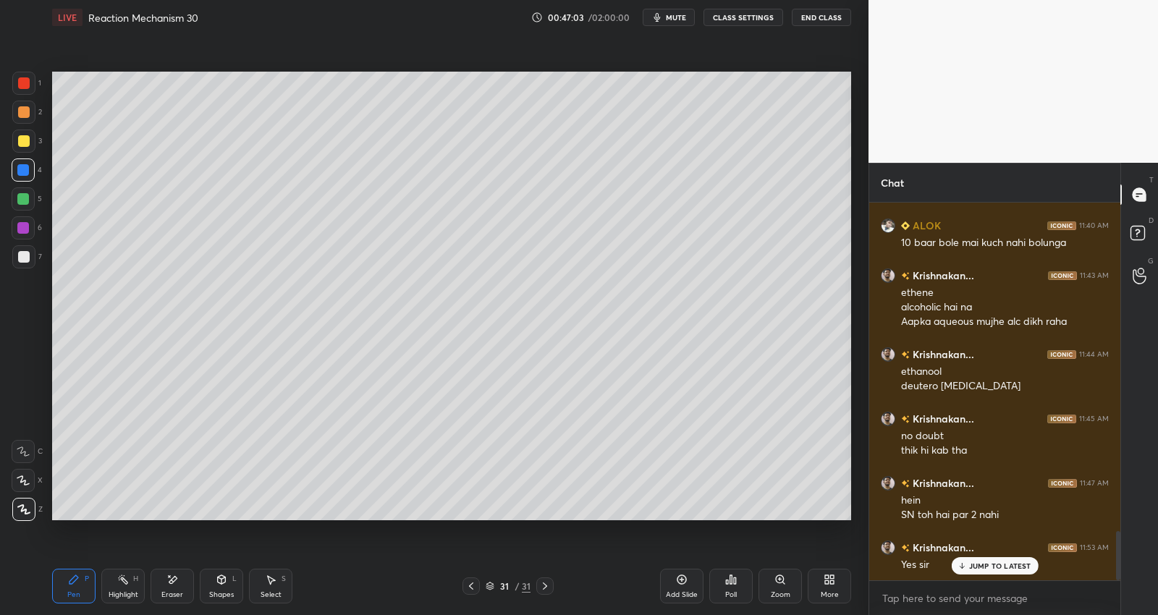
scroll to position [2593, 0]
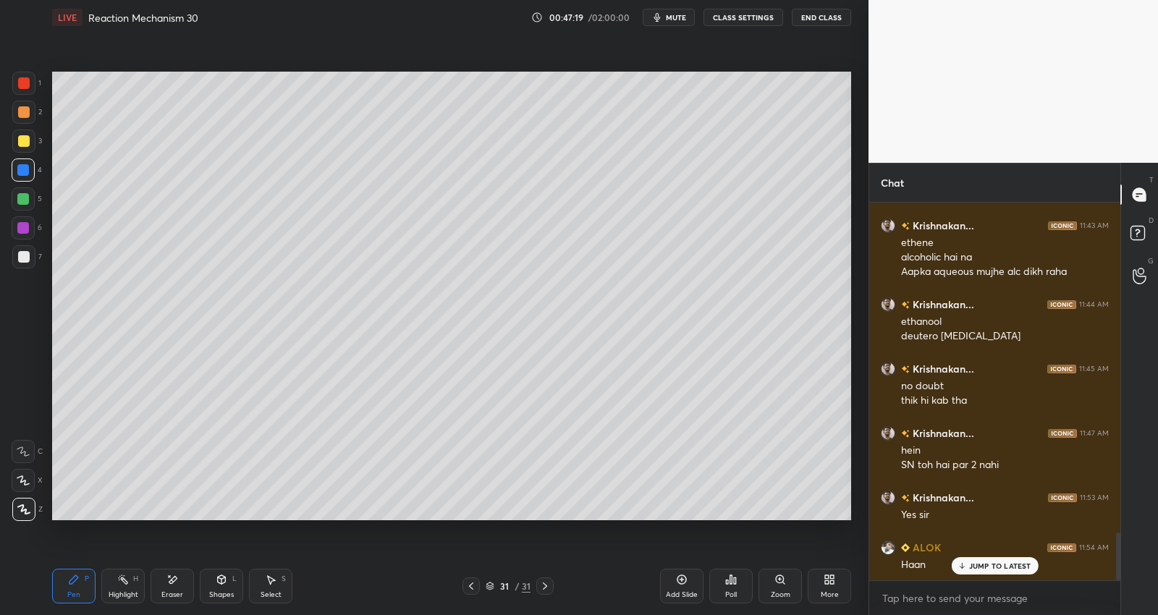
click at [677, 585] on icon at bounding box center [682, 580] width 12 height 12
click at [22, 143] on div at bounding box center [24, 141] width 12 height 12
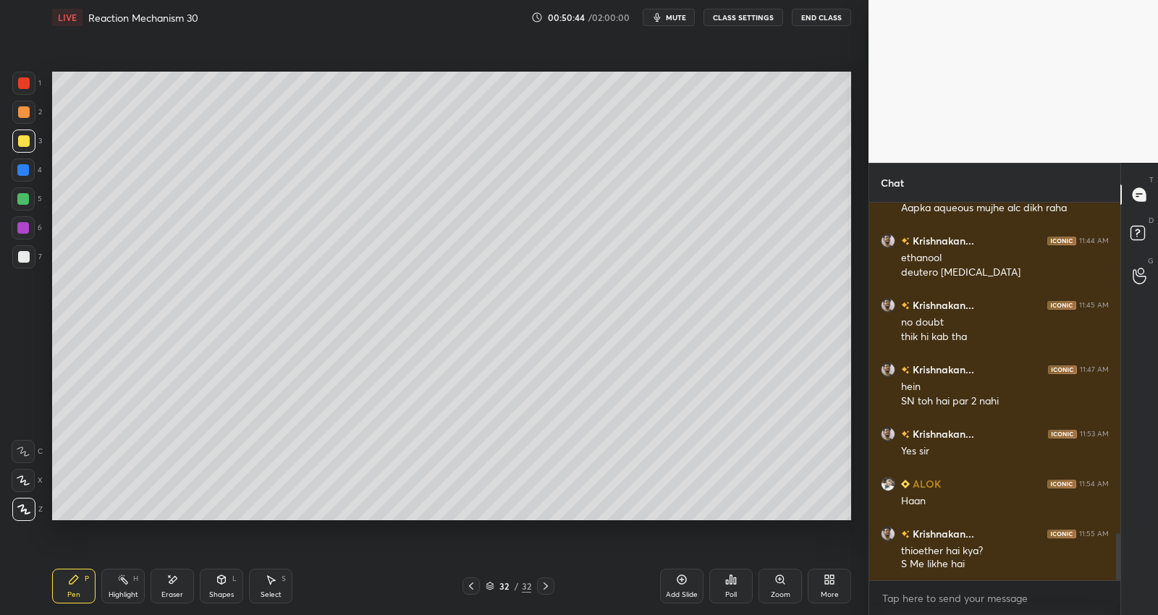
click at [26, 256] on div at bounding box center [24, 257] width 12 height 12
click at [675, 15] on span "mute" at bounding box center [676, 17] width 20 height 10
click at [660, 7] on div "LIVE Reaction Mechanism 30 00:52:05 / 02:00:00 unmute CLASS SETTINGS End Class" at bounding box center [451, 17] width 799 height 35
click at [657, 13] on icon "button" at bounding box center [652, 17] width 9 height 9
click at [24, 203] on div at bounding box center [23, 199] width 12 height 12
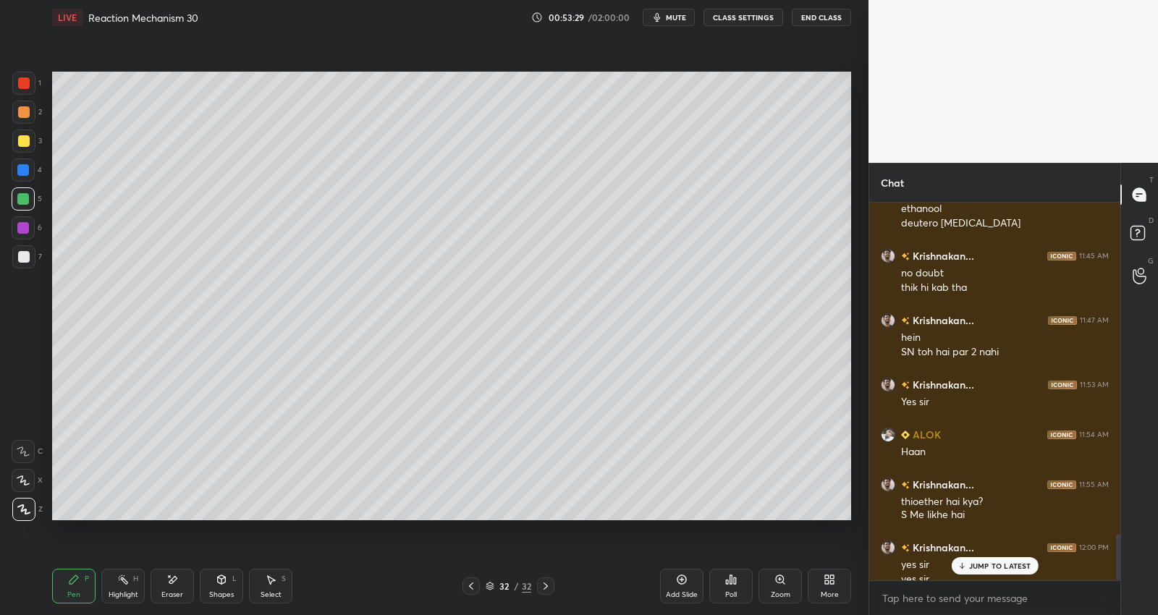
scroll to position [2721, 0]
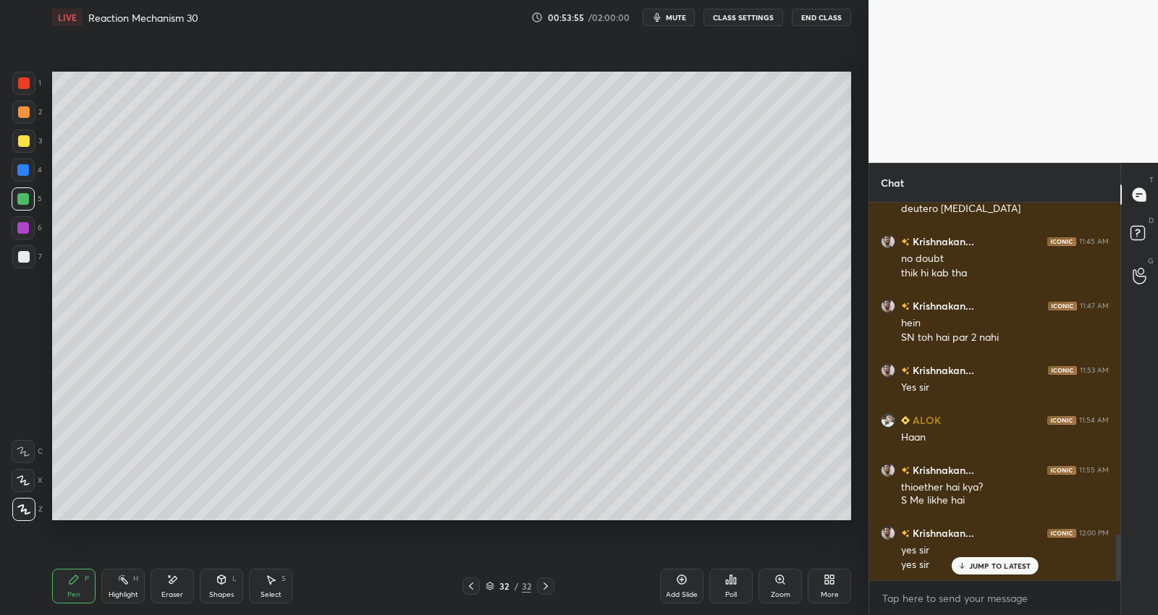
click at [690, 589] on div "Add Slide" at bounding box center [681, 586] width 43 height 35
click at [28, 248] on div at bounding box center [23, 256] width 23 height 23
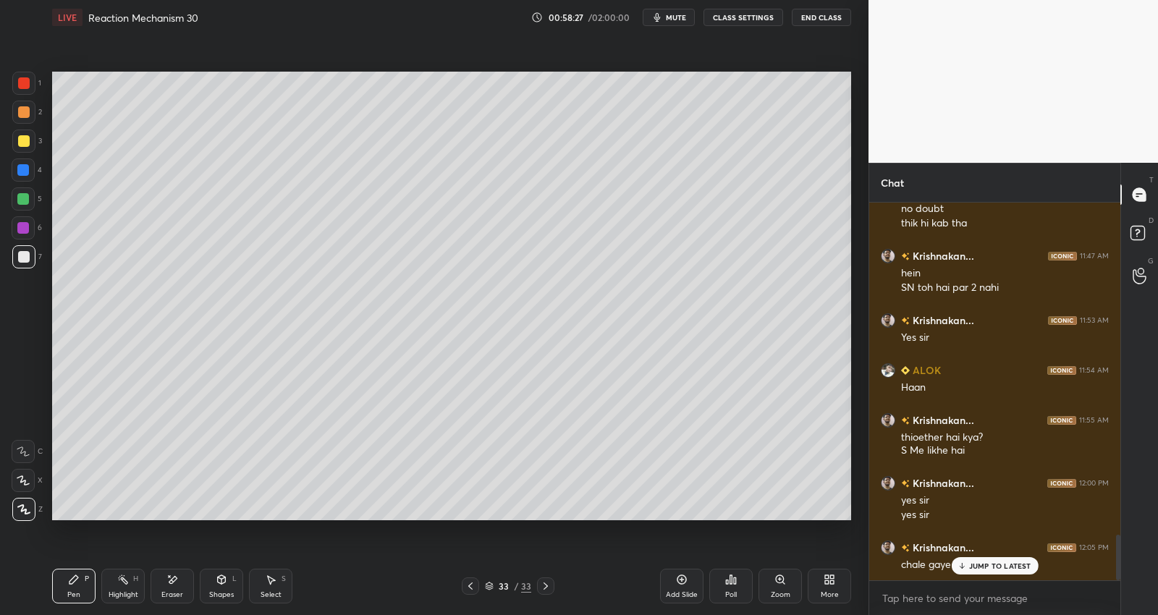
drag, startPoint x: 547, startPoint y: 583, endPoint x: 563, endPoint y: 574, distance: 18.8
click at [547, 583] on icon at bounding box center [546, 587] width 12 height 12
click at [685, 579] on icon at bounding box center [682, 580] width 12 height 12
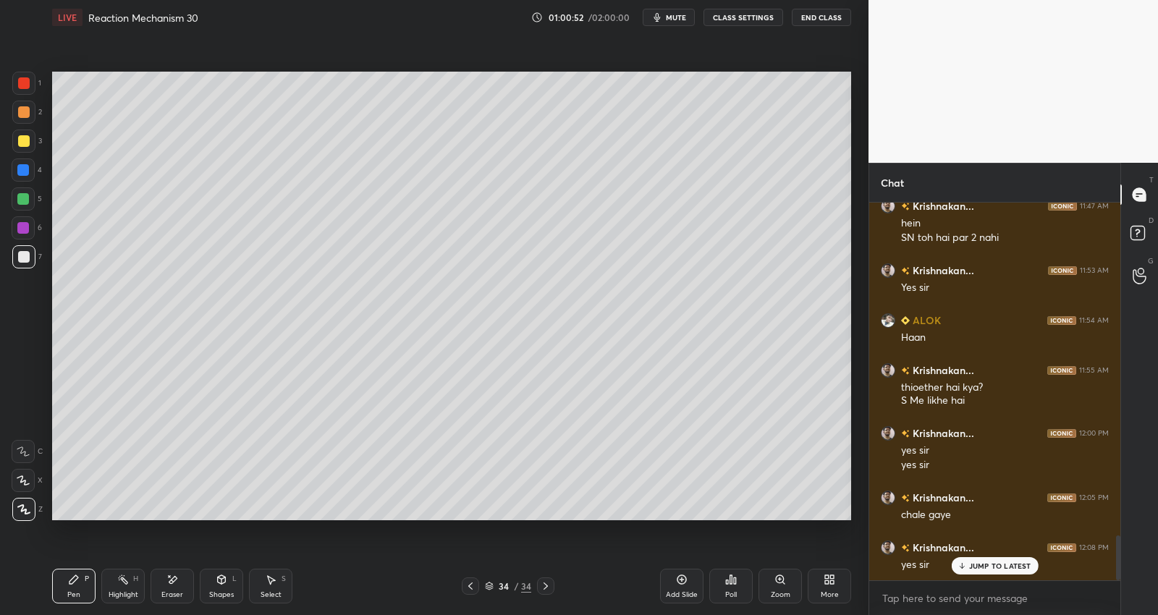
click at [679, 582] on icon at bounding box center [682, 580] width 12 height 12
click at [14, 291] on div "1 2 3 4 5 6 7 C X Z E E Erase all H H" at bounding box center [23, 297] width 46 height 450
click at [26, 230] on div at bounding box center [23, 228] width 12 height 12
click at [30, 232] on div at bounding box center [23, 227] width 23 height 23
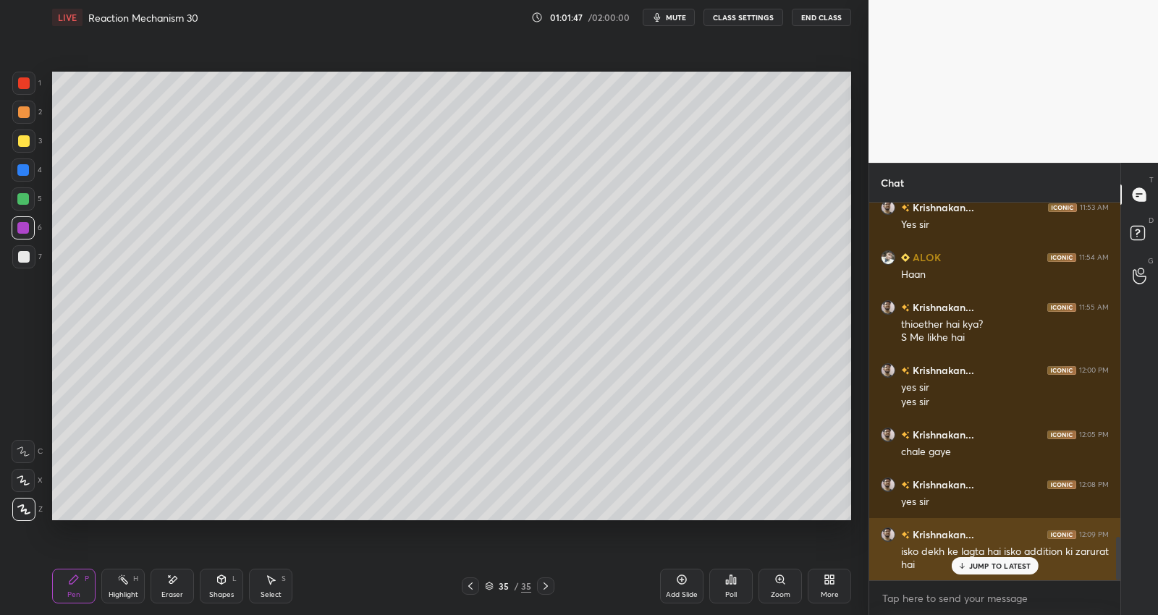
click at [972, 565] on p "JUMP TO LATEST" at bounding box center [1000, 566] width 62 height 9
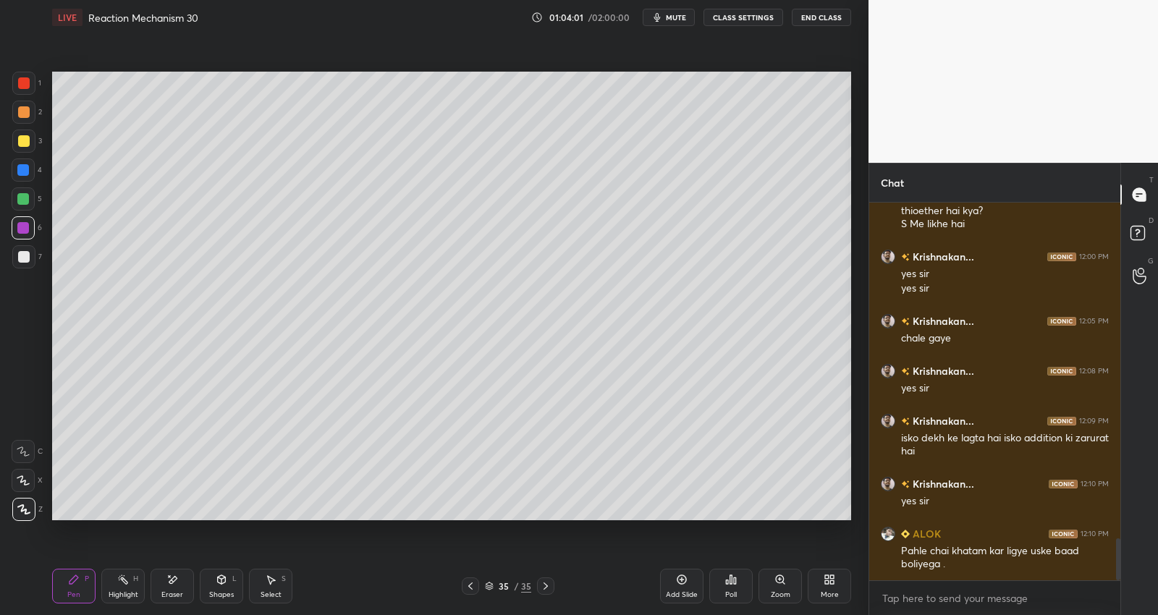
scroll to position [3046, 0]
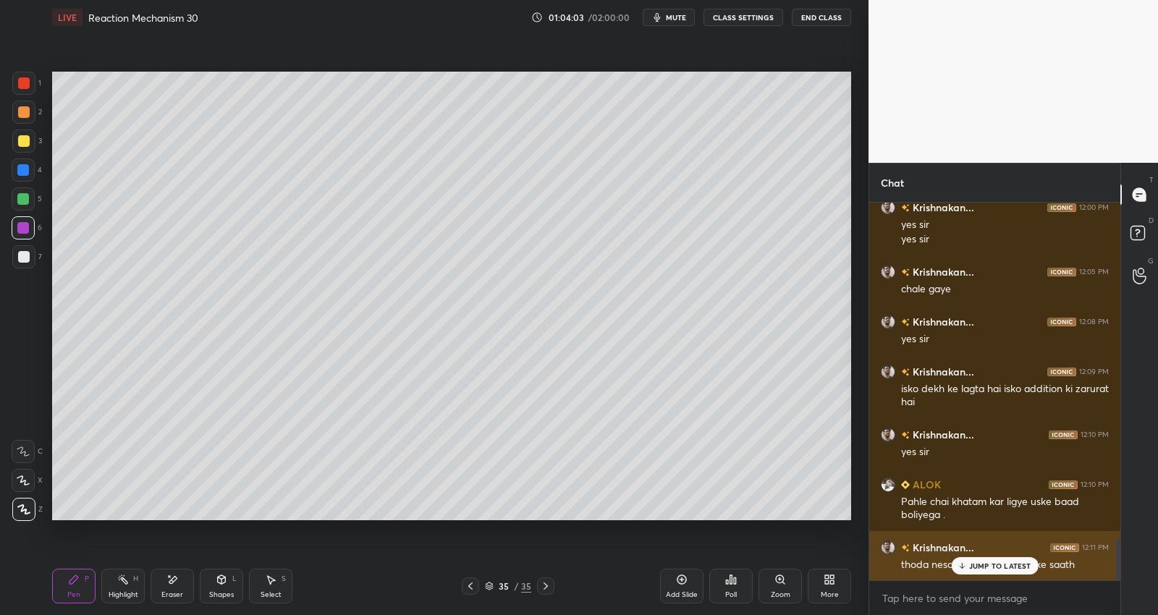
drag, startPoint x: 996, startPoint y: 563, endPoint x: 1008, endPoint y: 563, distance: 11.6
click at [996, 562] on p "JUMP TO LATEST" at bounding box center [1000, 566] width 62 height 9
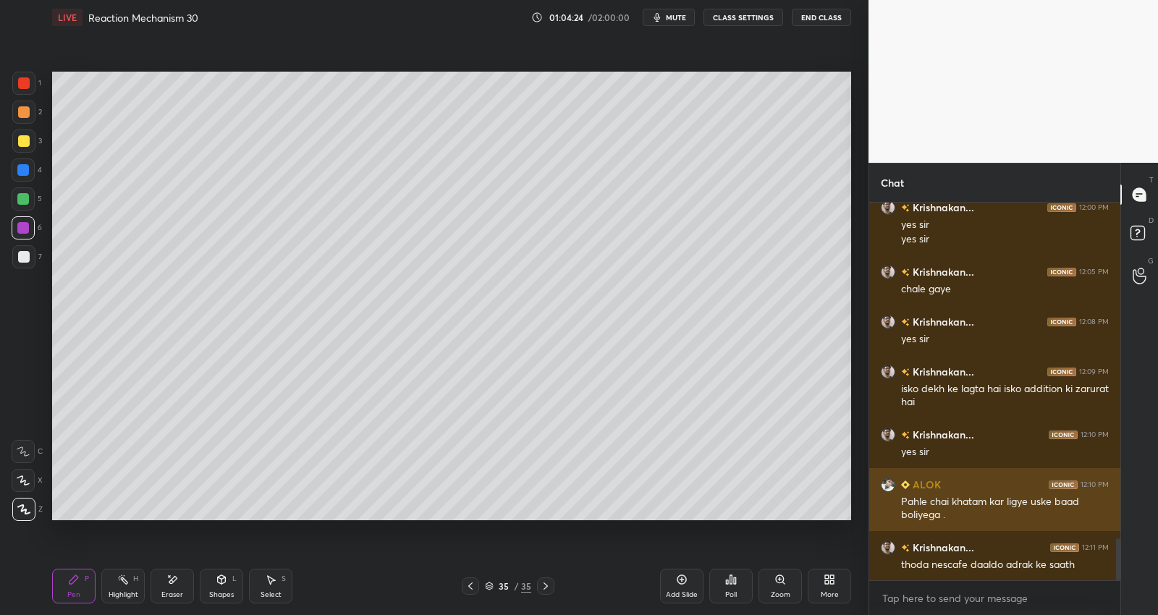
scroll to position [3096, 0]
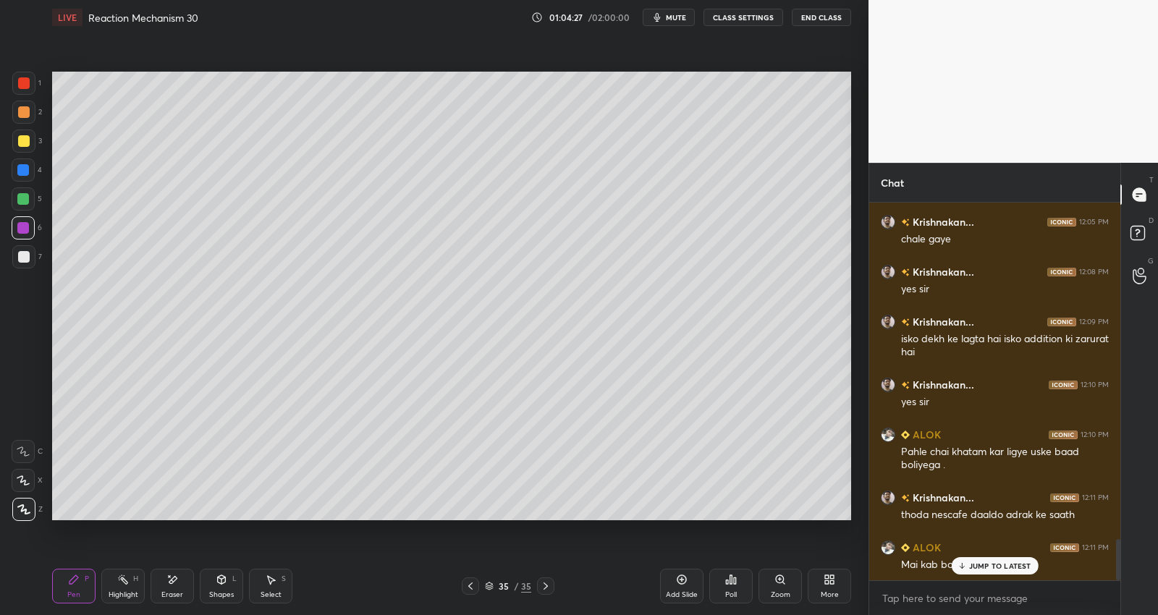
click at [1019, 573] on div "JUMP TO LATEST" at bounding box center [994, 565] width 87 height 17
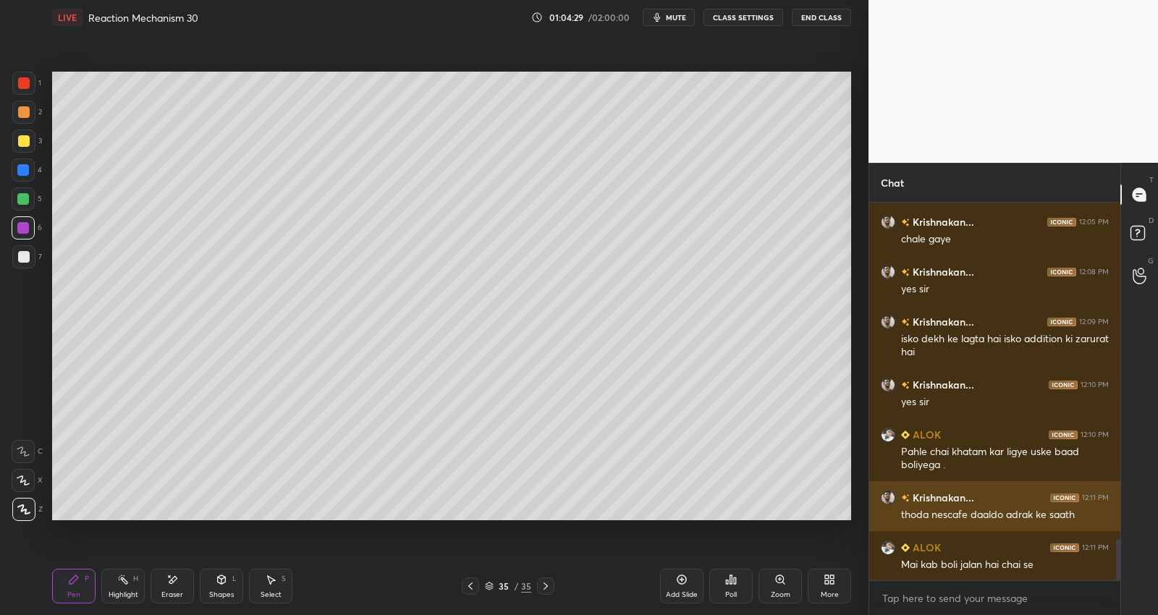
scroll to position [3146, 0]
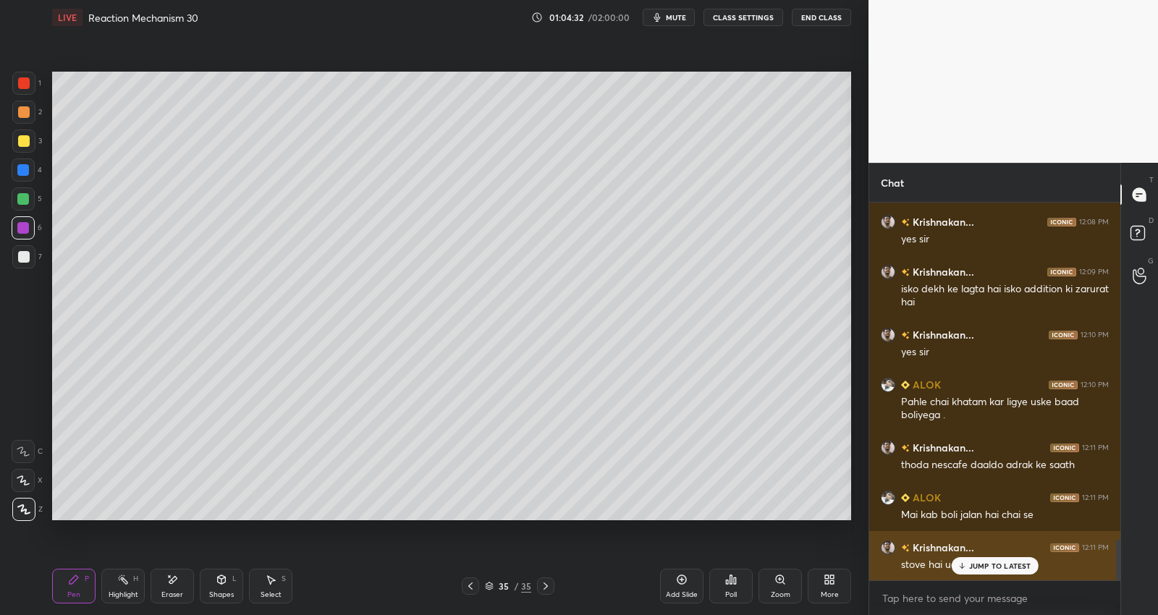
click at [1014, 555] on div "stove hai udhar?" at bounding box center [1005, 563] width 208 height 17
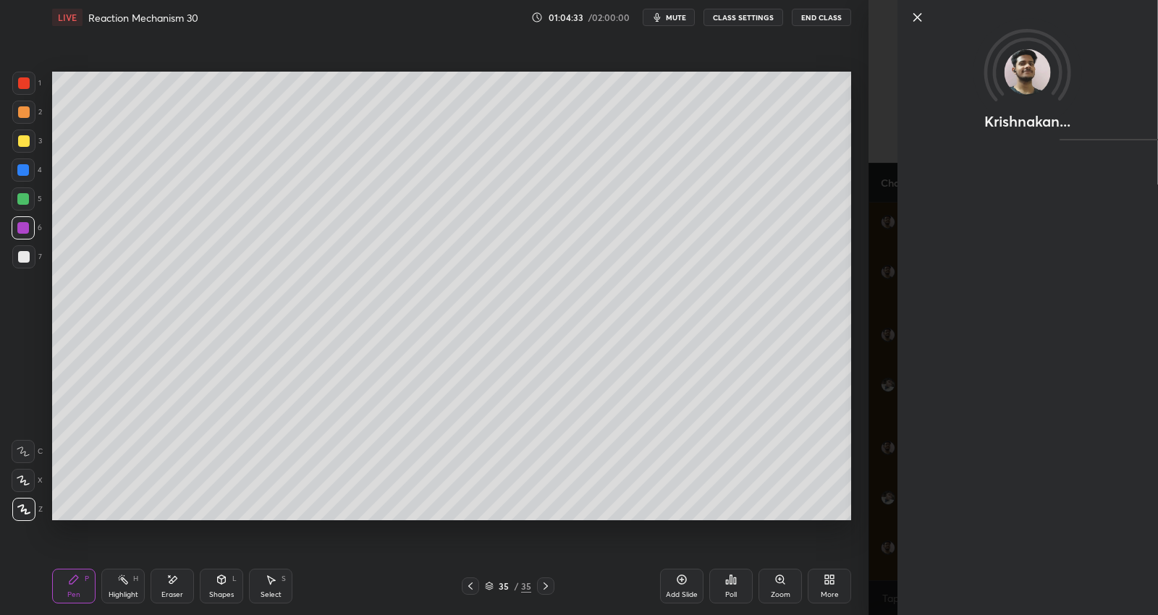
click at [848, 561] on div "Add Slide Poll Zoom More" at bounding box center [755, 586] width 191 height 81
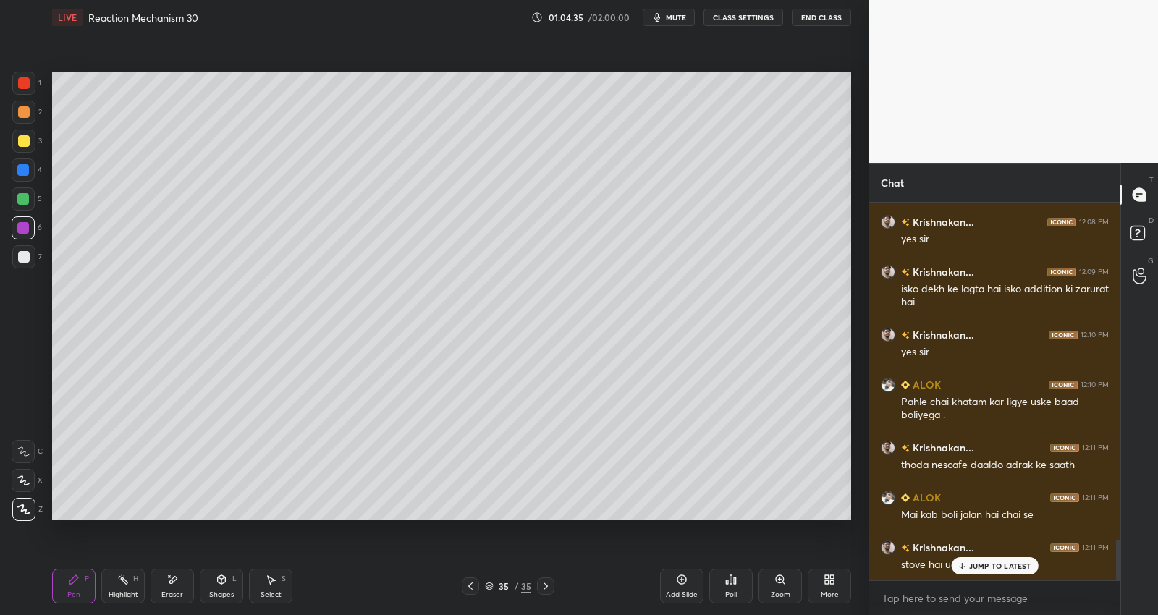
click at [980, 565] on p "JUMP TO LATEST" at bounding box center [1000, 566] width 62 height 9
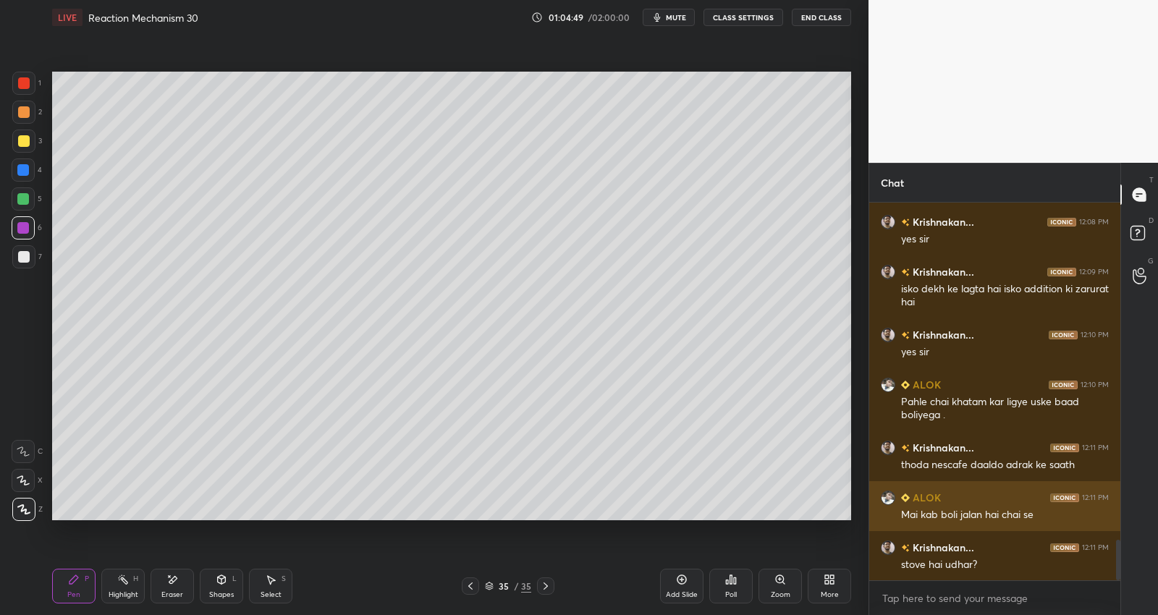
scroll to position [3196, 0]
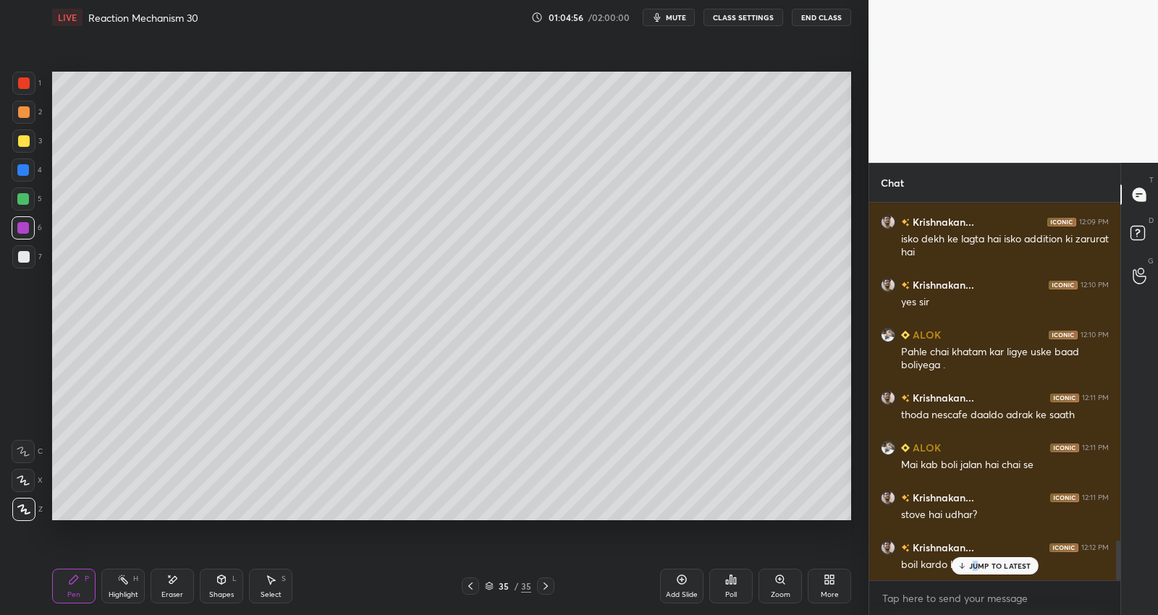
click at [979, 563] on div "JUMP TO LATEST" at bounding box center [994, 565] width 87 height 17
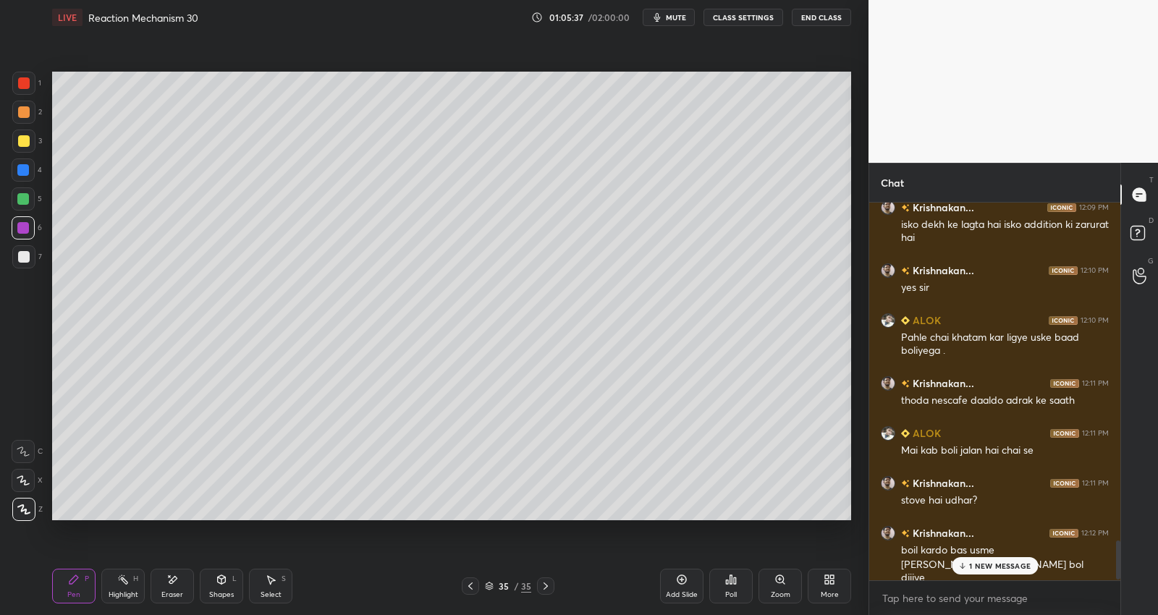
scroll to position [3274, 0]
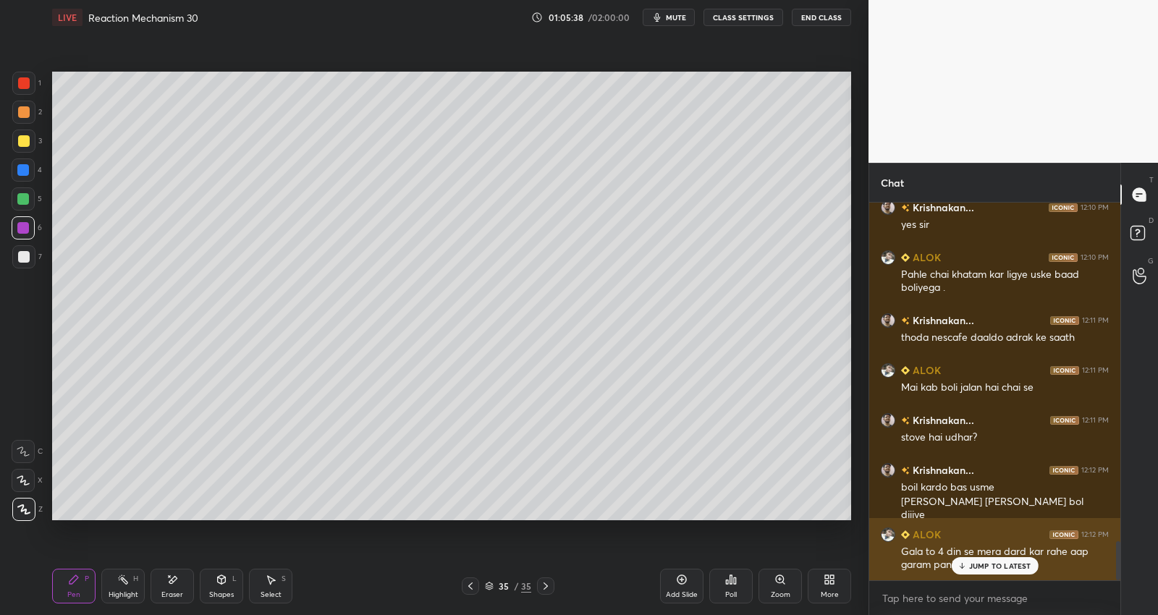
click at [995, 560] on div "JUMP TO LATEST" at bounding box center [994, 565] width 87 height 17
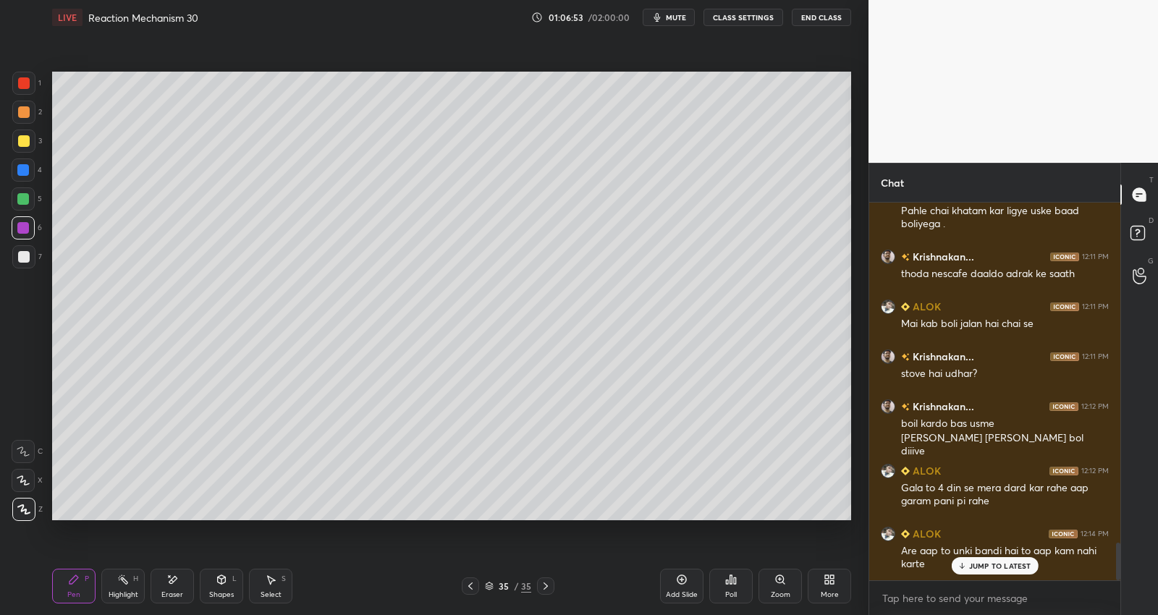
scroll to position [3400, 0]
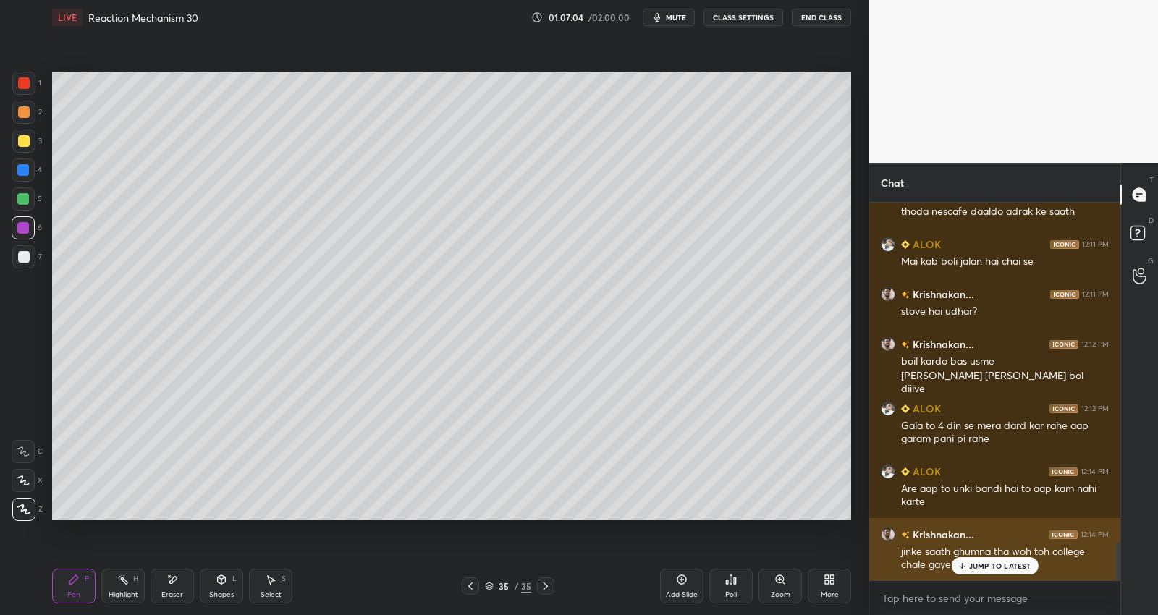
click at [987, 564] on p "JUMP TO LATEST" at bounding box center [1000, 566] width 62 height 9
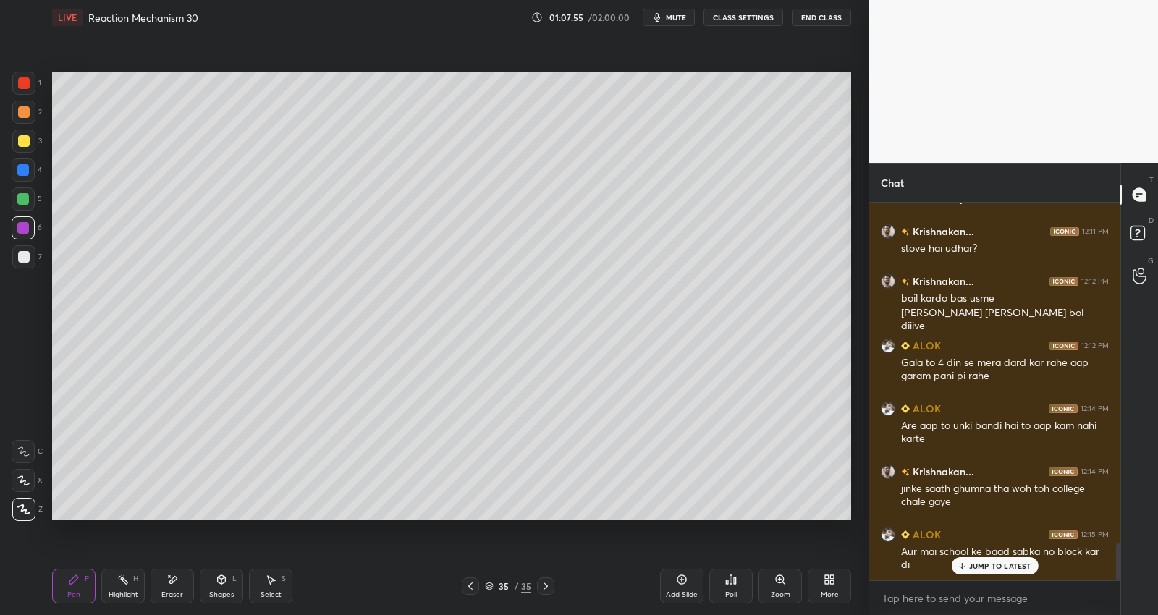
click at [989, 561] on div "JUMP TO LATEST" at bounding box center [994, 565] width 87 height 17
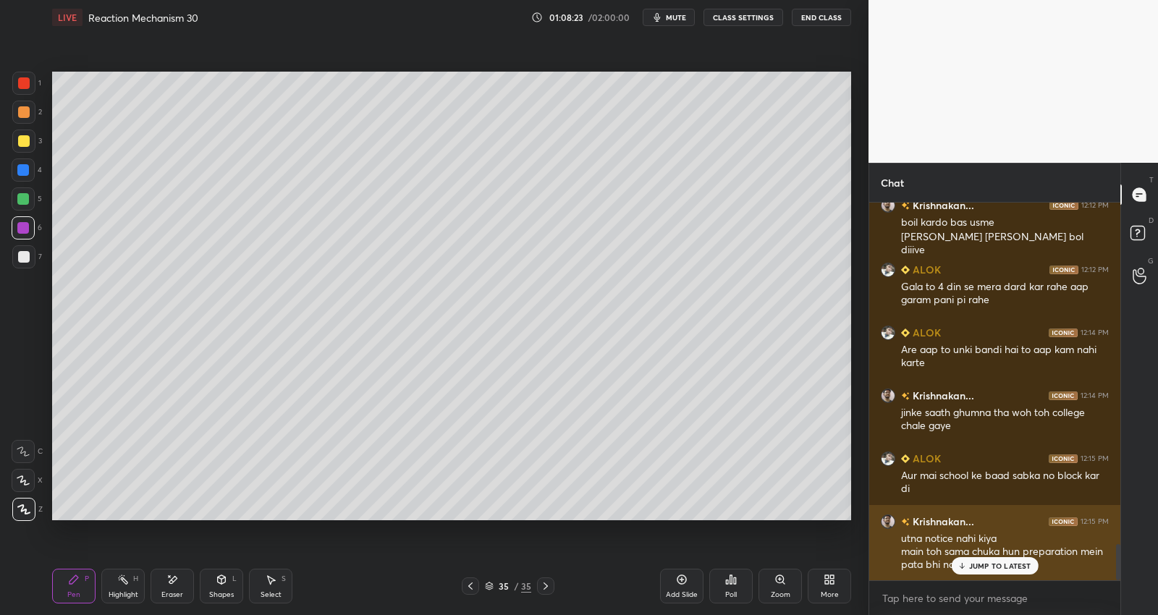
scroll to position [3553, 0]
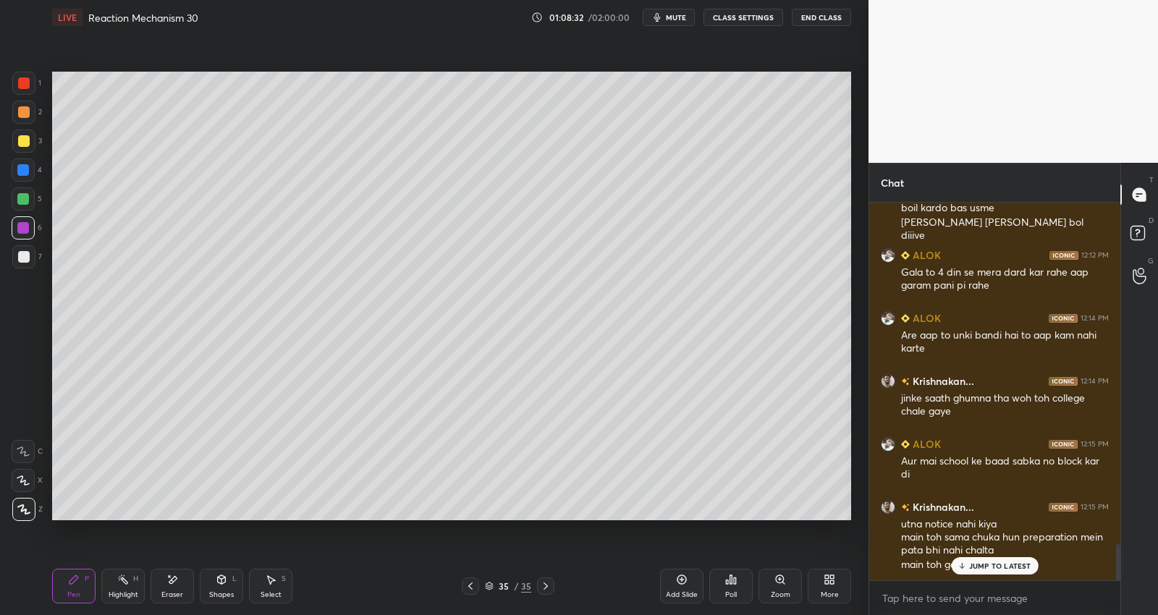
click at [997, 565] on p "JUMP TO LATEST" at bounding box center [1000, 566] width 62 height 9
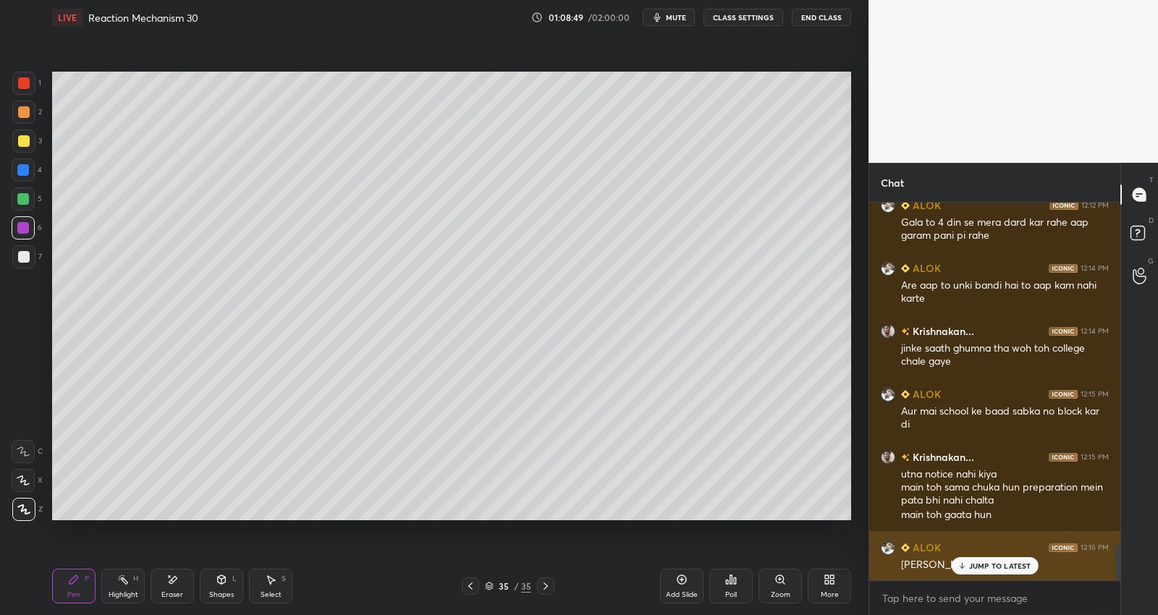
click at [985, 570] on p "JUMP TO LATEST" at bounding box center [1000, 566] width 62 height 9
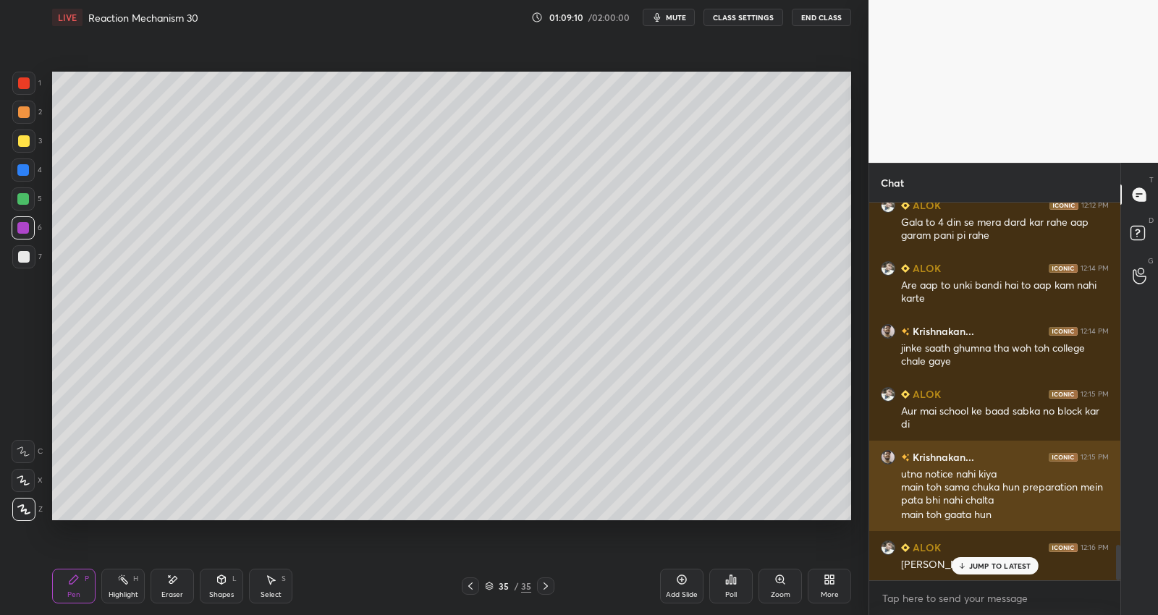
scroll to position [3653, 0]
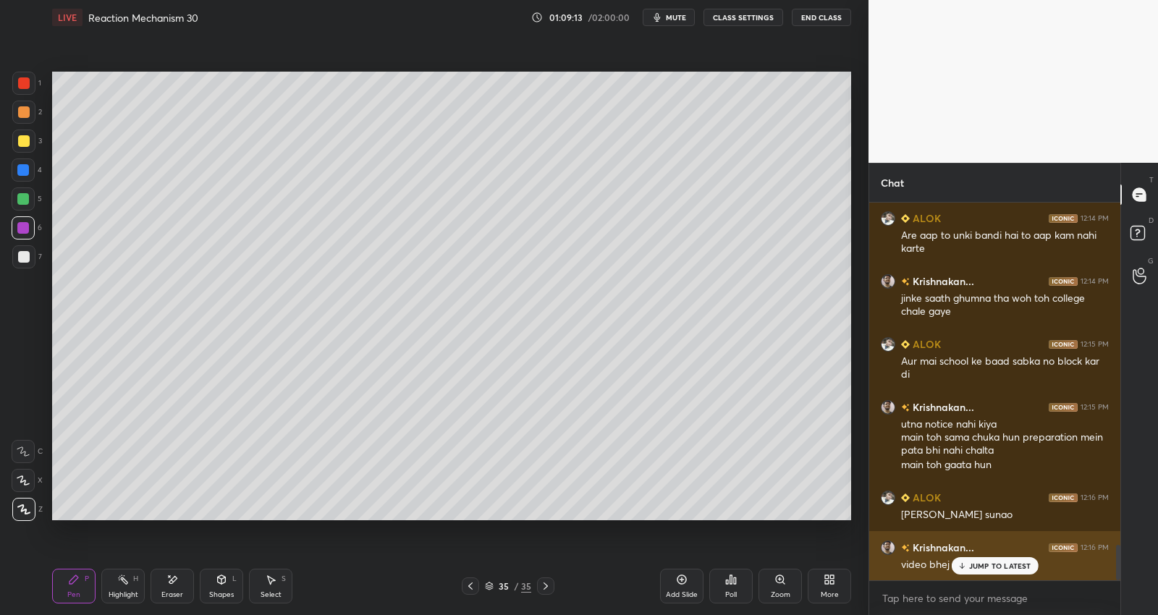
click at [971, 565] on p "JUMP TO LATEST" at bounding box center [1000, 566] width 62 height 9
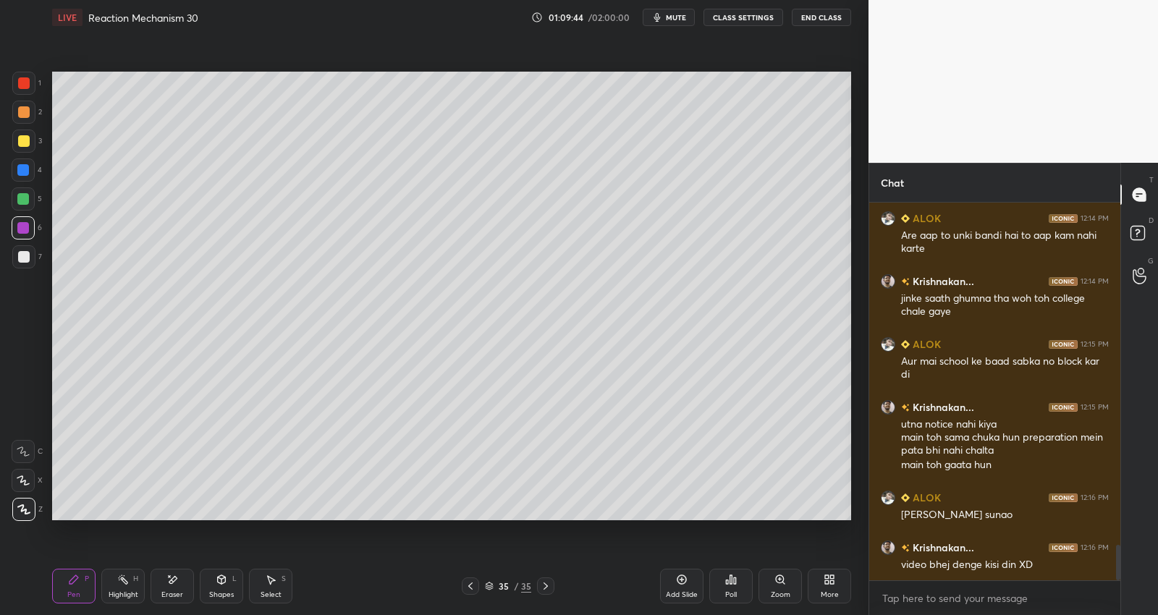
scroll to position [3703, 0]
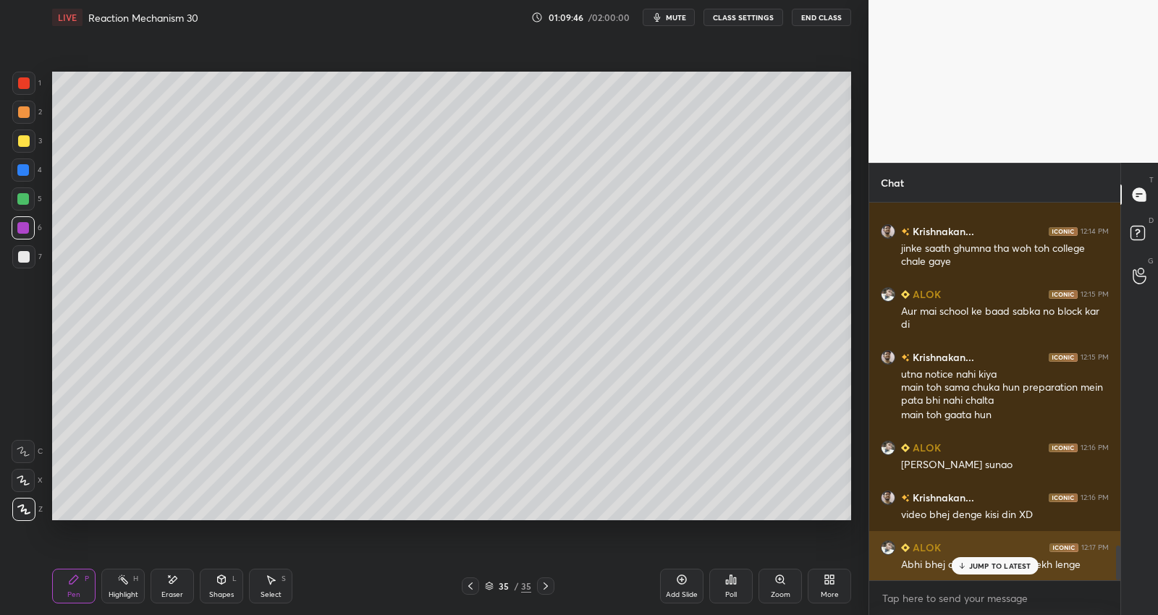
click at [999, 562] on p "JUMP TO LATEST" at bounding box center [1000, 566] width 62 height 9
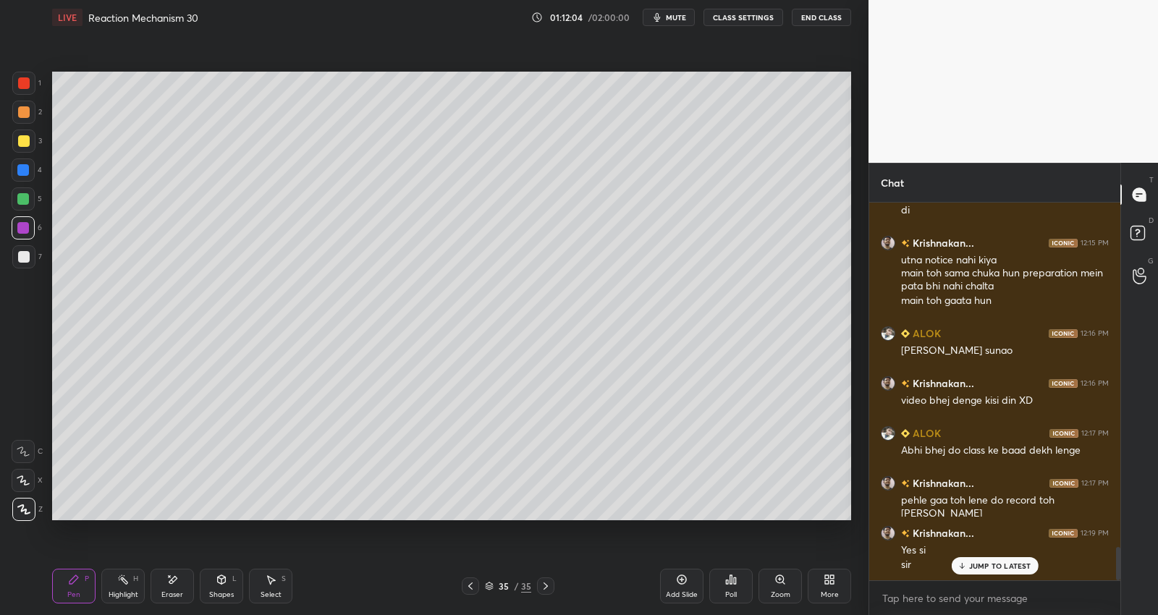
scroll to position [3867, 0]
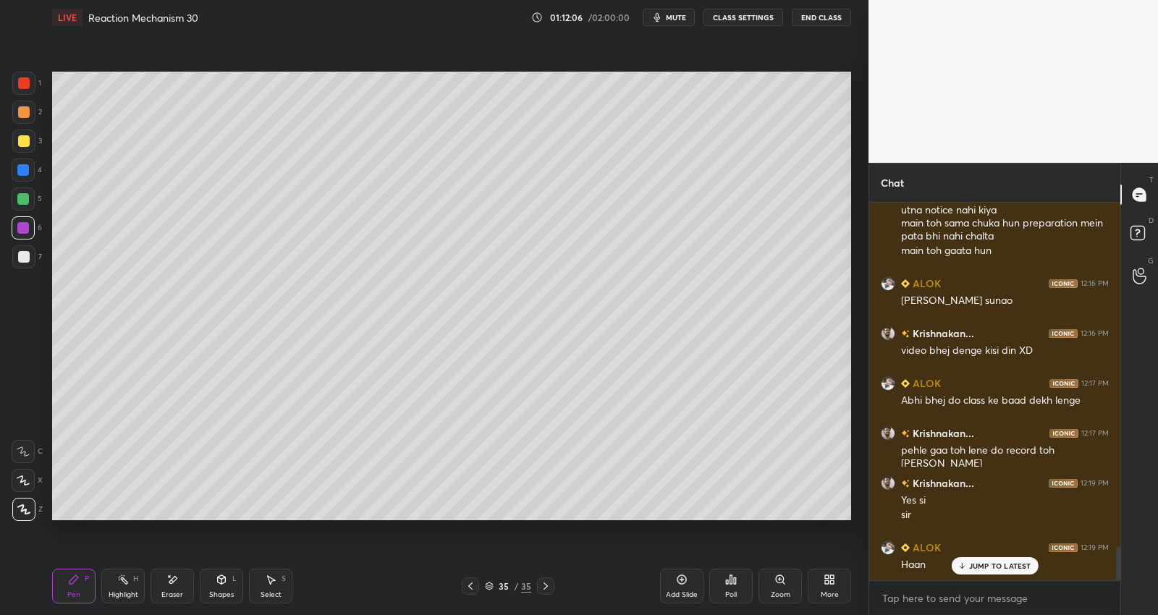
click at [686, 589] on div "Add Slide" at bounding box center [681, 586] width 43 height 35
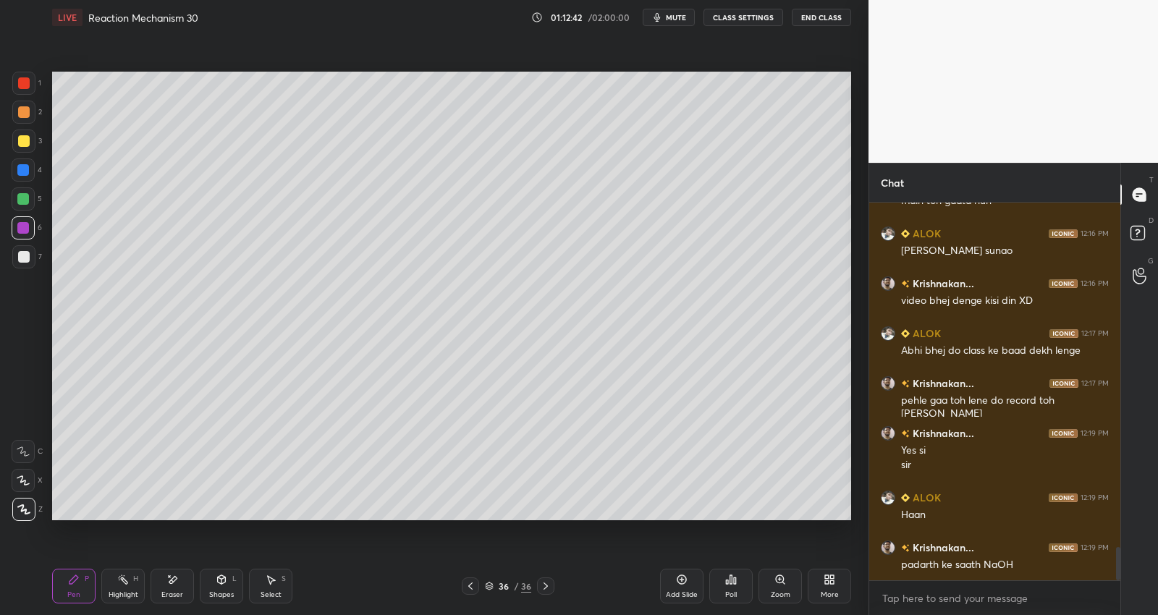
scroll to position [3967, 0]
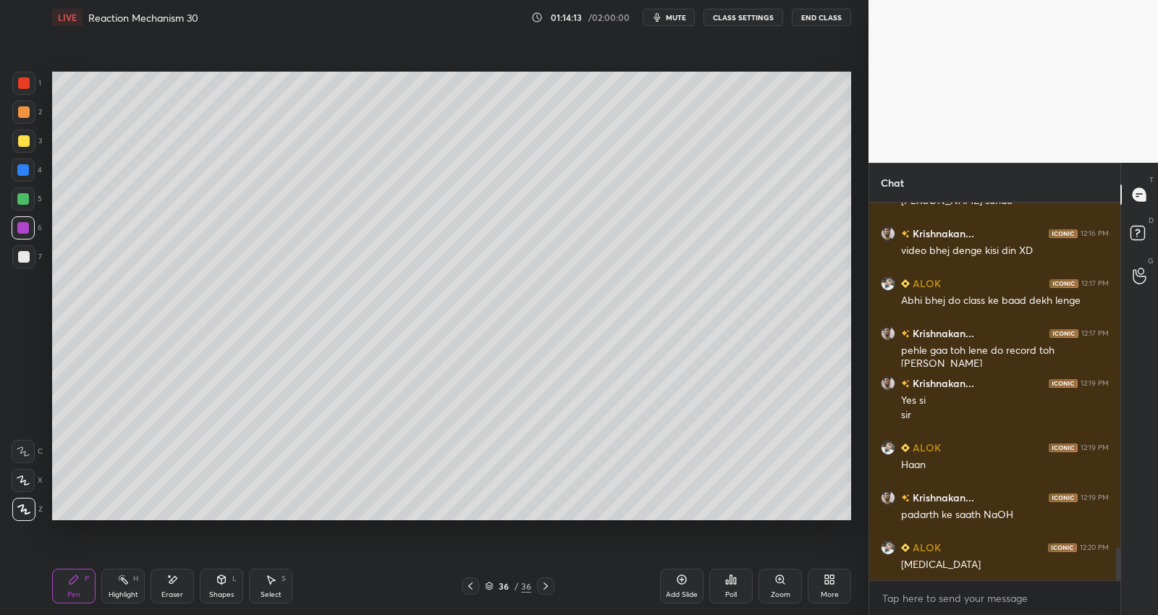
drag, startPoint x: 30, startPoint y: 135, endPoint x: 49, endPoint y: 132, distance: 19.0
click at [30, 135] on div at bounding box center [23, 141] width 23 height 23
drag, startPoint x: 127, startPoint y: 584, endPoint x: 186, endPoint y: 554, distance: 65.7
click at [127, 584] on icon at bounding box center [123, 580] width 12 height 12
click at [171, 581] on div "Eraser" at bounding box center [172, 586] width 43 height 35
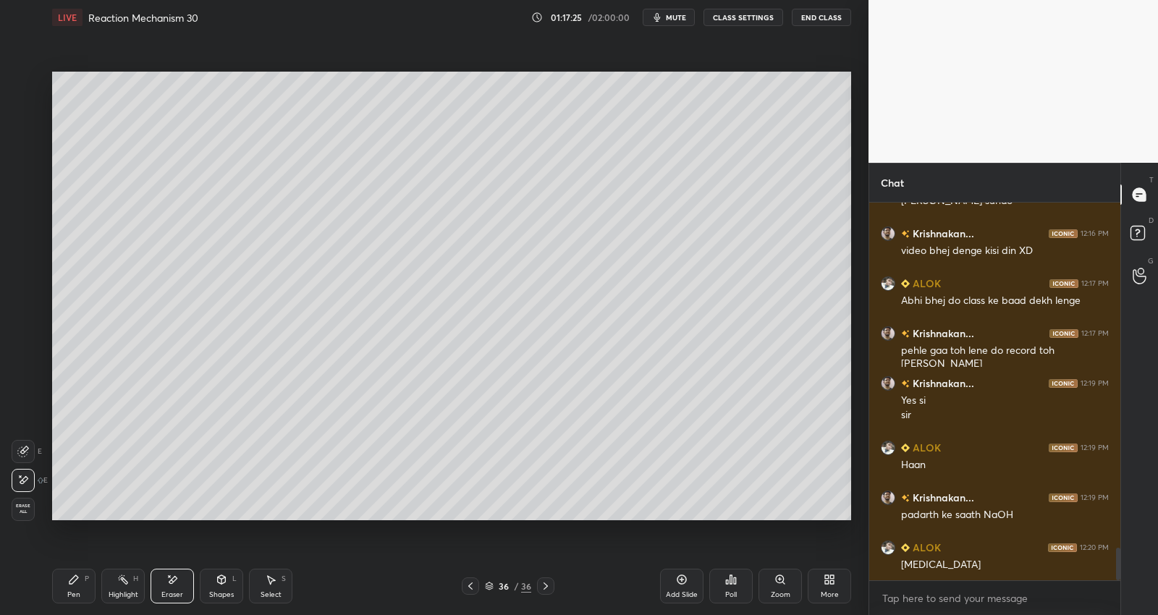
click at [84, 587] on div "Pen P" at bounding box center [73, 586] width 43 height 35
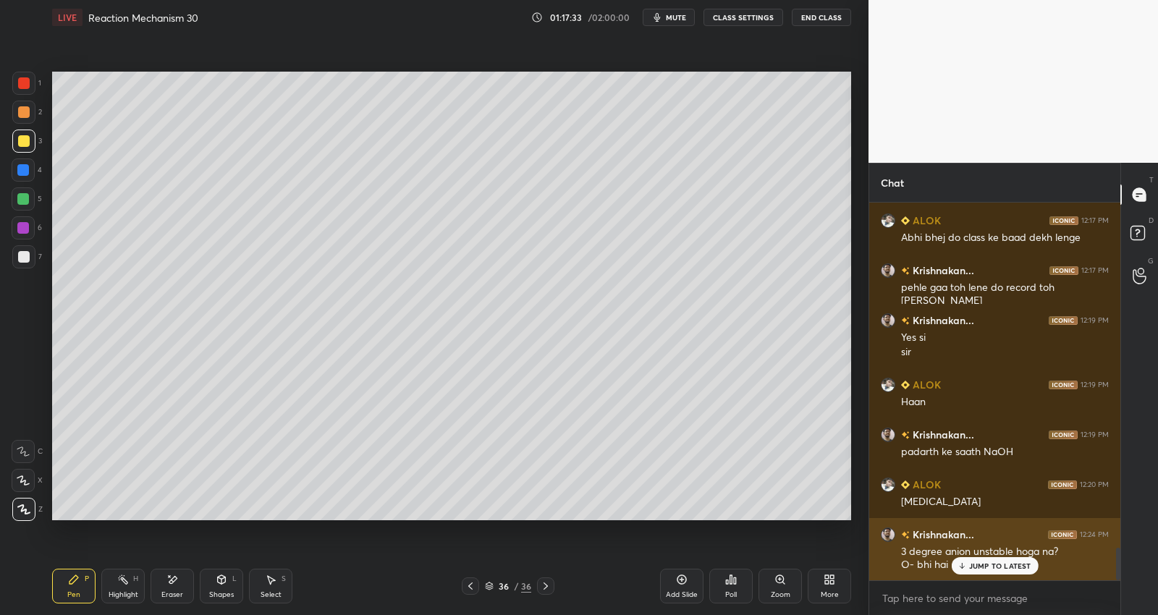
click at [1001, 558] on div "JUMP TO LATEST" at bounding box center [994, 565] width 87 height 17
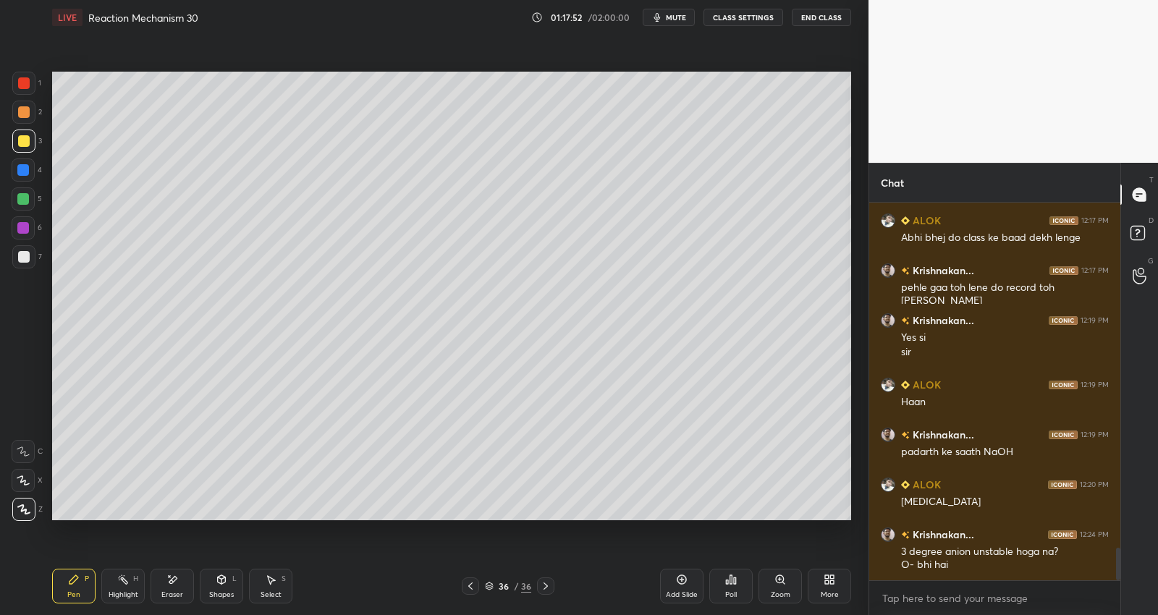
click at [174, 588] on div "Eraser" at bounding box center [172, 586] width 43 height 35
click at [64, 581] on div "Pen P" at bounding box center [73, 586] width 43 height 35
click at [683, 584] on icon at bounding box center [682, 580] width 9 height 9
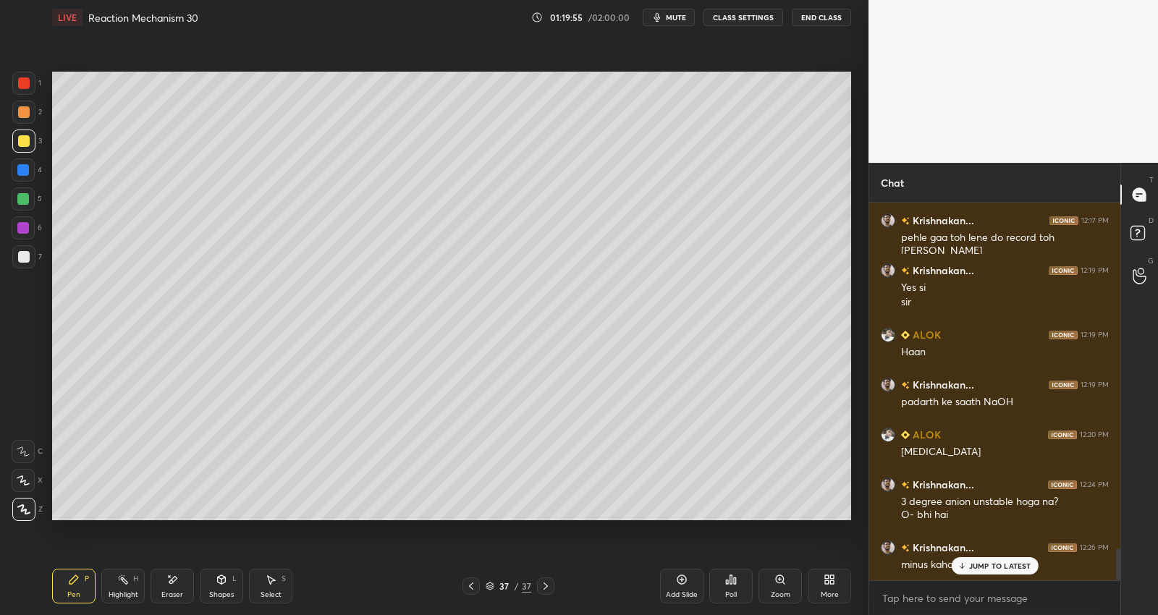
scroll to position [4130, 0]
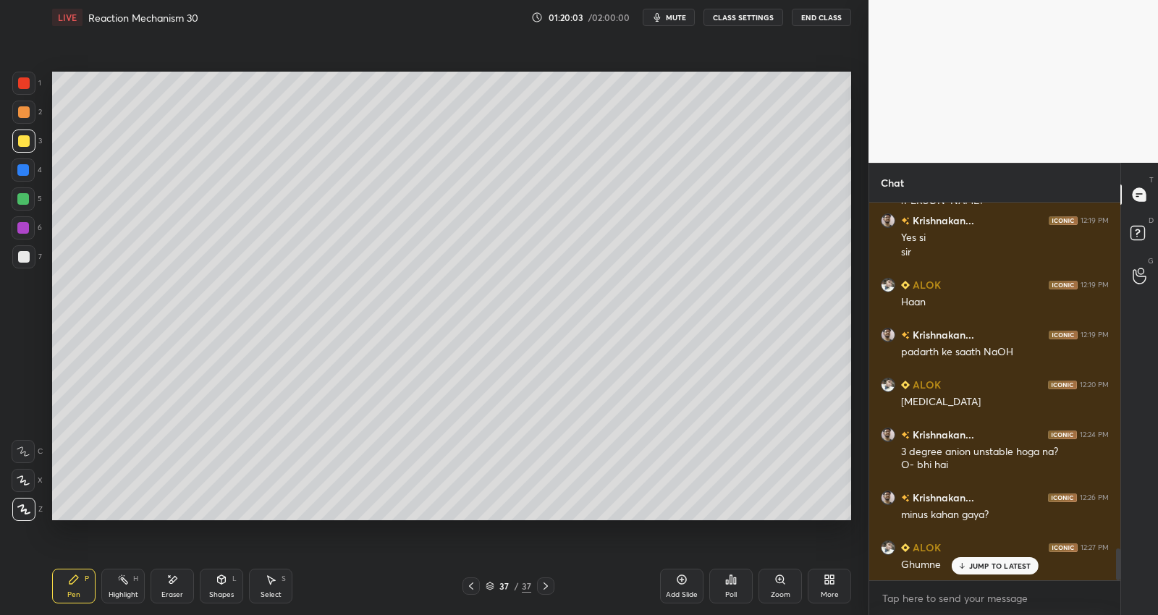
drag, startPoint x: 468, startPoint y: 584, endPoint x: 506, endPoint y: 554, distance: 49.0
click at [468, 585] on icon at bounding box center [472, 587] width 12 height 12
click at [540, 585] on icon at bounding box center [546, 587] width 12 height 12
click at [263, 586] on div "Select S" at bounding box center [270, 586] width 43 height 35
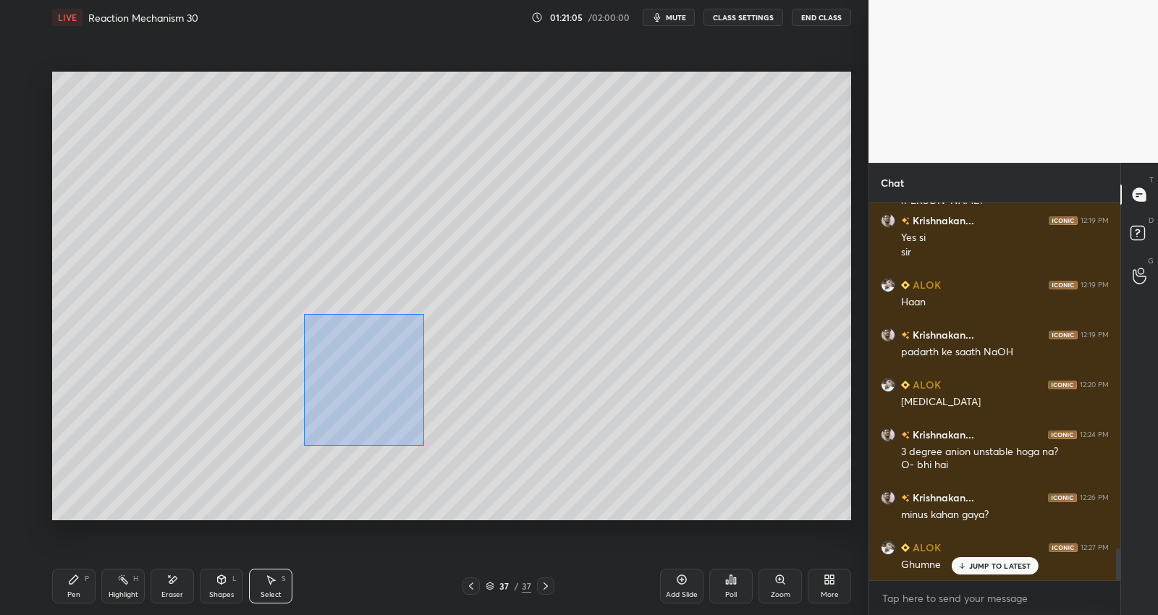
drag, startPoint x: 304, startPoint y: 313, endPoint x: 408, endPoint y: 428, distance: 154.3
click at [423, 444] on div "0 ° Undo Copy Duplicate Duplicate to new slide Delete" at bounding box center [451, 297] width 799 height 450
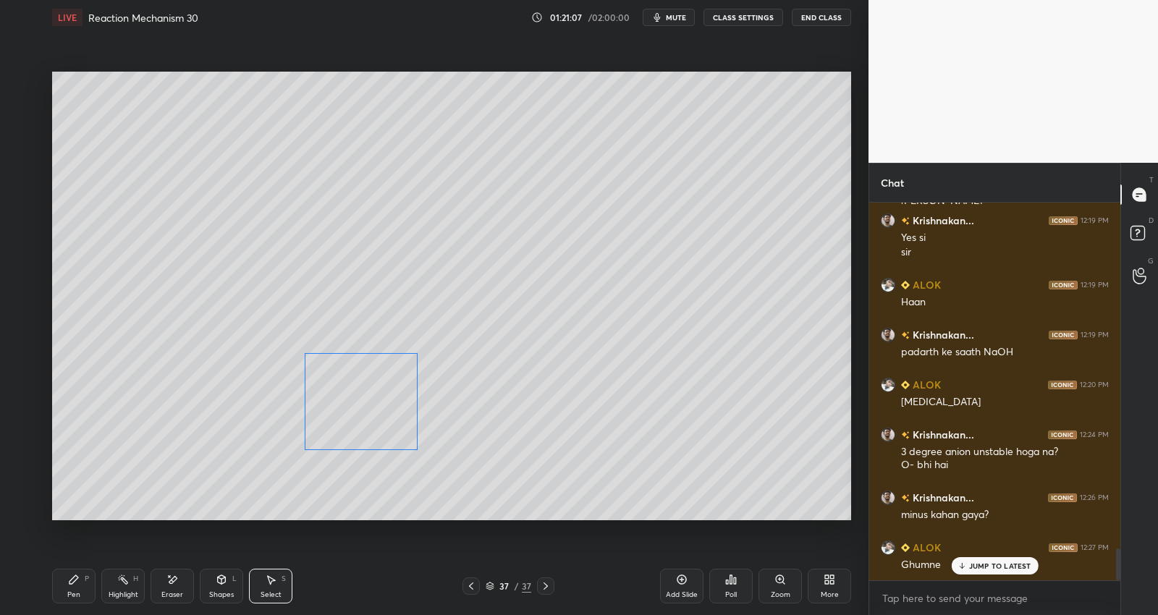
drag, startPoint x: 355, startPoint y: 398, endPoint x: 356, endPoint y: 435, distance: 36.9
click at [353, 437] on div "0 ° Undo Copy Duplicate Duplicate to new slide Delete" at bounding box center [451, 297] width 799 height 450
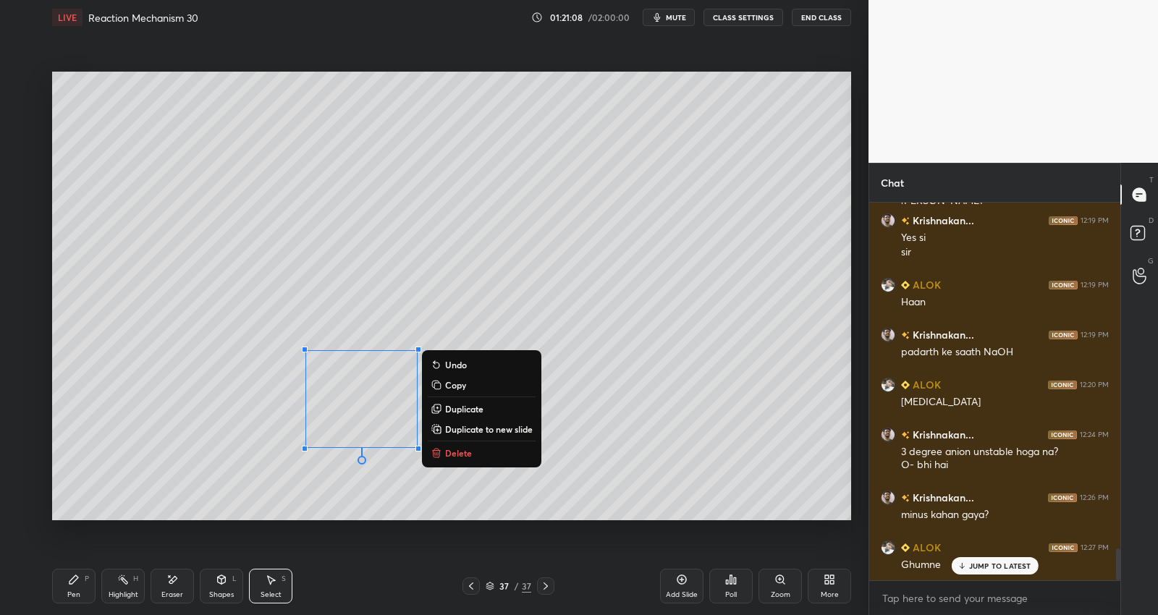
drag, startPoint x: 74, startPoint y: 584, endPoint x: 93, endPoint y: 559, distance: 32.0
click at [74, 583] on icon at bounding box center [74, 580] width 12 height 12
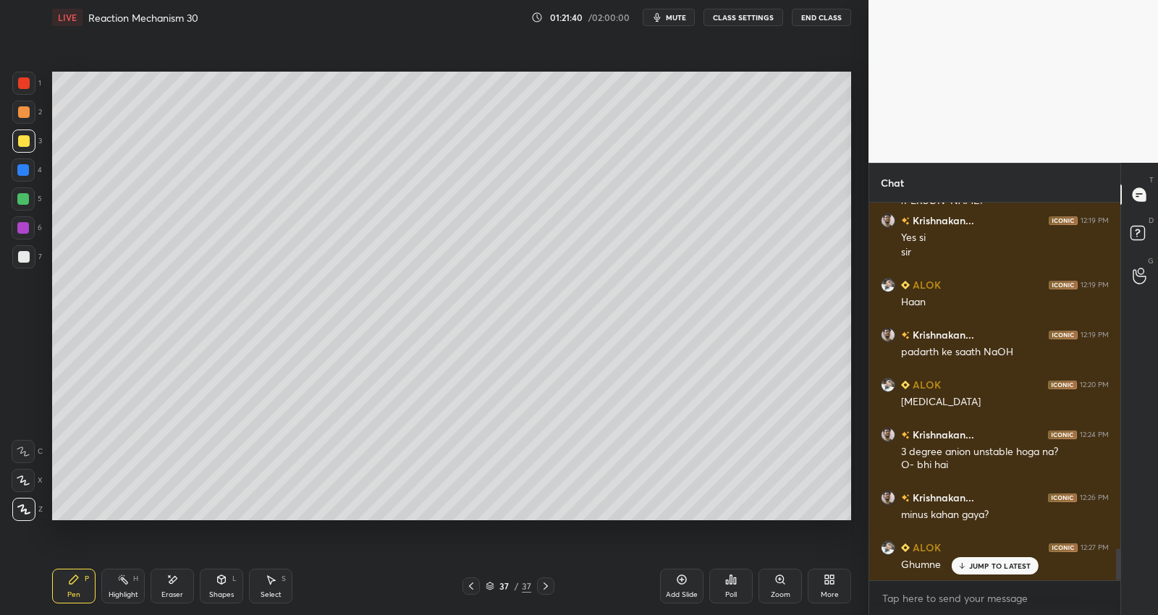
click at [476, 584] on icon at bounding box center [472, 587] width 12 height 12
click at [547, 586] on icon at bounding box center [546, 587] width 12 height 12
click at [475, 584] on icon at bounding box center [472, 587] width 12 height 12
click at [476, 587] on icon at bounding box center [472, 587] width 12 height 12
click at [543, 583] on icon at bounding box center [546, 587] width 12 height 12
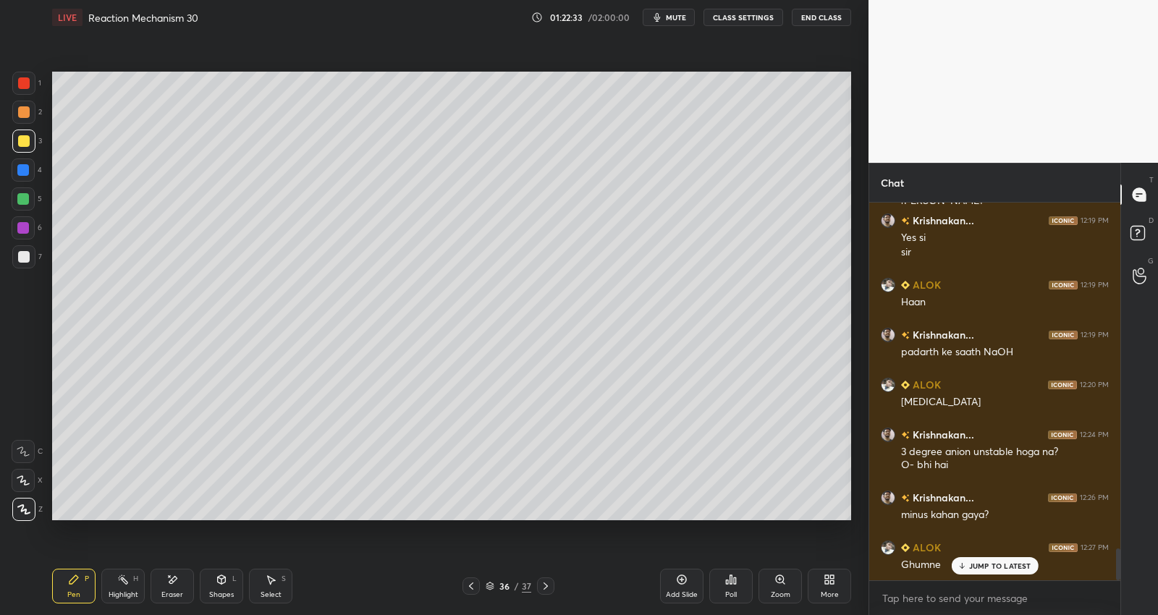
click at [549, 589] on icon at bounding box center [546, 587] width 12 height 12
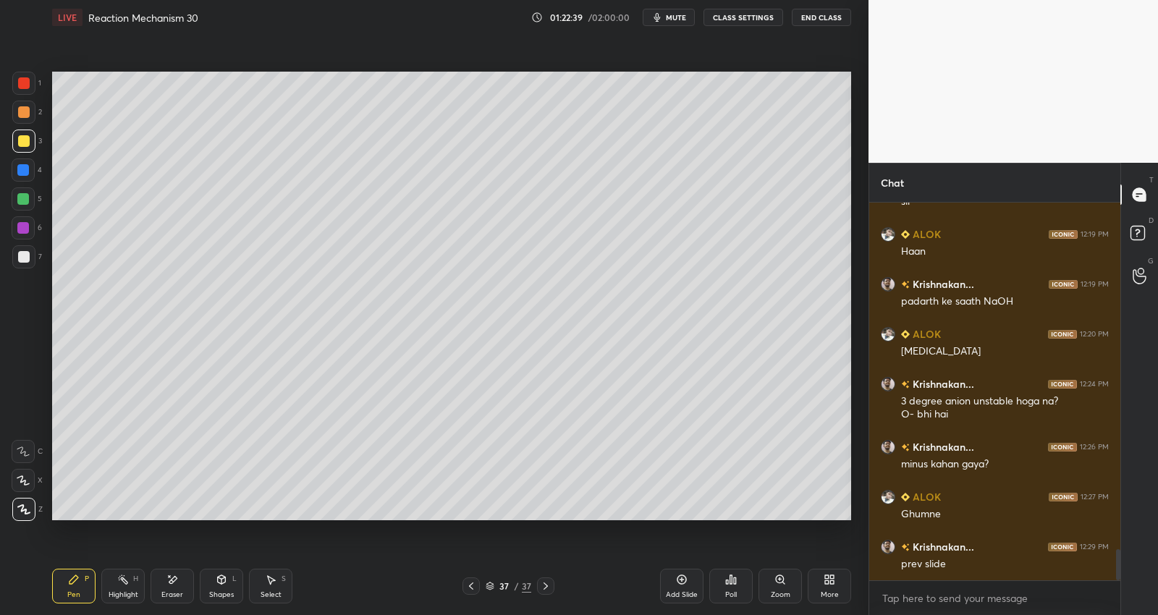
click at [473, 587] on icon at bounding box center [472, 587] width 12 height 12
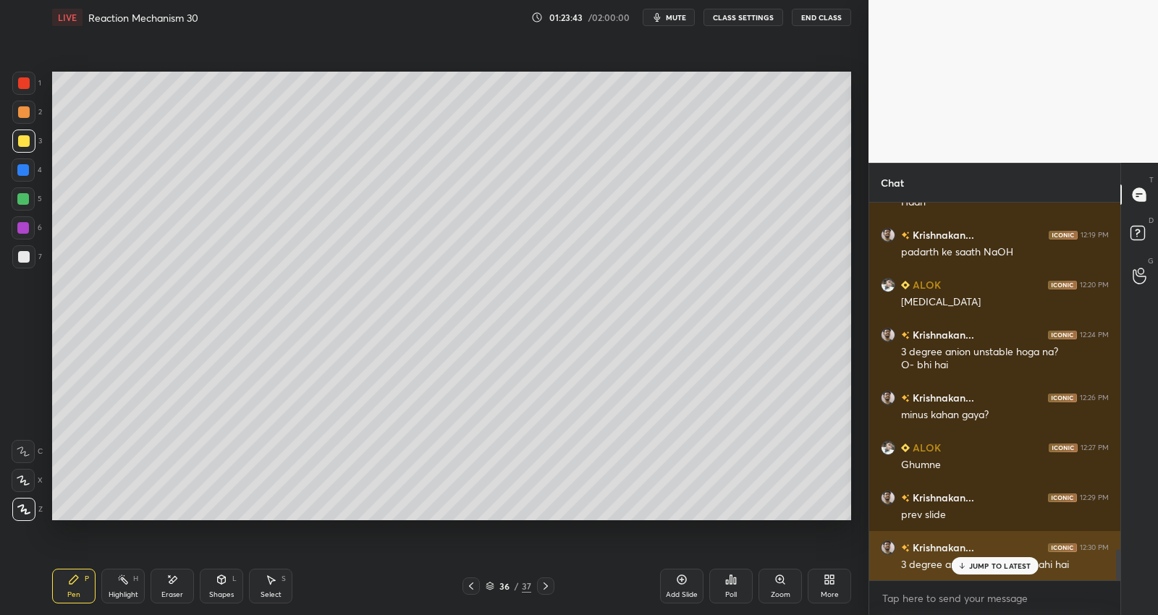
click at [983, 571] on div "JUMP TO LATEST" at bounding box center [994, 565] width 87 height 17
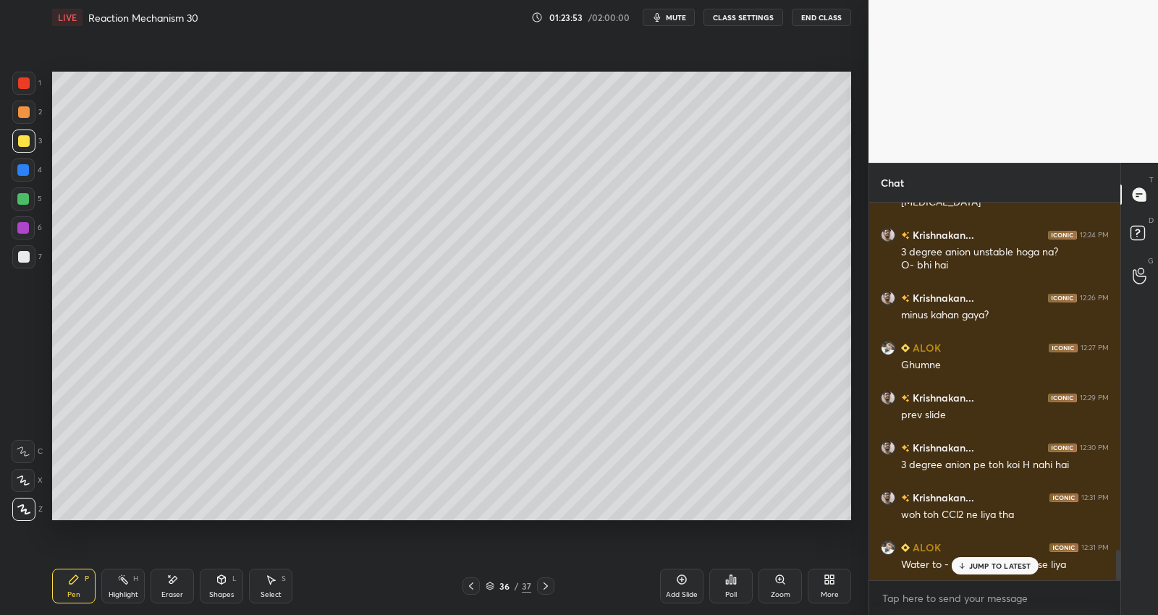
scroll to position [4380, 0]
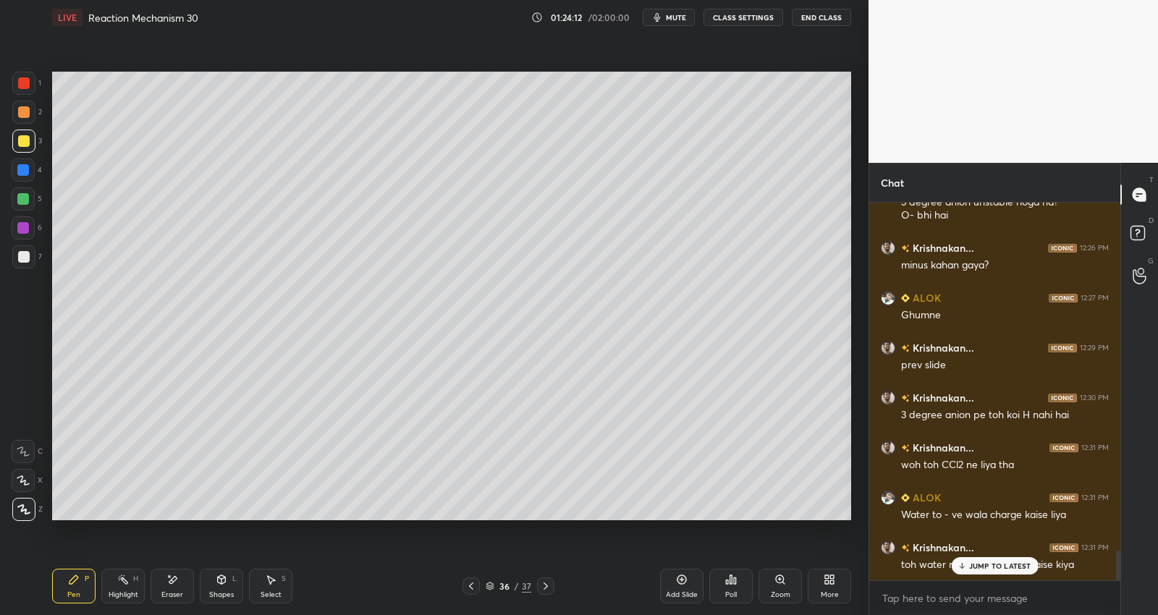
drag, startPoint x: 266, startPoint y: 578, endPoint x: 279, endPoint y: 571, distance: 14.6
click at [266, 578] on icon at bounding box center [271, 580] width 12 height 12
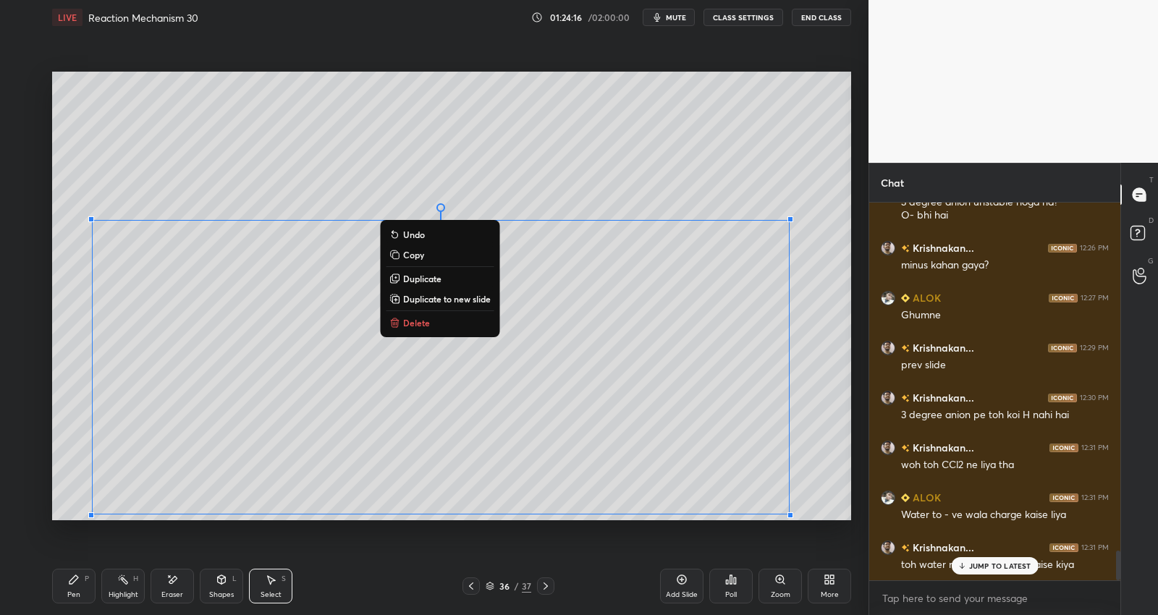
drag, startPoint x: 87, startPoint y: 218, endPoint x: 778, endPoint y: 526, distance: 756.8
click at [782, 539] on div "0 ° Undo Copy Duplicate Duplicate to new slide Delete Setting up your live clas…" at bounding box center [451, 296] width 811 height 523
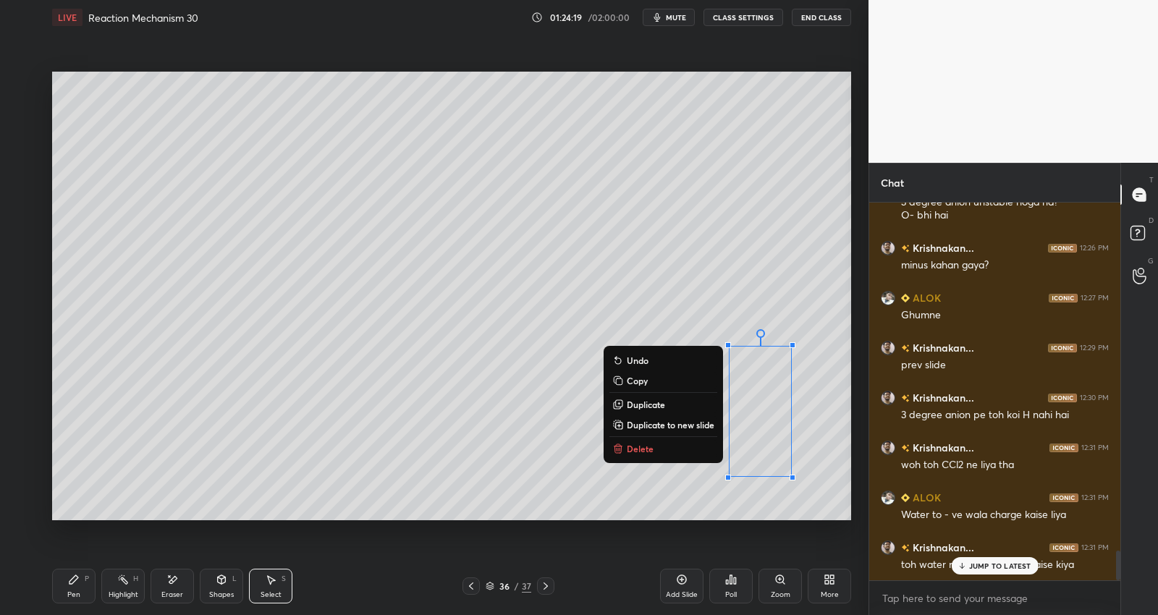
drag, startPoint x: 712, startPoint y: 344, endPoint x: 840, endPoint y: 540, distance: 233.9
click at [840, 540] on div "0 ° Undo Copy Duplicate Duplicate to new slide Delete Setting up your live clas…" at bounding box center [451, 296] width 811 height 523
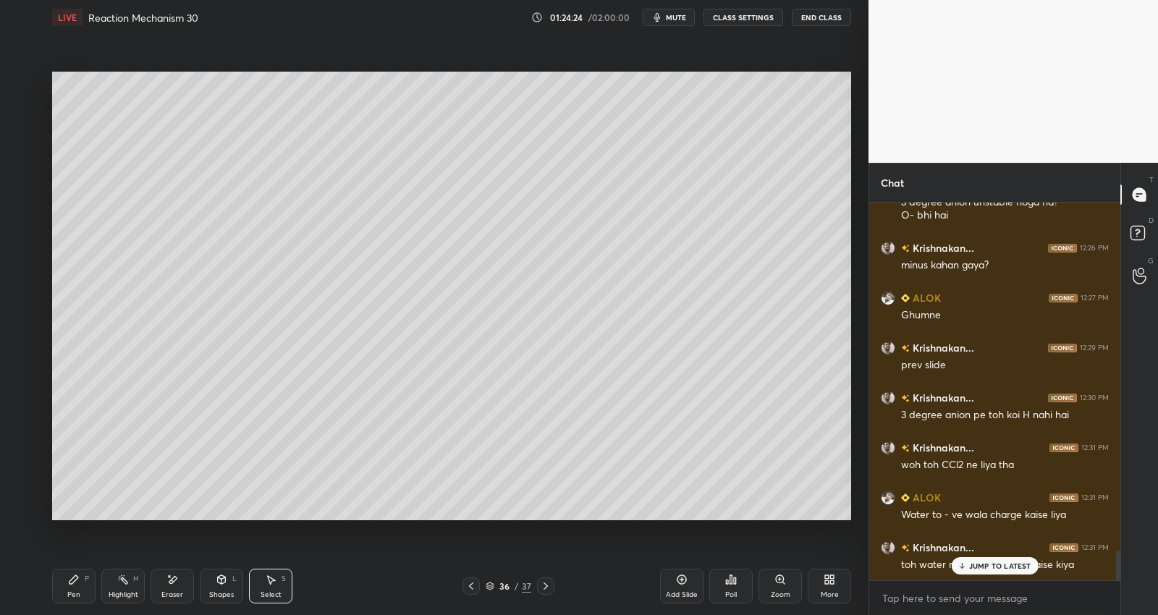
click at [72, 598] on div "Pen" at bounding box center [73, 594] width 13 height 7
drag, startPoint x: 71, startPoint y: 576, endPoint x: 63, endPoint y: 536, distance: 40.6
click at [68, 574] on icon at bounding box center [74, 580] width 12 height 12
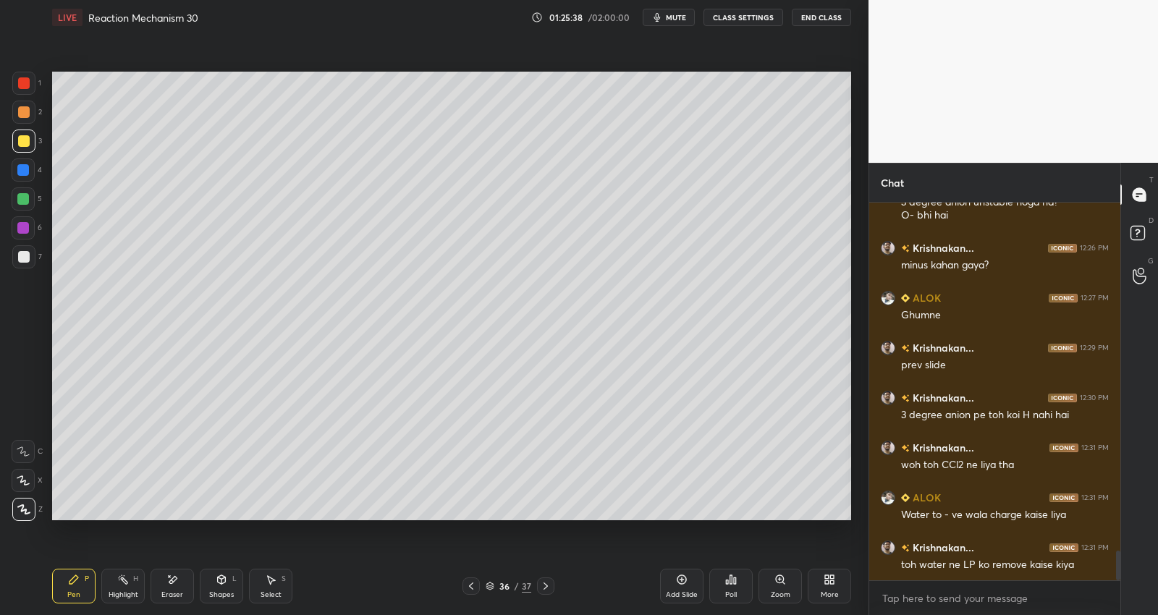
scroll to position [4431, 0]
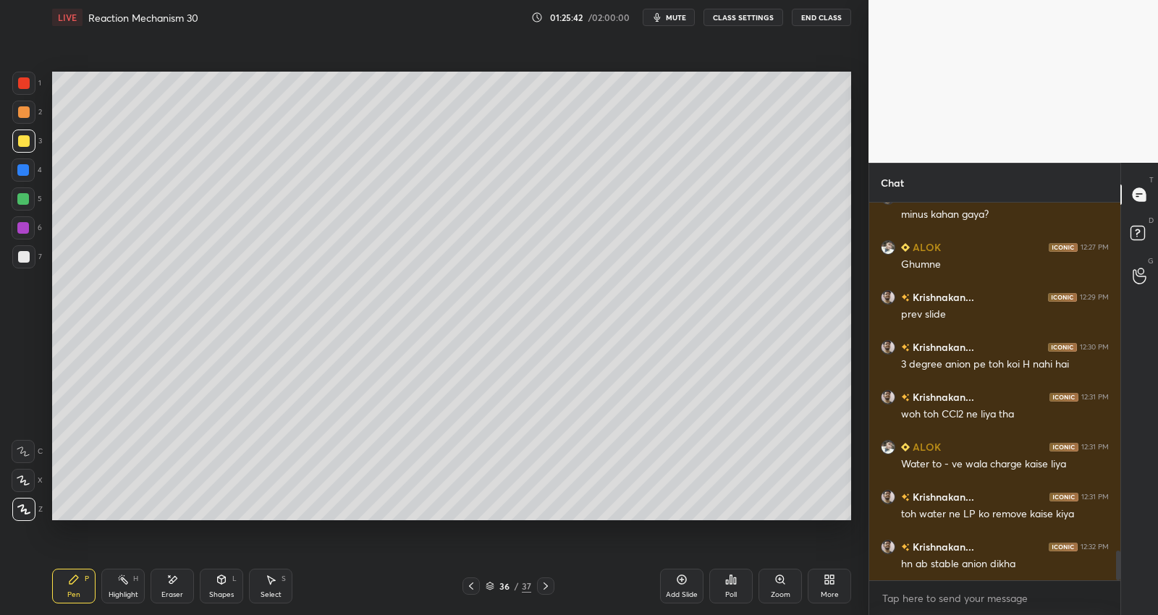
click at [211, 583] on div "Shapes L" at bounding box center [221, 586] width 43 height 35
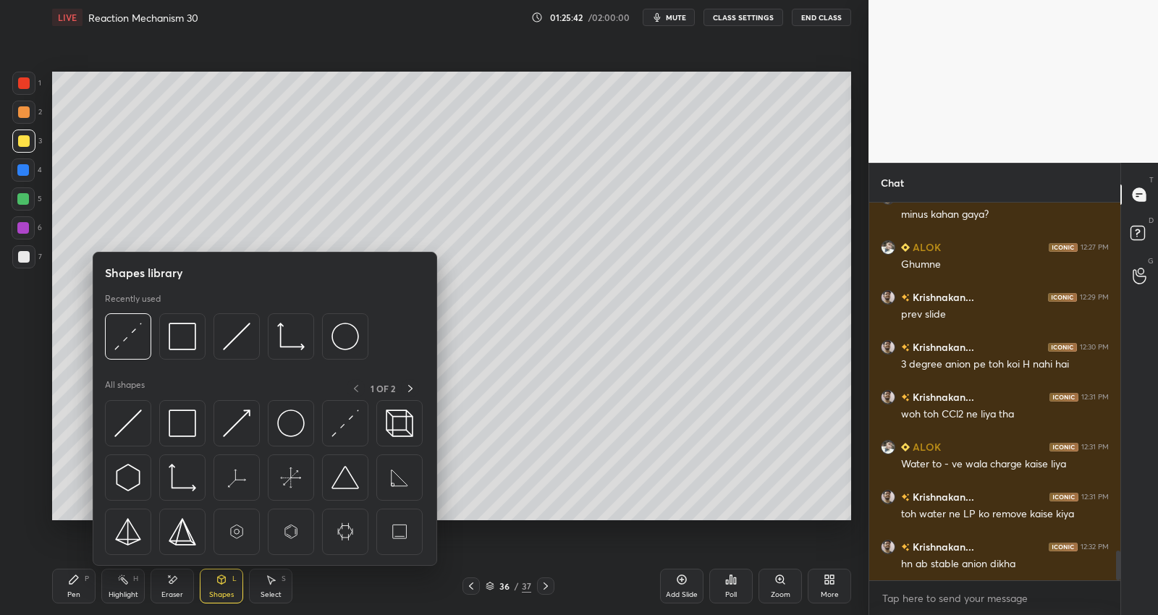
click at [170, 586] on div "Eraser" at bounding box center [172, 586] width 43 height 35
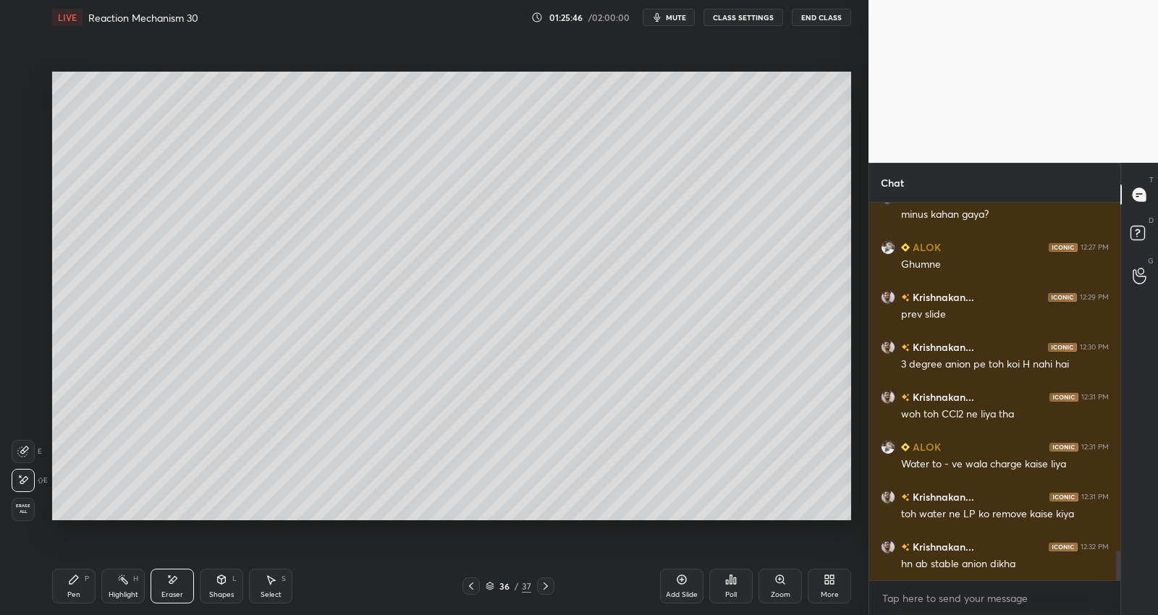
click at [70, 578] on div "Pen P" at bounding box center [73, 586] width 43 height 35
click at [683, 593] on div "Add Slide" at bounding box center [682, 594] width 32 height 7
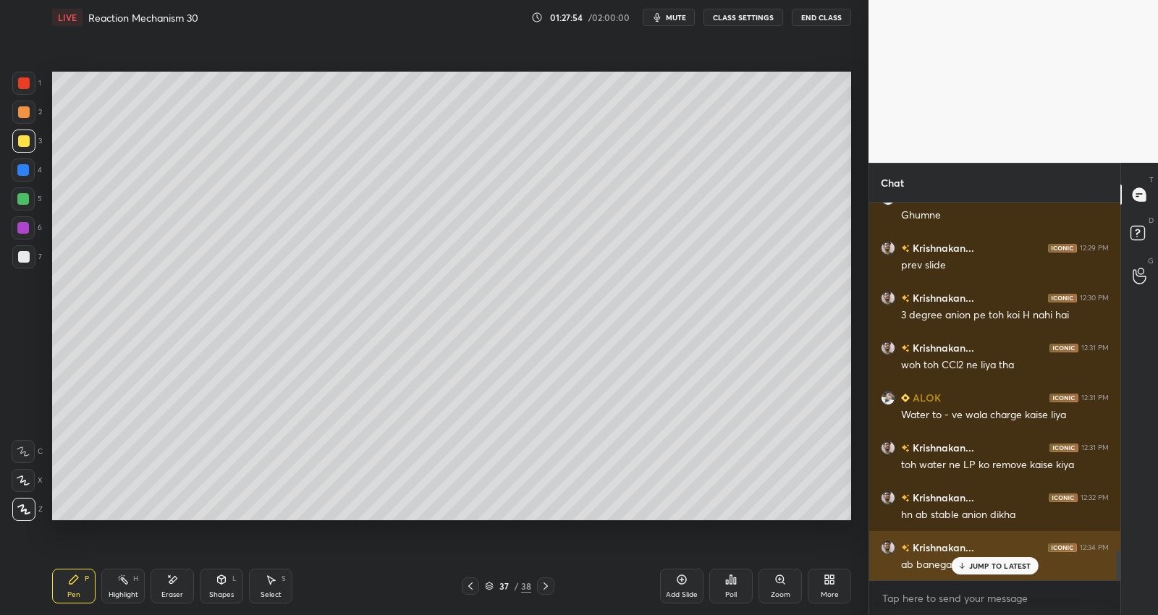
click at [998, 563] on p "JUMP TO LATEST" at bounding box center [1000, 566] width 62 height 9
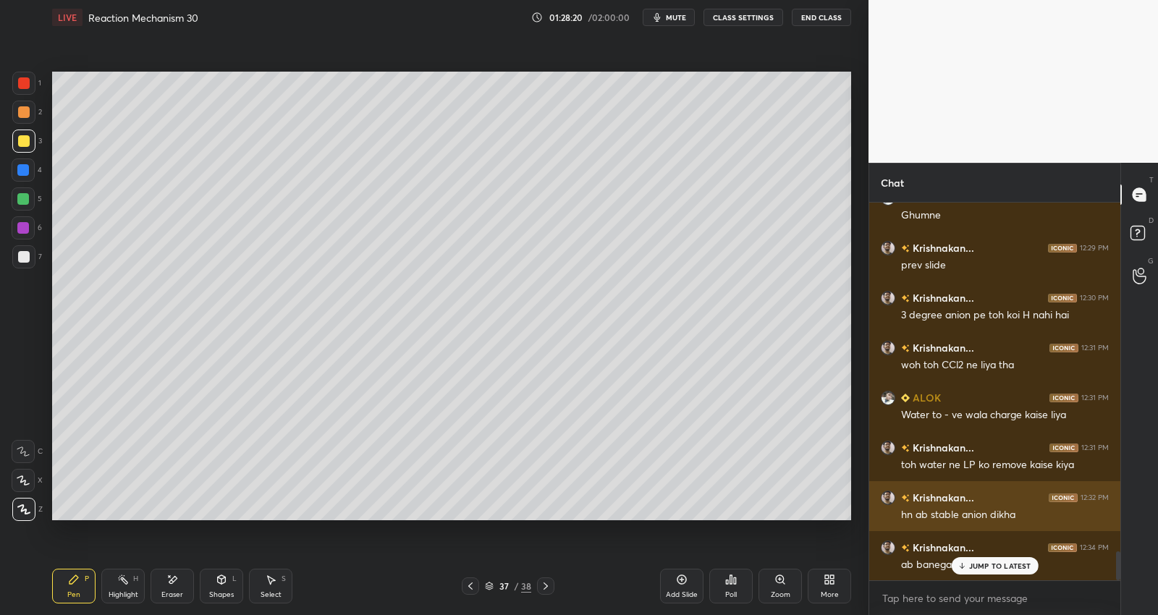
scroll to position [4530, 0]
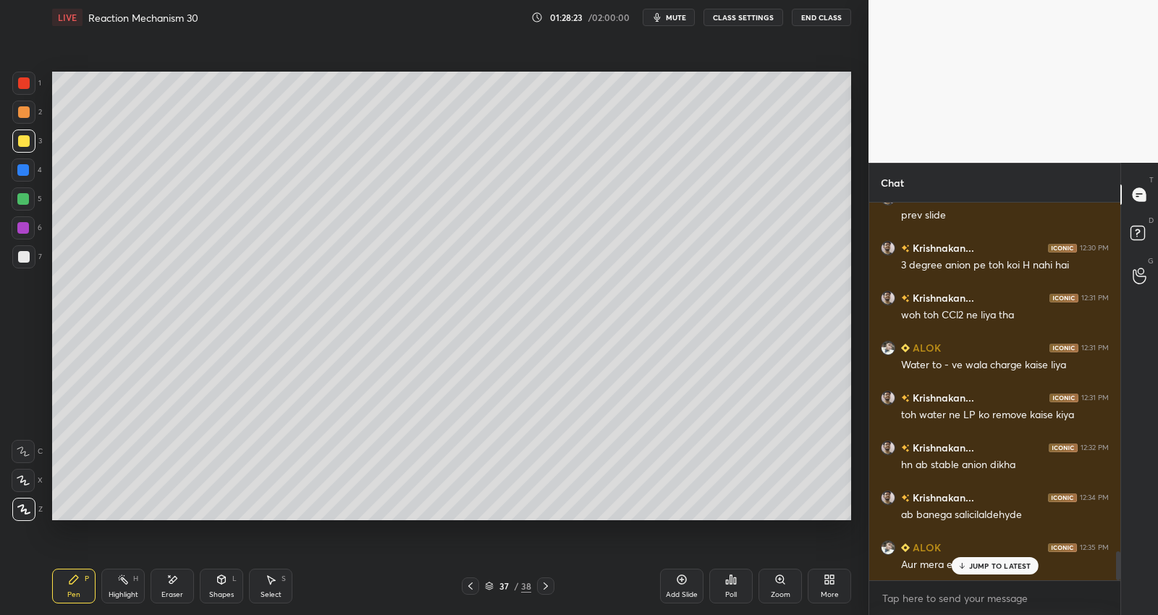
click at [1003, 567] on p "JUMP TO LATEST" at bounding box center [1000, 566] width 62 height 9
drag, startPoint x: 545, startPoint y: 588, endPoint x: 553, endPoint y: 573, distance: 17.2
click at [545, 587] on icon at bounding box center [546, 587] width 12 height 12
click at [270, 591] on div "Select" at bounding box center [271, 594] width 21 height 7
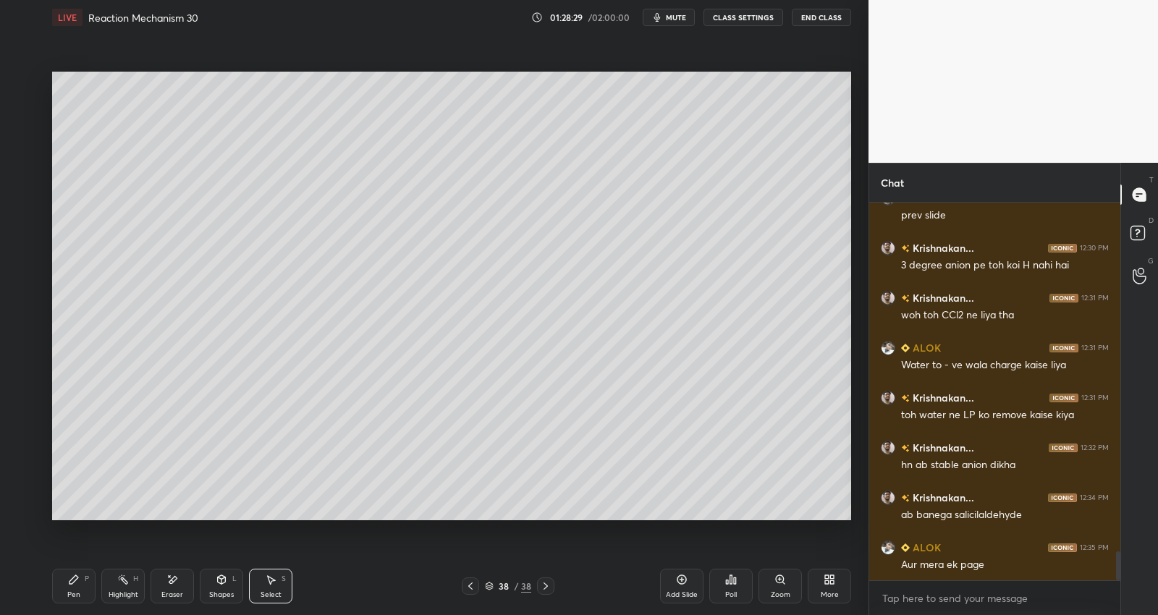
drag, startPoint x: 45, startPoint y: 88, endPoint x: 363, endPoint y: 262, distance: 362.2
click at [405, 306] on div "1 2 3 4 5 6 7 C X Z E E Erase all H H LIVE Reaction Mechanism 30 01:28:29 / 02:…" at bounding box center [428, 307] width 857 height 615
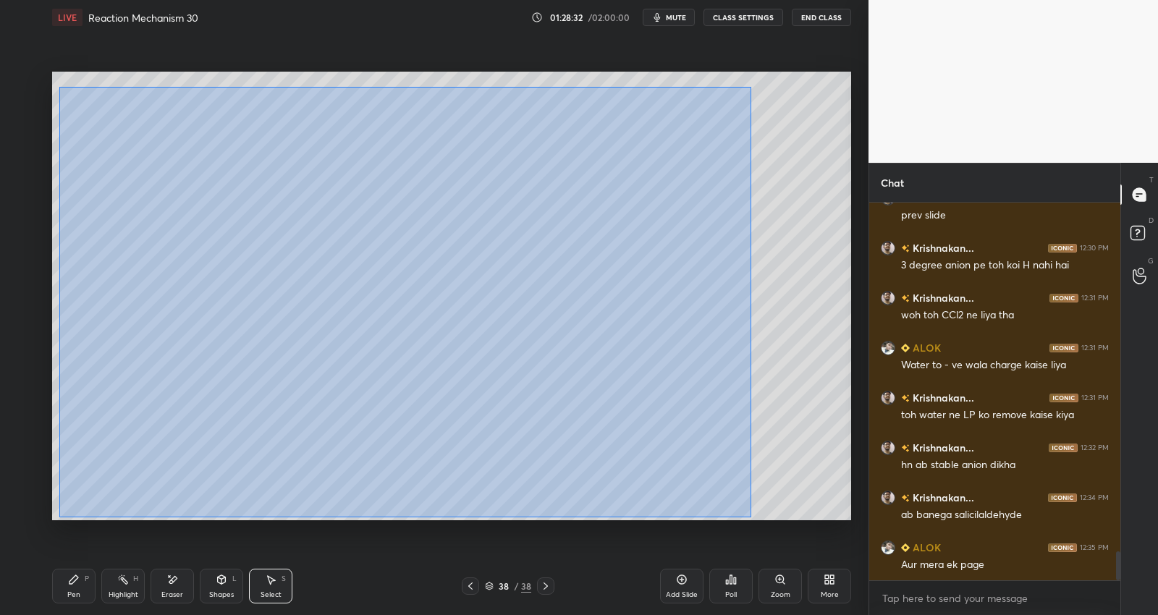
drag, startPoint x: 75, startPoint y: 97, endPoint x: 747, endPoint y: 509, distance: 788.7
click at [750, 517] on div "0 ° Undo Copy Duplicate Duplicate to new slide Delete" at bounding box center [451, 297] width 799 height 450
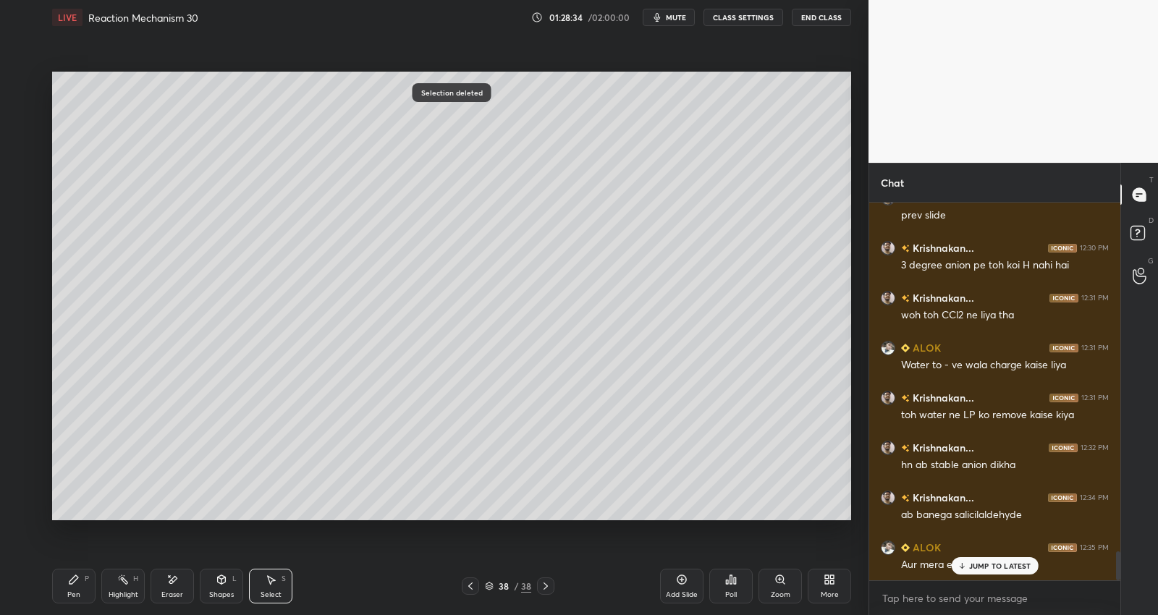
scroll to position [4580, 0]
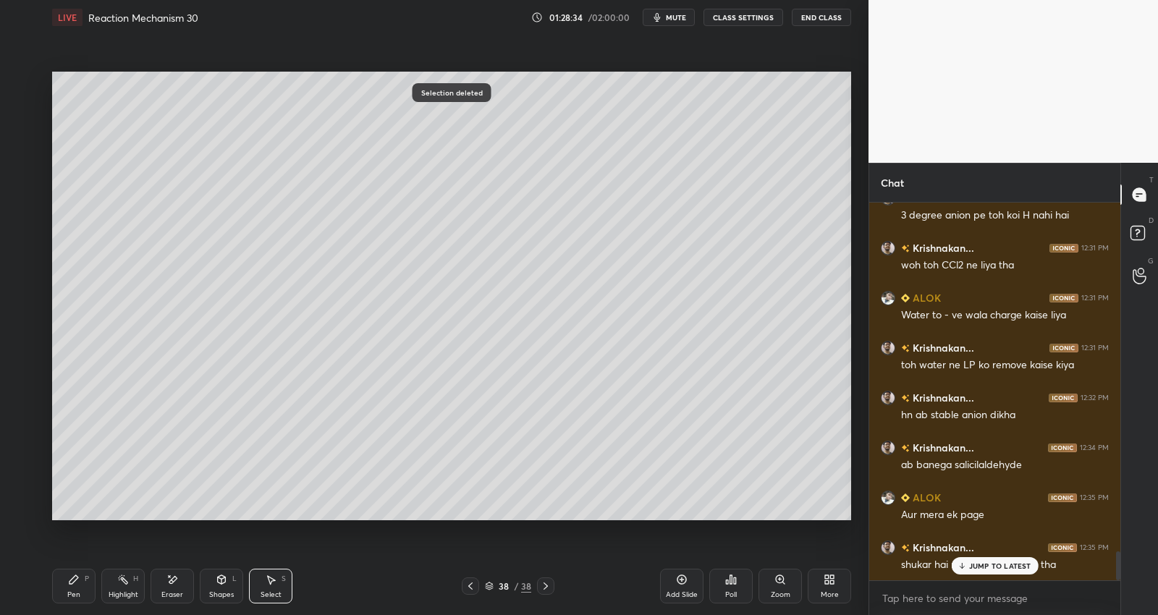
click at [73, 583] on icon at bounding box center [73, 580] width 9 height 9
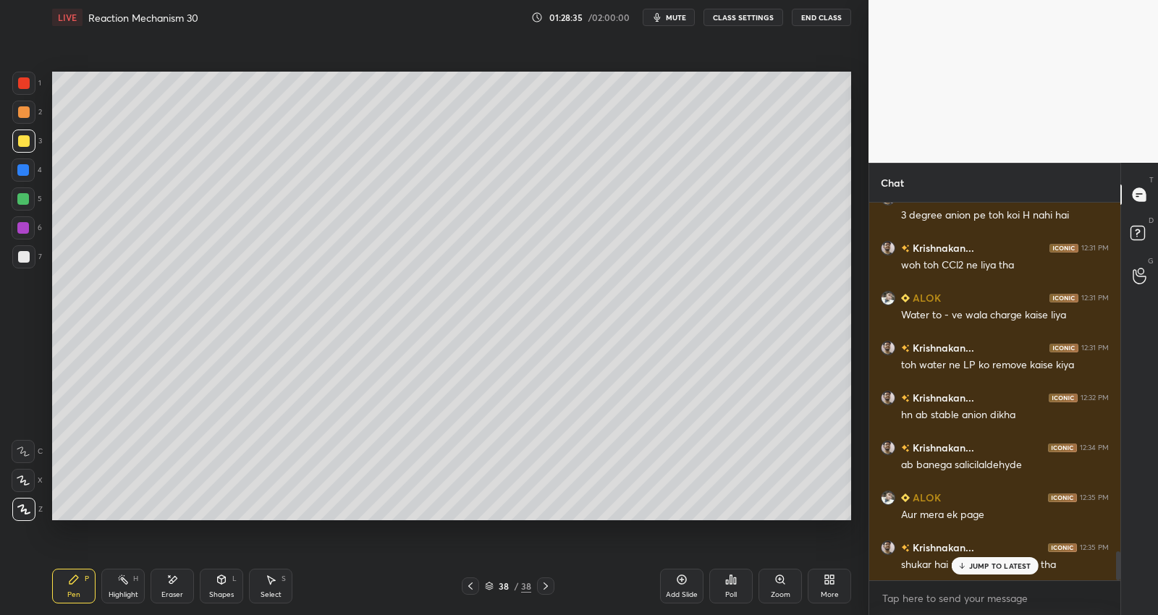
click at [25, 111] on div at bounding box center [24, 112] width 12 height 12
click at [977, 565] on p "JUMP TO LATEST" at bounding box center [1000, 566] width 62 height 9
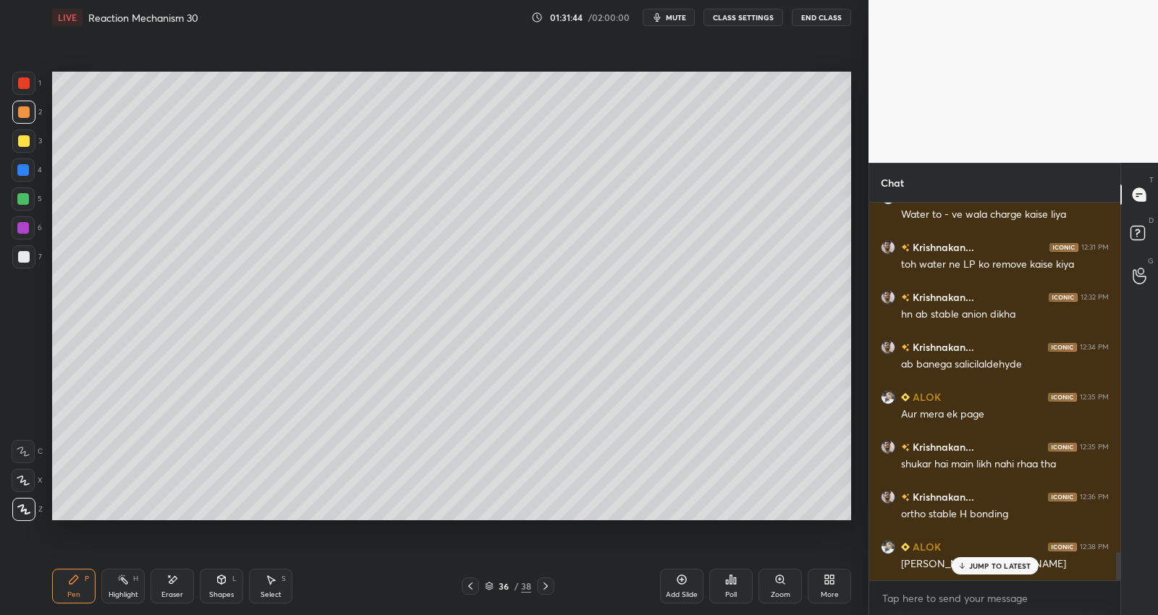
scroll to position [4730, 0]
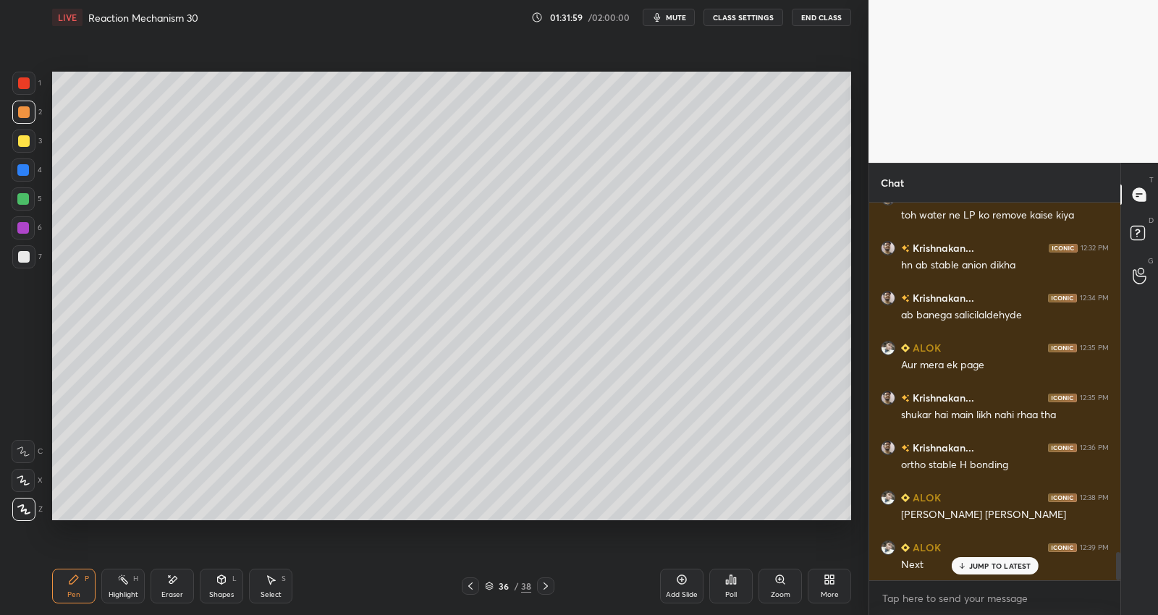
click at [546, 585] on icon at bounding box center [546, 587] width 12 height 12
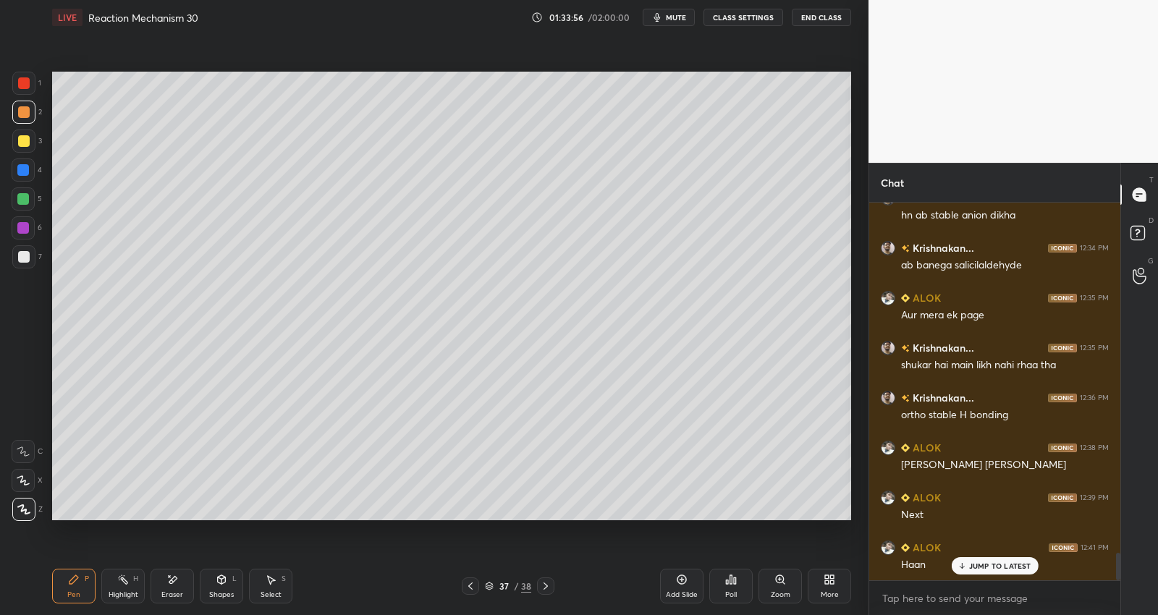
drag, startPoint x: 540, startPoint y: 576, endPoint x: 547, endPoint y: 581, distance: 9.3
click at [540, 576] on div "Pen P Highlight H Eraser Shapes L Select S 37 / 38 Add Slide Poll Zoom More" at bounding box center [451, 586] width 799 height 58
click at [552, 585] on div at bounding box center [545, 586] width 17 height 17
click at [548, 588] on icon at bounding box center [546, 587] width 12 height 12
click at [686, 585] on icon at bounding box center [682, 580] width 12 height 12
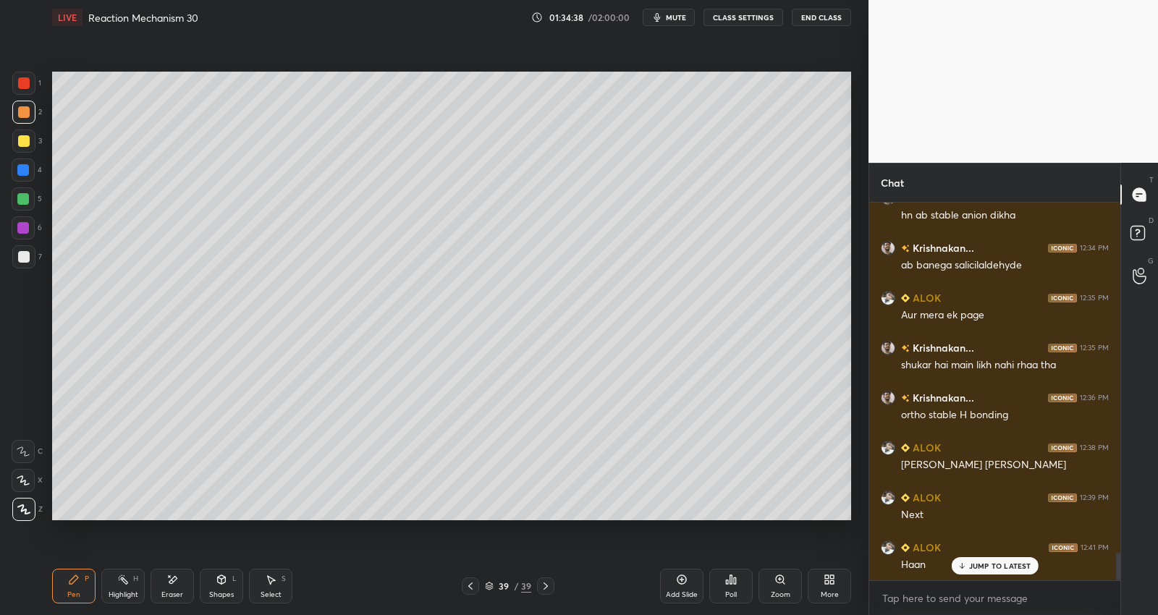
click at [20, 253] on div at bounding box center [24, 257] width 12 height 12
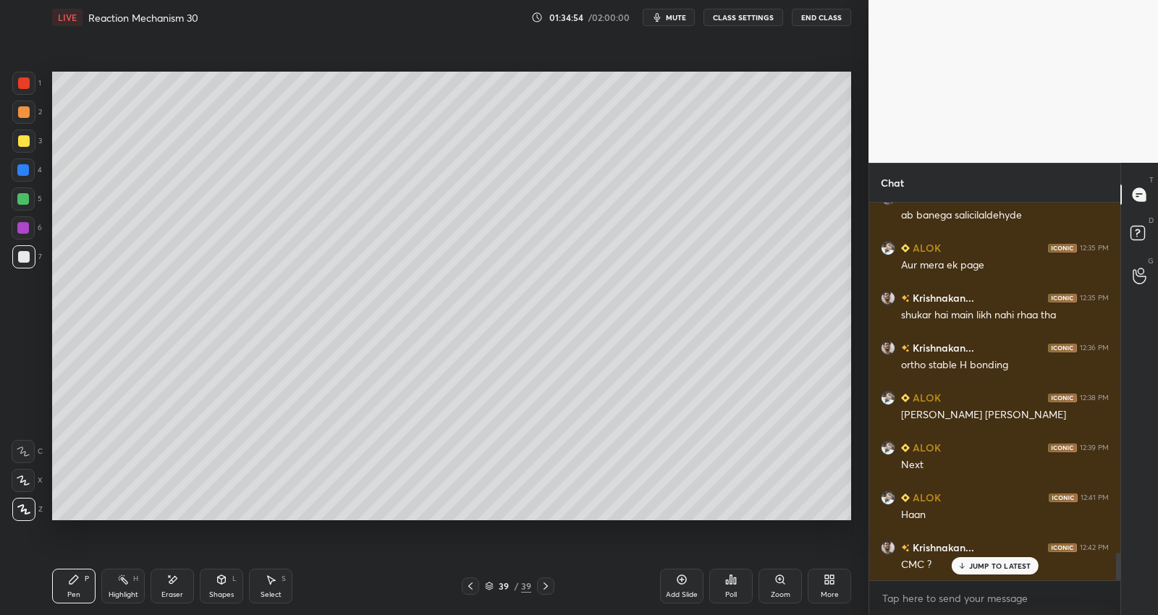
click at [23, 138] on div at bounding box center [24, 141] width 12 height 12
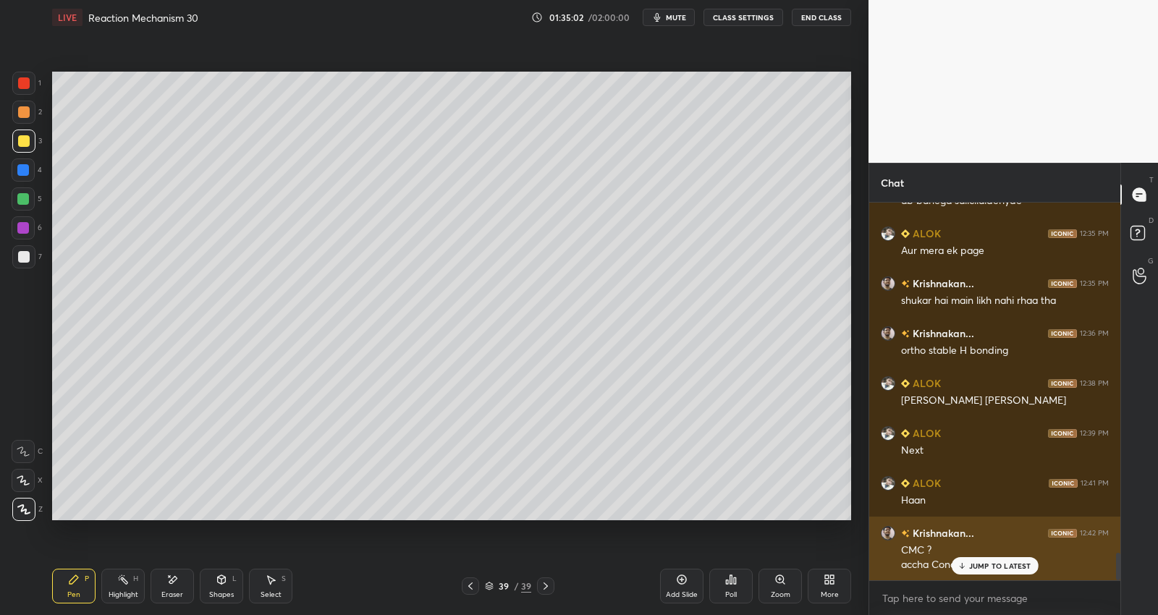
click at [988, 565] on p "JUMP TO LATEST" at bounding box center [1000, 566] width 62 height 9
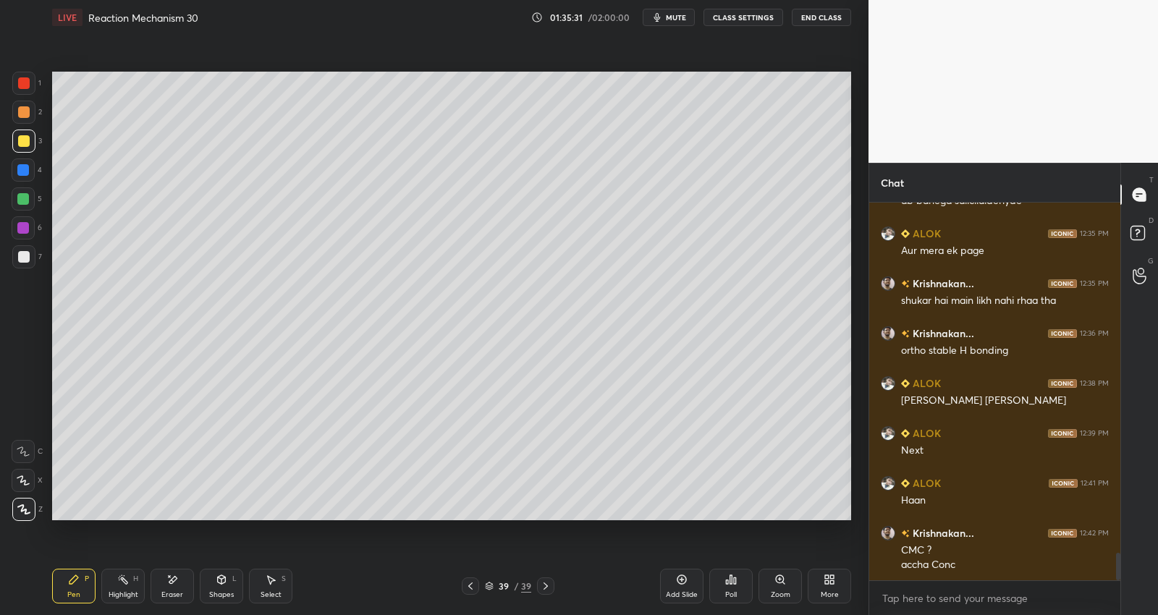
click at [25, 75] on div at bounding box center [23, 83] width 23 height 23
click at [26, 257] on div at bounding box center [24, 257] width 12 height 12
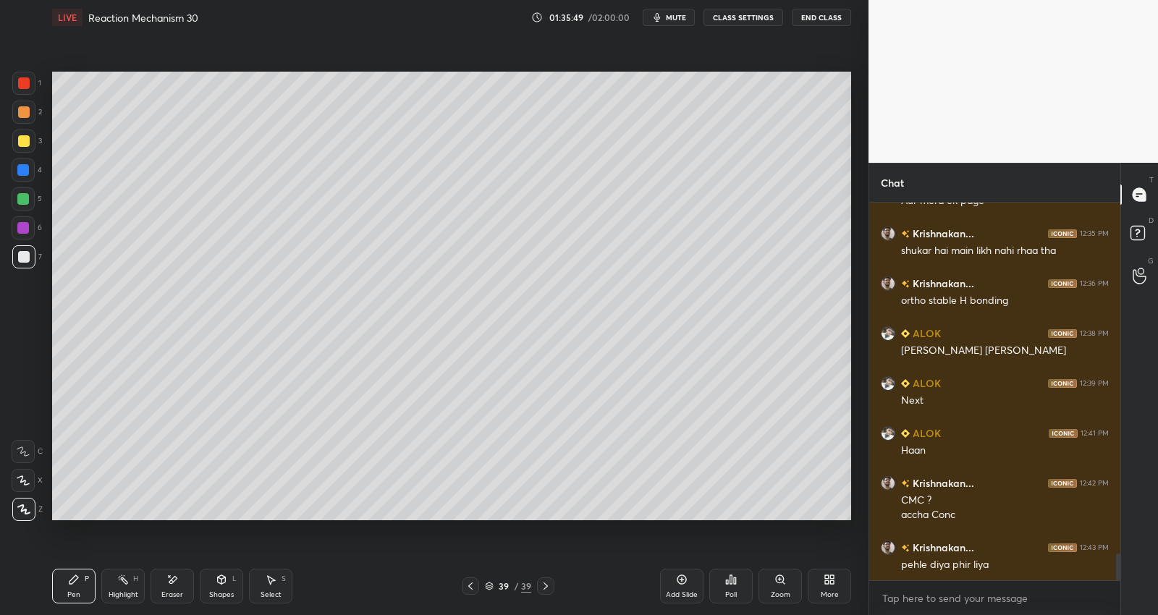
scroll to position [4945, 0]
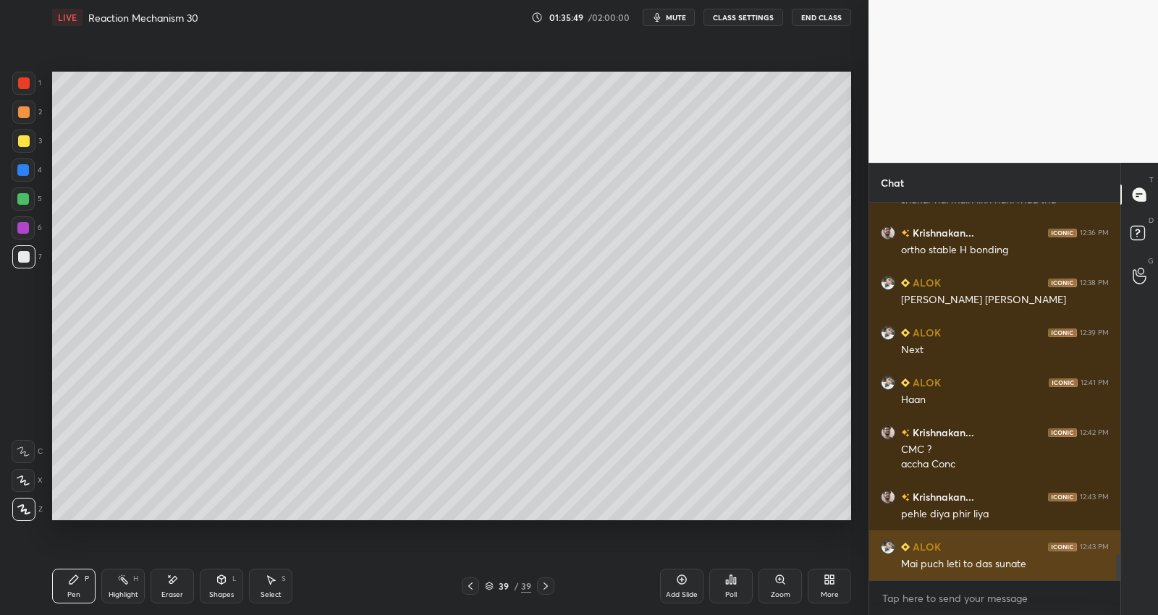
click at [996, 569] on div "Mai puch leti to das sunate" at bounding box center [1005, 564] width 208 height 14
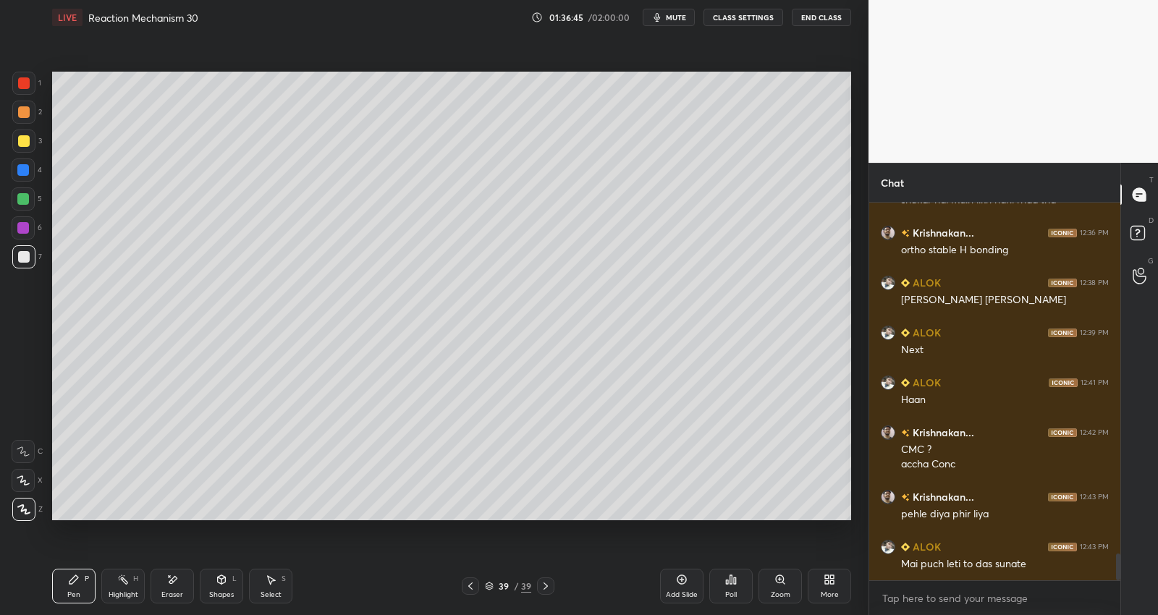
drag, startPoint x: 678, startPoint y: 583, endPoint x: 688, endPoint y: 561, distance: 24.0
click at [679, 583] on icon at bounding box center [682, 580] width 9 height 9
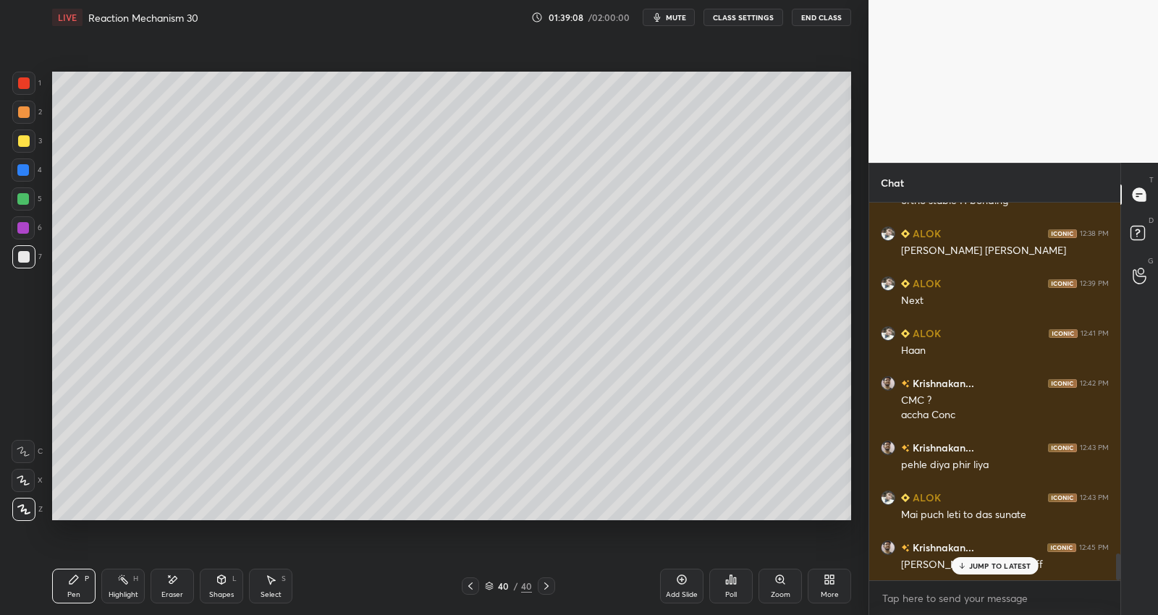
scroll to position [5044, 0]
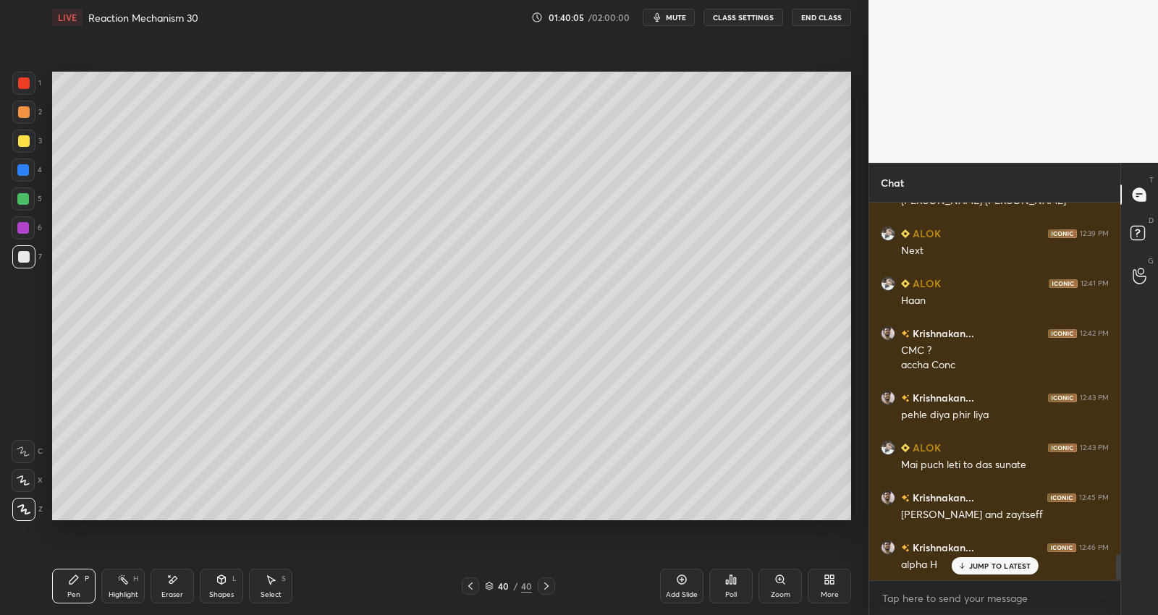
drag, startPoint x: 166, startPoint y: 585, endPoint x: 193, endPoint y: 573, distance: 30.1
click at [167, 585] on icon at bounding box center [173, 580] width 12 height 12
click at [71, 588] on div "Pen P" at bounding box center [73, 586] width 43 height 35
click at [545, 587] on icon at bounding box center [547, 587] width 12 height 12
click at [690, 594] on div "Add Slide" at bounding box center [682, 594] width 32 height 7
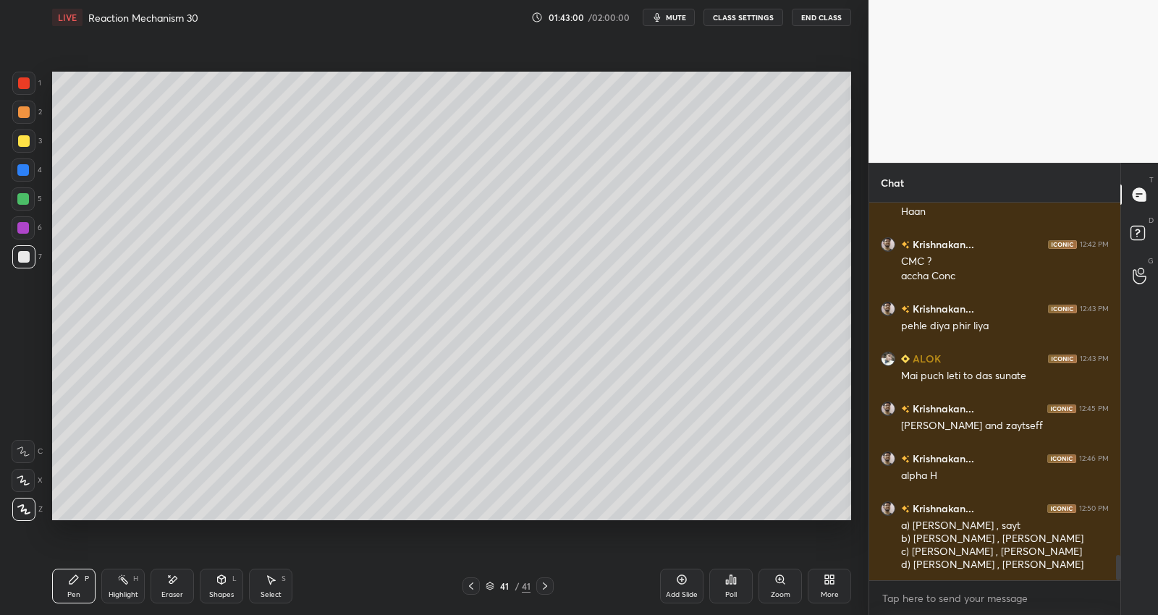
scroll to position [5184, 0]
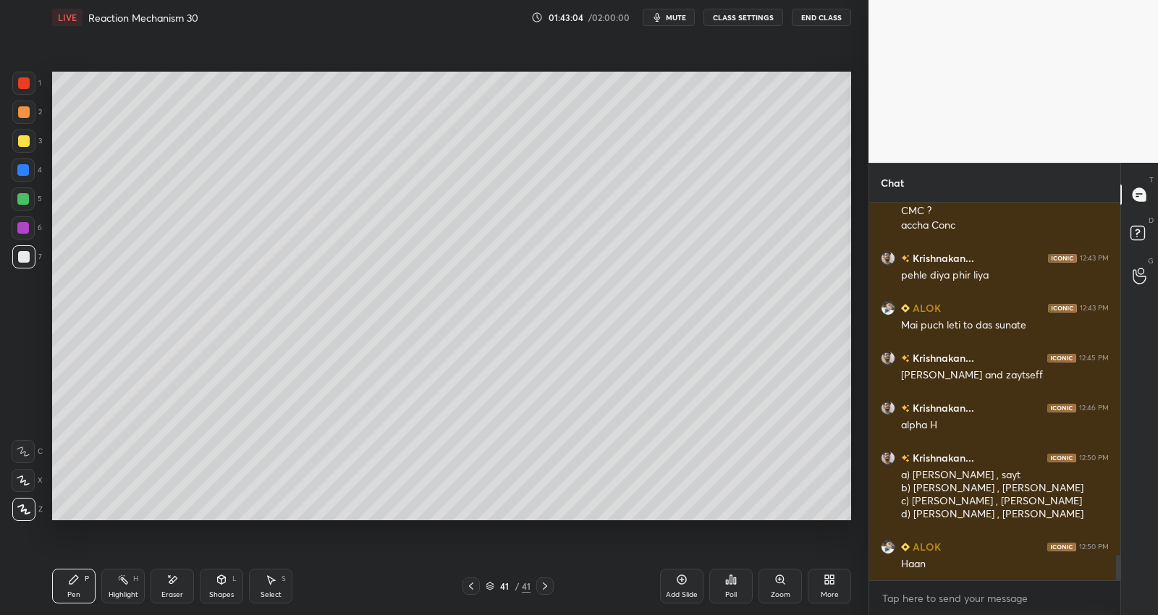
drag, startPoint x: 17, startPoint y: 140, endPoint x: 51, endPoint y: 130, distance: 36.2
click at [18, 140] on div at bounding box center [23, 141] width 23 height 23
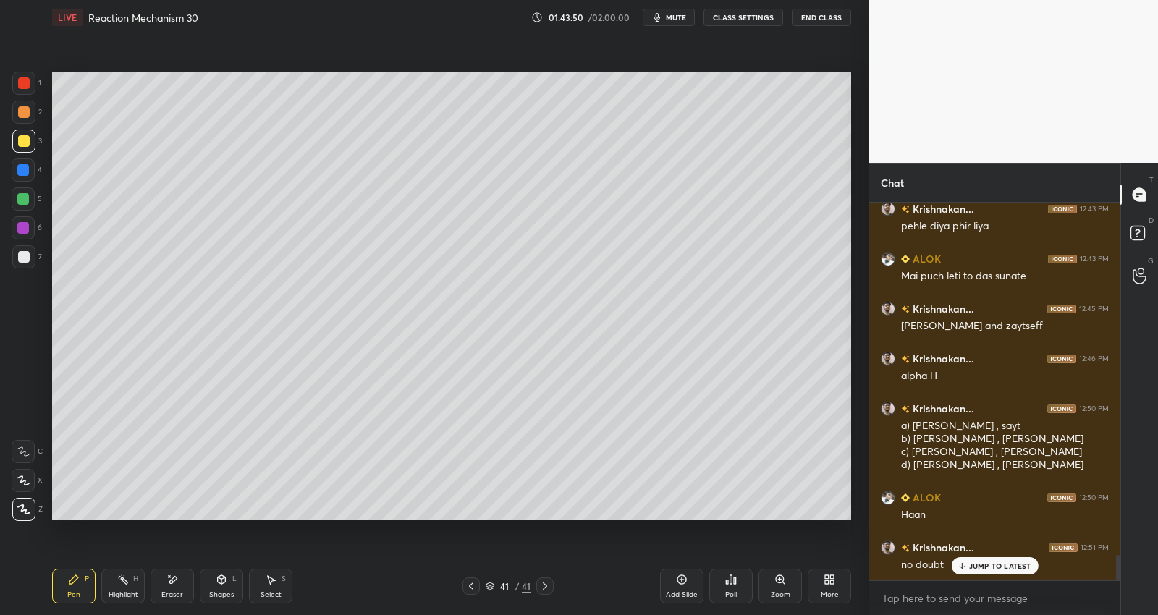
scroll to position [5283, 0]
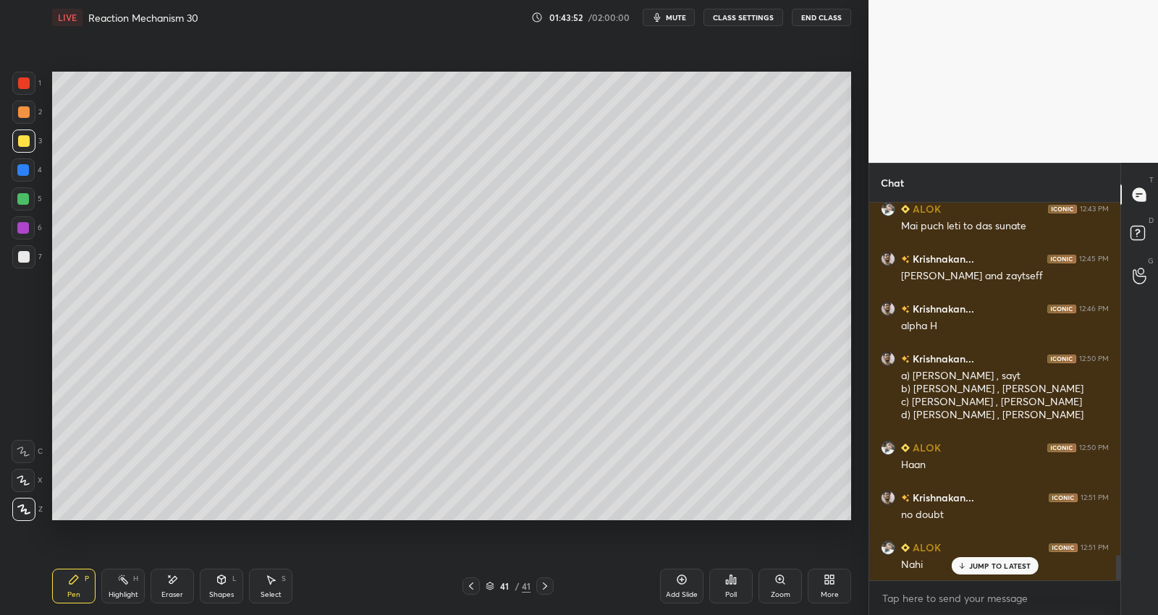
click at [679, 587] on div "Add Slide" at bounding box center [681, 586] width 43 height 35
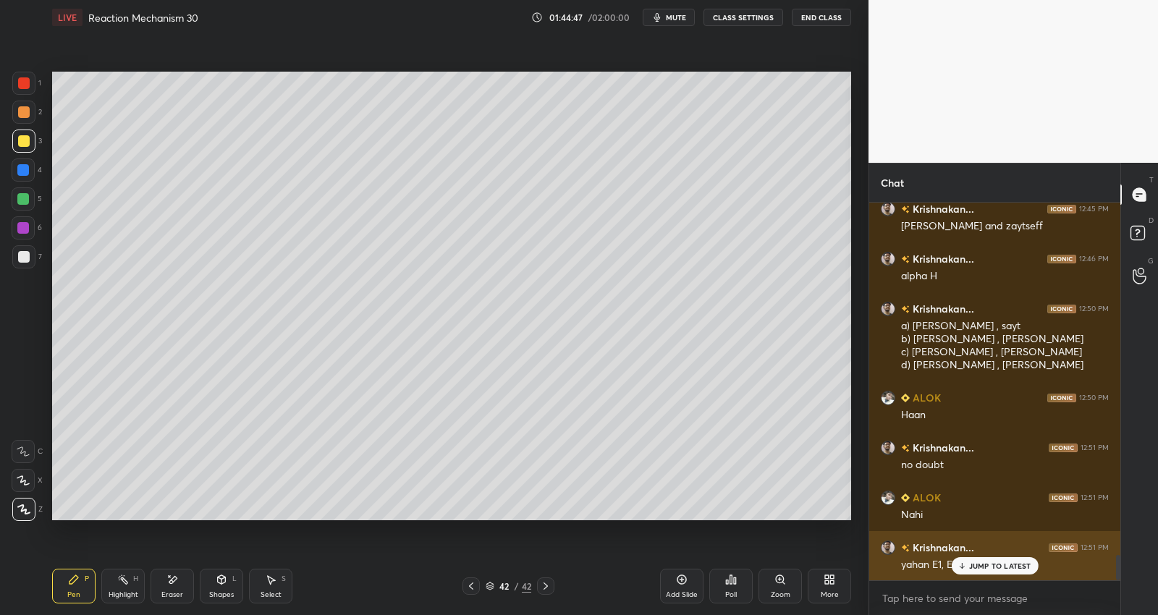
click at [974, 565] on p "JUMP TO LATEST" at bounding box center [1000, 566] width 62 height 9
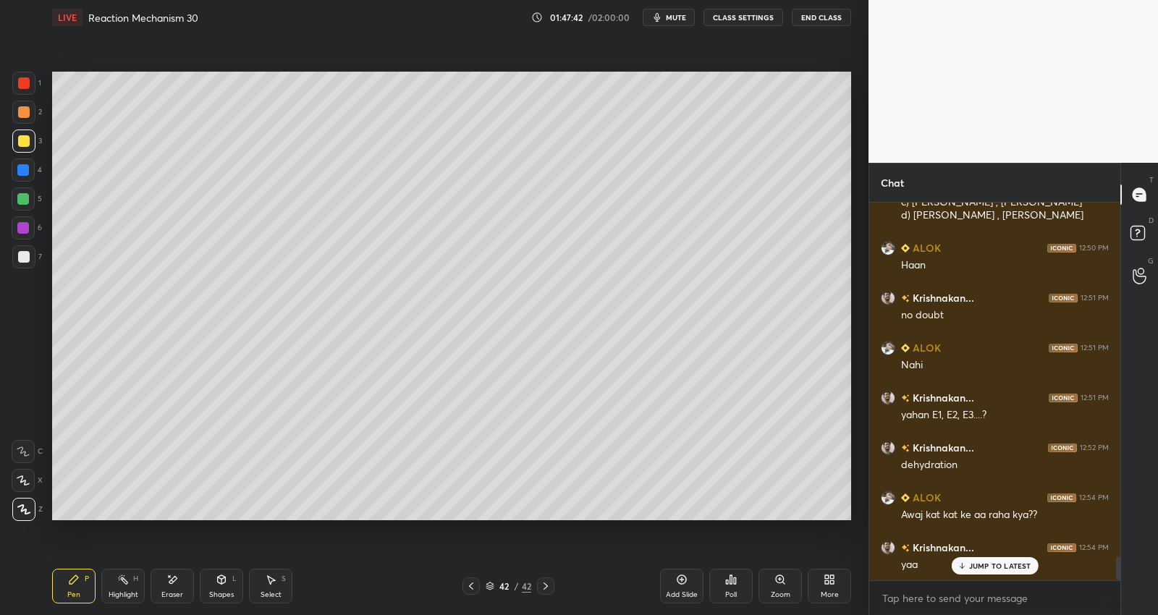
scroll to position [5532, 0]
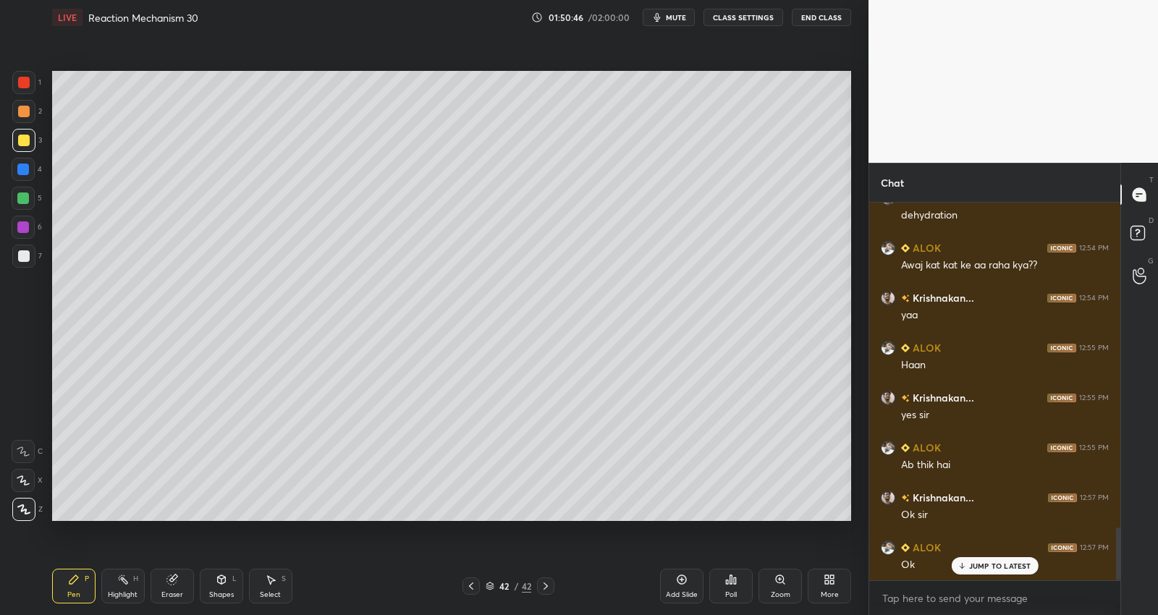
scroll to position [2357, 0]
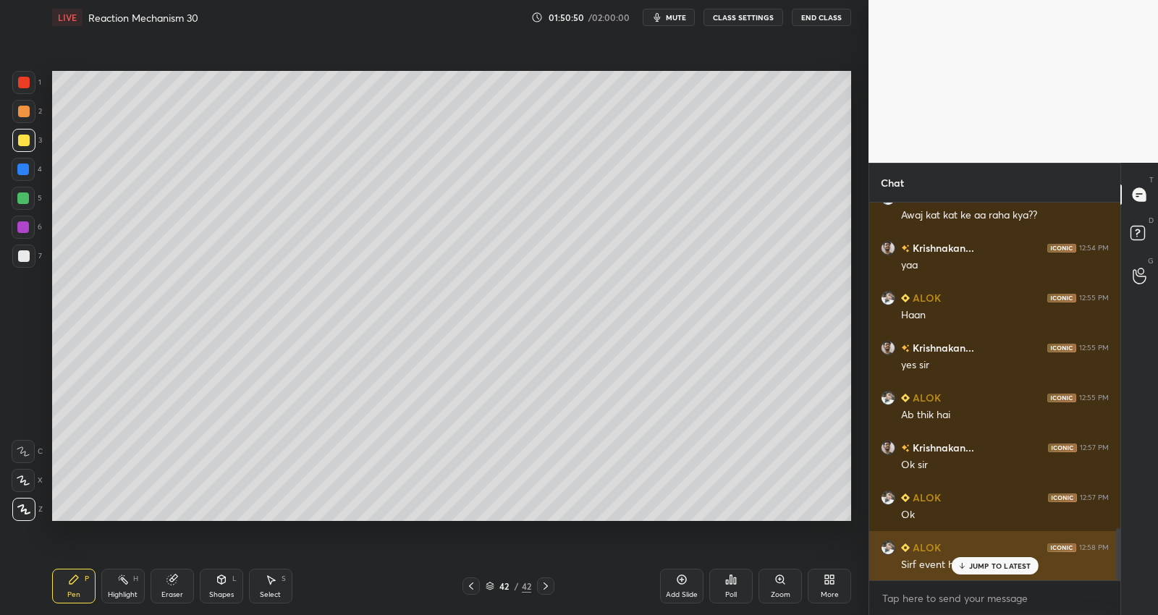
click at [974, 570] on p "JUMP TO LATEST" at bounding box center [1000, 566] width 62 height 9
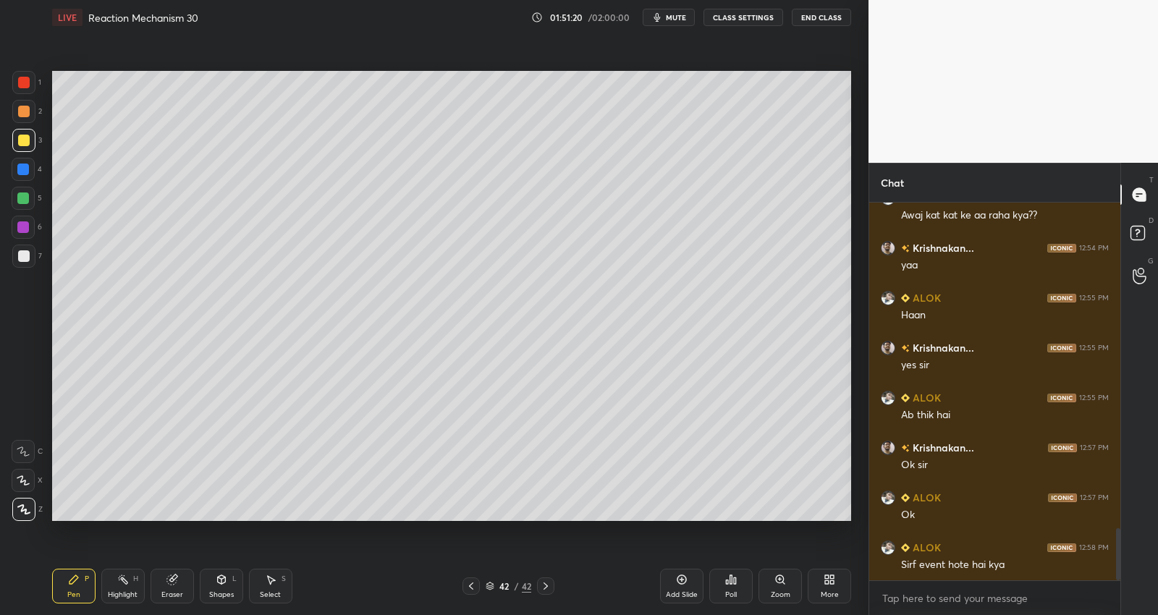
scroll to position [2407, 0]
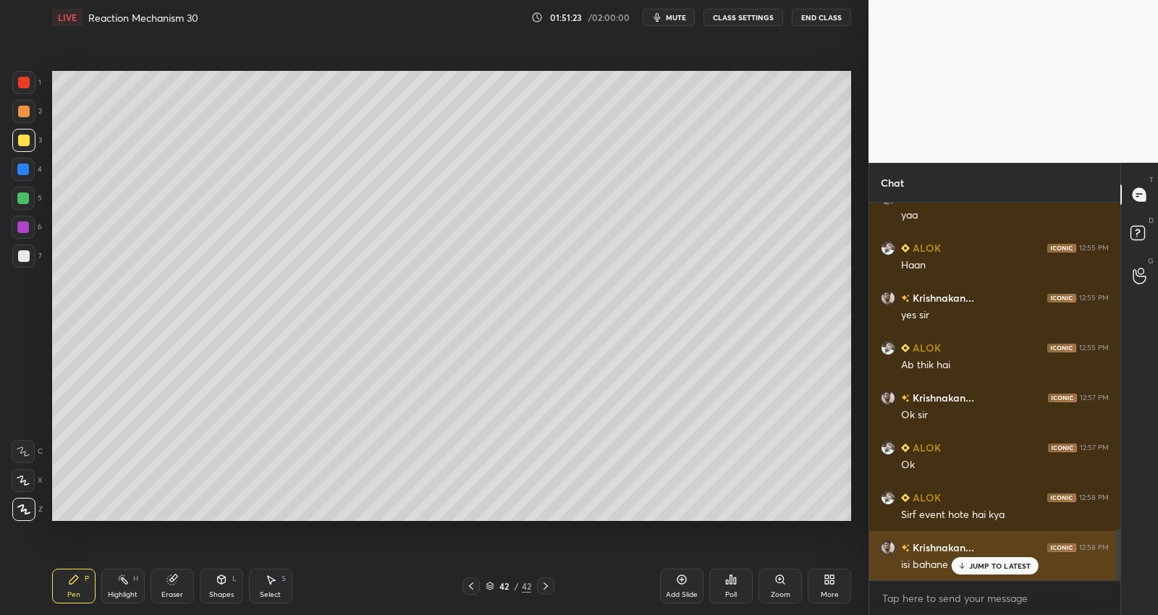
click at [990, 560] on div "JUMP TO LATEST" at bounding box center [994, 565] width 87 height 17
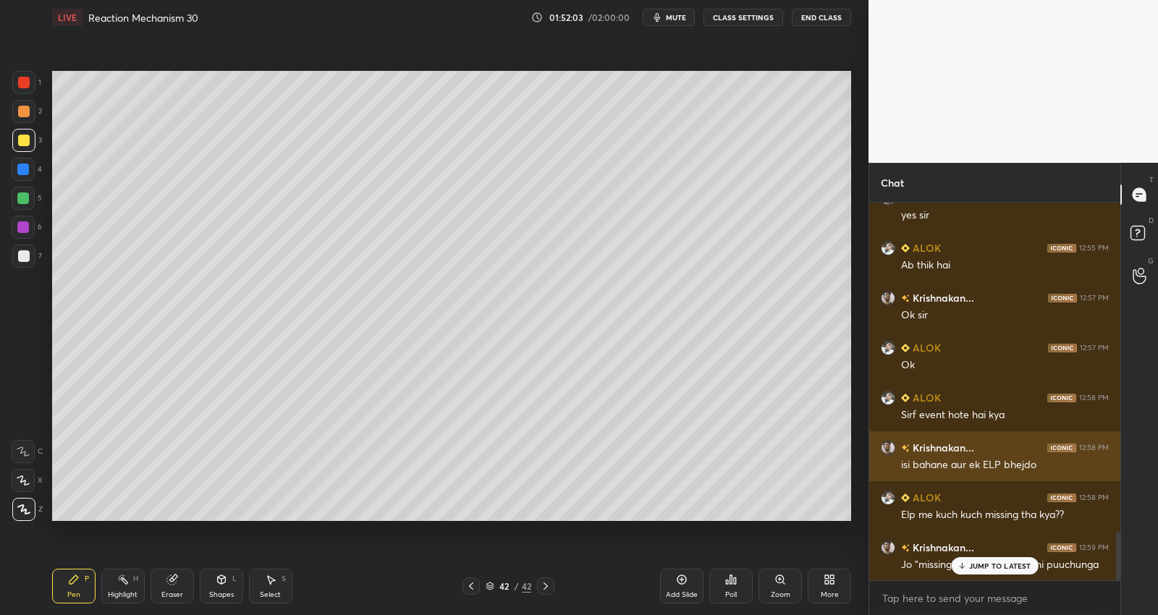
scroll to position [2557, 0]
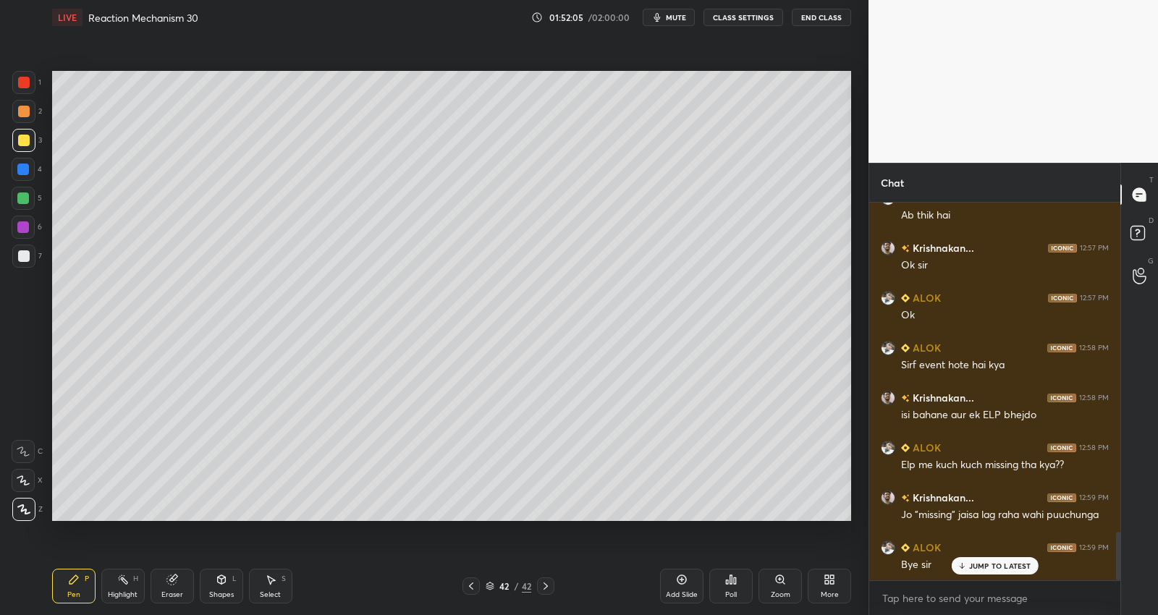
click at [1014, 562] on p "JUMP TO LATEST" at bounding box center [1000, 566] width 62 height 9
click at [830, 14] on button "End Class" at bounding box center [821, 17] width 59 height 17
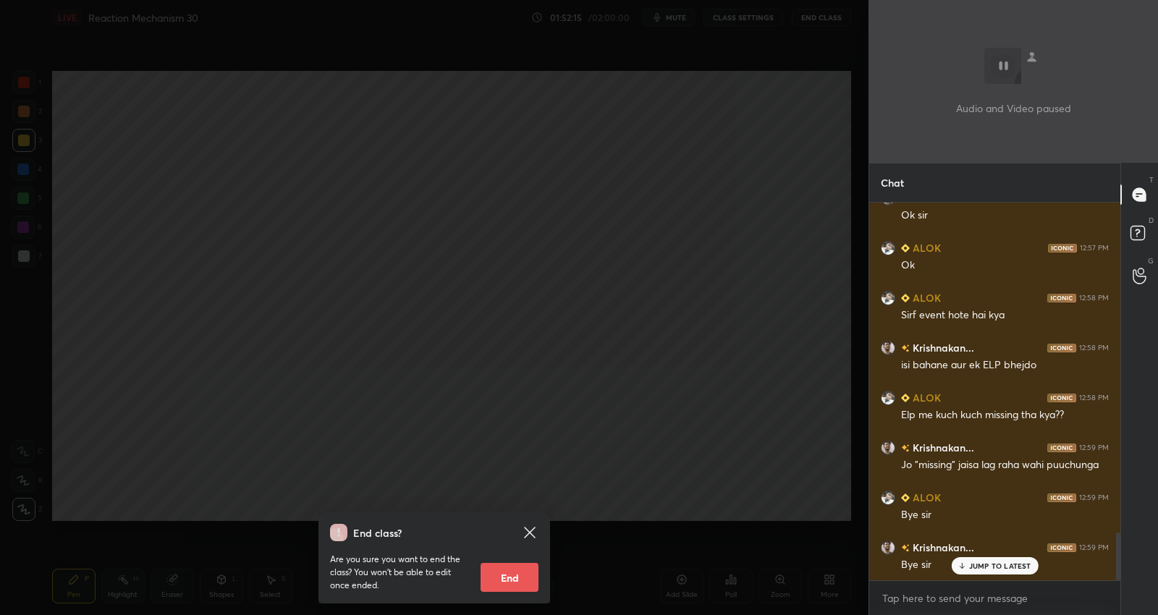
click at [524, 573] on button "End" at bounding box center [510, 577] width 58 height 29
type textarea "x"
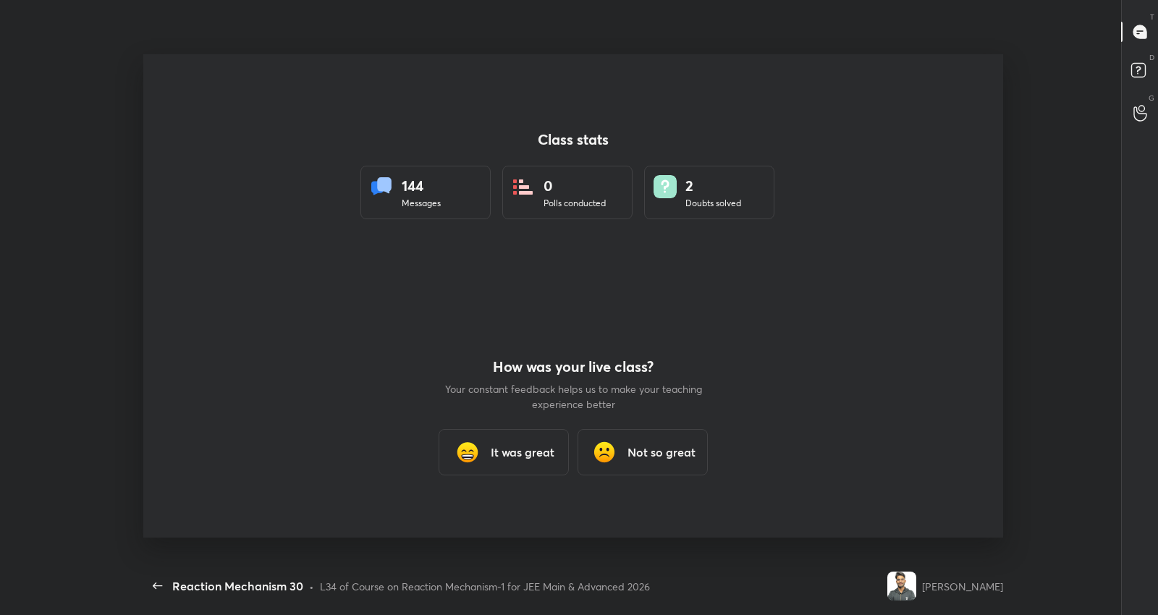
scroll to position [0, 0]
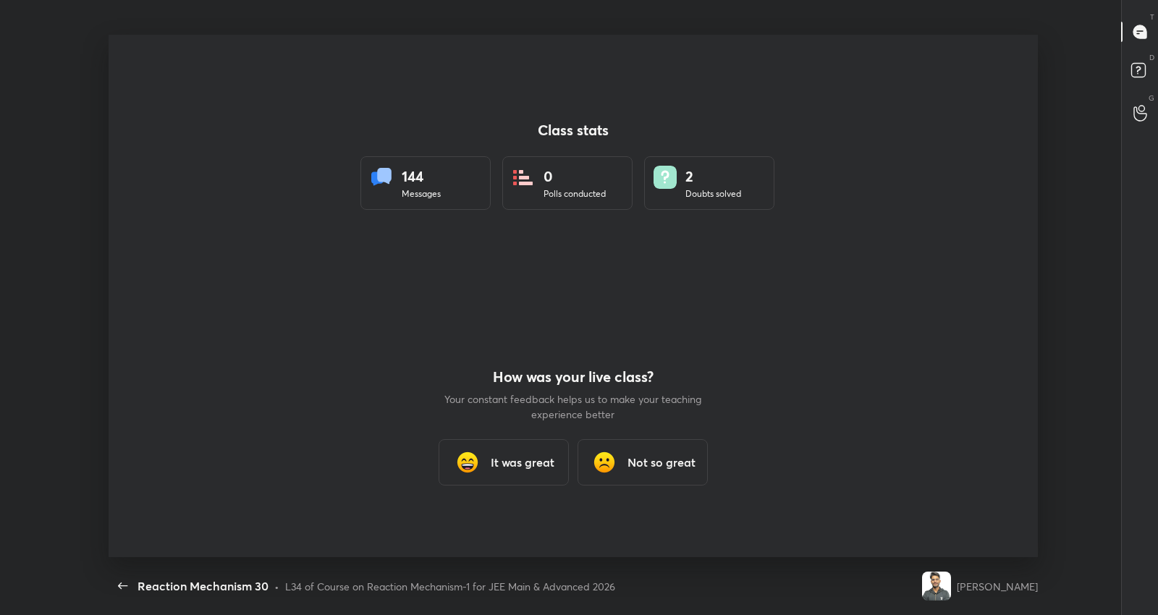
click at [509, 469] on h3 "It was great" at bounding box center [523, 462] width 64 height 17
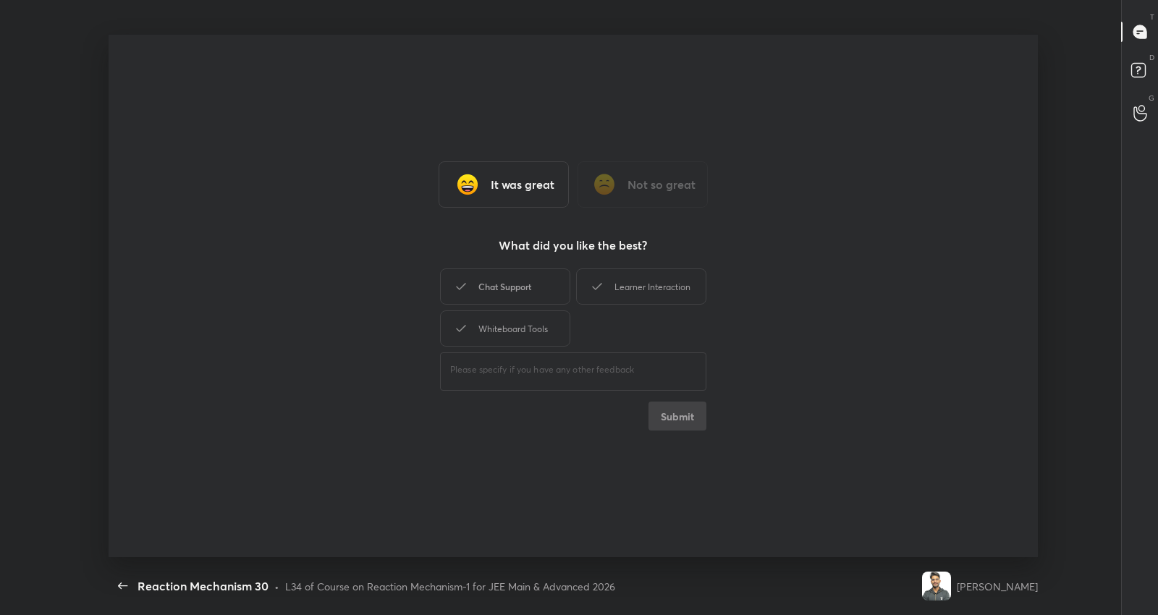
click at [513, 282] on div "Chat Support" at bounding box center [505, 287] width 130 height 36
click at [630, 294] on div "Learner Interaction" at bounding box center [641, 287] width 130 height 36
click at [672, 420] on button "Submit" at bounding box center [678, 416] width 58 height 29
